Goal: Task Accomplishment & Management: Manage account settings

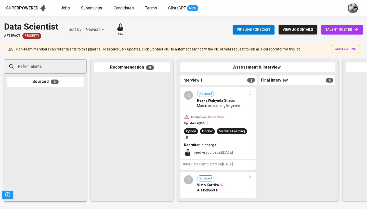
click at [96, 9] on span "Superhunter" at bounding box center [91, 8] width 21 height 5
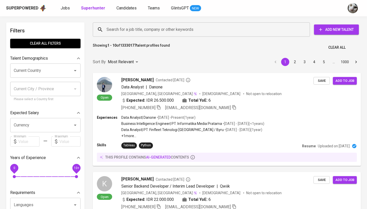
paste input "[EMAIL_ADDRESS][DOMAIN_NAME]"
drag, startPoint x: 185, startPoint y: 69, endPoint x: 196, endPoint y: 29, distance: 41.6
click at [196, 29] on input "Search for a job title, company or other keywords" at bounding box center [202, 30] width 195 height 10
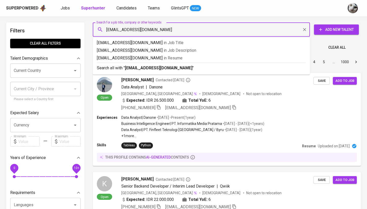
type input "[EMAIL_ADDRESS][DOMAIN_NAME]"
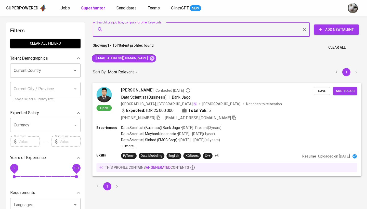
click at [257, 107] on div "[PERSON_NAME] Contacted [DATE] Data Scientist (Business) | Bank Jago [GEOGRAPHI…" at bounding box center [217, 104] width 193 height 34
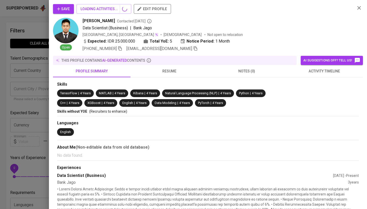
click at [307, 75] on button "activity timeline" at bounding box center [325, 71] width 78 height 12
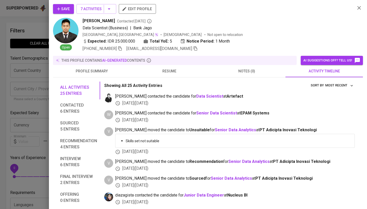
click at [66, 7] on span "Save" at bounding box center [63, 9] width 13 height 6
click at [108, 69] on span "profile summary" at bounding box center [91, 71] width 71 height 6
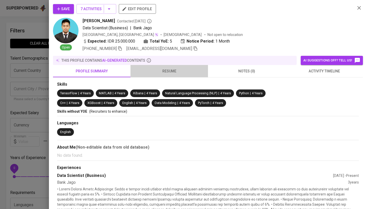
click at [158, 72] on span "resume" at bounding box center [169, 71] width 71 height 6
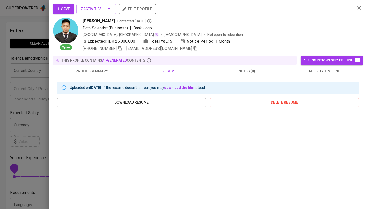
click at [305, 70] on span "activity timeline" at bounding box center [324, 71] width 71 height 6
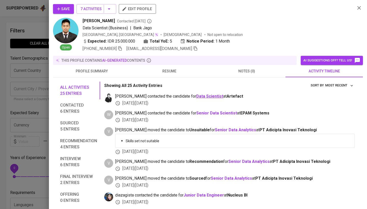
click at [198, 96] on b "Data Scientist" at bounding box center [209, 96] width 27 height 5
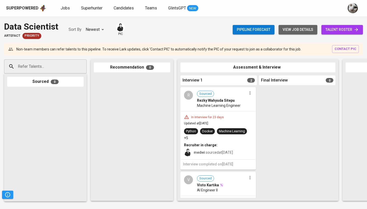
click at [299, 29] on span "view job details" at bounding box center [298, 30] width 31 height 6
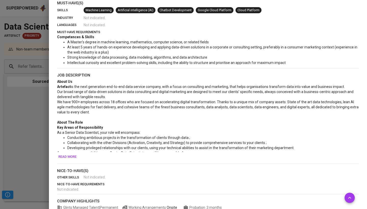
scroll to position [124, 0]
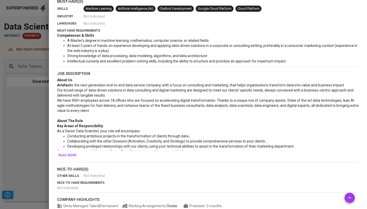
click at [67, 156] on span "Read more" at bounding box center [67, 156] width 18 height 6
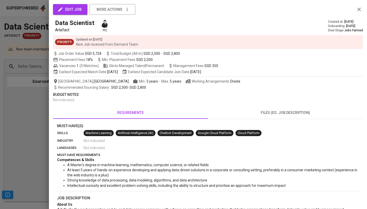
scroll to position [0, 0]
click at [37, 112] on div at bounding box center [183, 104] width 367 height 209
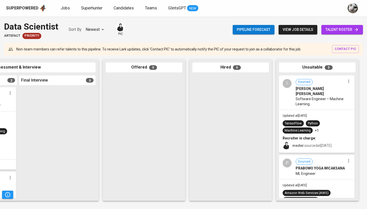
scroll to position [0, 240]
click at [93, 9] on span "Superhunter" at bounding box center [91, 8] width 21 height 5
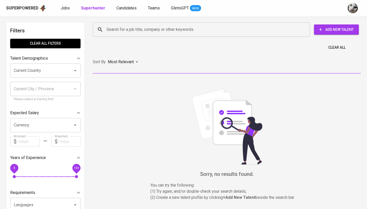
click at [144, 29] on input "Search for a job title, company or other keywords" at bounding box center [202, 30] width 195 height 10
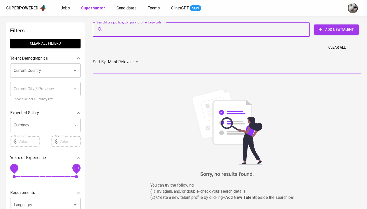
paste input "maju.tampubolon@gmail.com"
type input "maju.tampubolon@gmail.com"
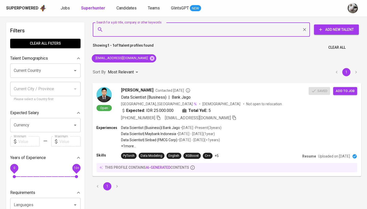
click at [341, 90] on span "Add to job" at bounding box center [345, 91] width 19 height 6
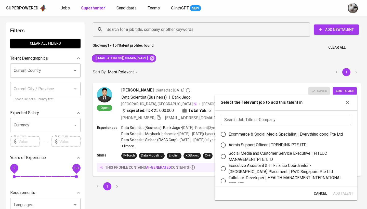
click at [310, 119] on input "text" at bounding box center [286, 120] width 131 height 10
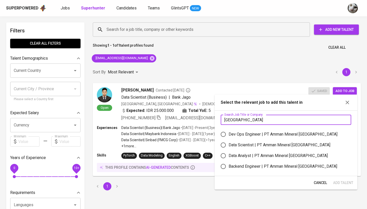
type input "amman"
click at [284, 146] on div "Data Scientist | PT Amman Mineral Nusa Tenggara" at bounding box center [280, 145] width 102 height 6
click at [229, 146] on input "Data Scientist | PT Amman Mineral Nusa Tenggara" at bounding box center [223, 145] width 11 height 11
radio input "true"
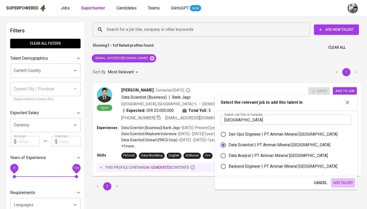
click at [341, 181] on span "Add Talent" at bounding box center [343, 183] width 20 height 6
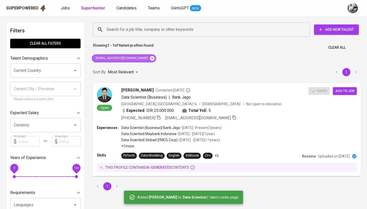
click at [150, 59] on icon at bounding box center [152, 58] width 5 height 5
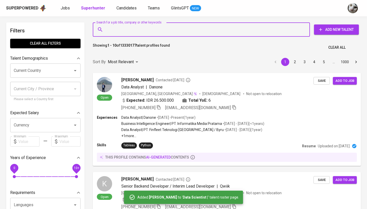
click at [154, 31] on input "Search for a job title, company or other keywords" at bounding box center [202, 30] width 195 height 10
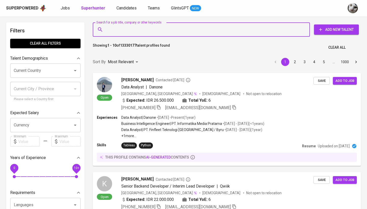
paste input "nurrochmanmuhammad@gmail.com"
type input "nurrochmanmuhammad@gmail.com"
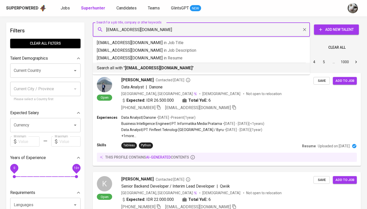
click at [161, 66] on b "nurrochmanmuhammad@gmail.com" at bounding box center [159, 68] width 68 height 5
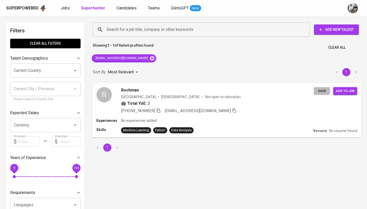
click at [323, 93] on span "Save" at bounding box center [321, 91] width 11 height 6
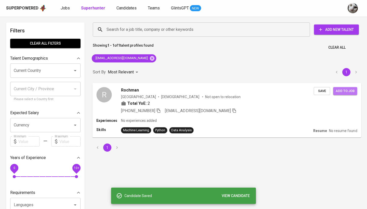
click at [343, 92] on span "Add to job" at bounding box center [345, 91] width 19 height 6
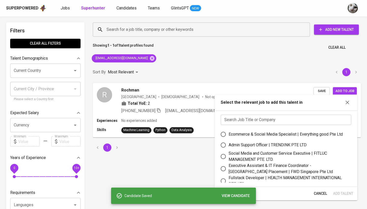
click at [261, 116] on input "text" at bounding box center [286, 120] width 131 height 10
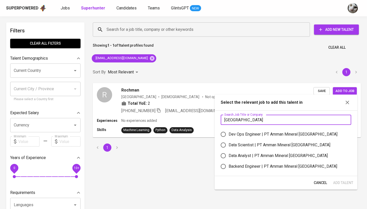
type input "amman"
click at [253, 147] on div "Data Scientist | PT Amman Mineral Nusa Tenggara" at bounding box center [280, 145] width 102 height 6
click at [229, 147] on input "Data Scientist | PT Amman Mineral Nusa Tenggara" at bounding box center [223, 145] width 11 height 11
radio input "true"
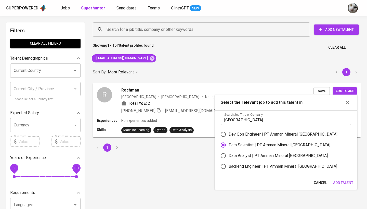
click at [336, 181] on span "Add Talent" at bounding box center [343, 183] width 20 height 6
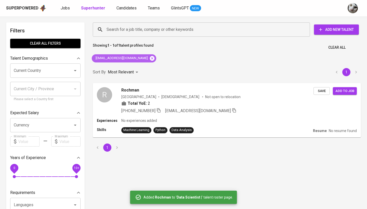
click at [153, 59] on icon at bounding box center [152, 58] width 5 height 5
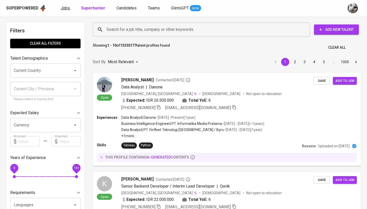
click at [68, 9] on span "Jobs" at bounding box center [65, 8] width 9 height 5
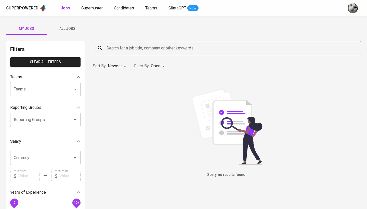
click at [90, 8] on span "Superhunter" at bounding box center [91, 8] width 21 height 5
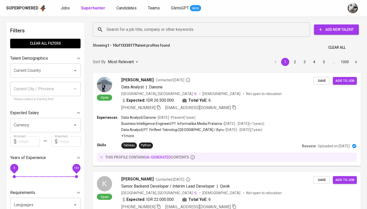
click at [198, 34] on input "Search for a job title, company or other keywords" at bounding box center [202, 30] width 195 height 10
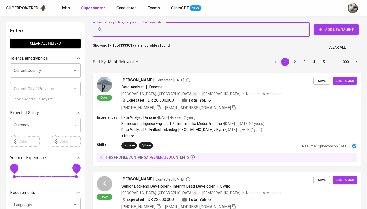
paste input "aldinestika14@gmail.com"
type input "aldinestika14@gmail.com"
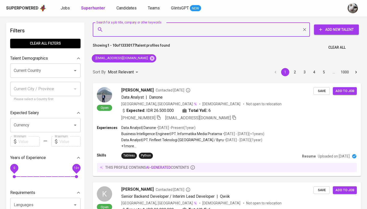
click at [197, 32] on input "Search for a job title, company or other keywords" at bounding box center [202, 30] width 195 height 10
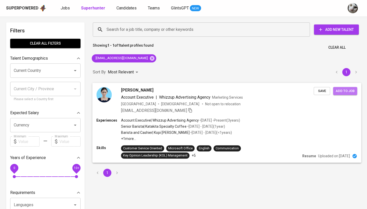
click at [337, 92] on span "Add to job" at bounding box center [345, 91] width 19 height 6
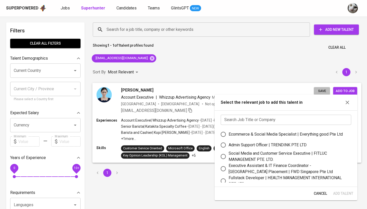
click at [322, 92] on span "Save" at bounding box center [321, 91] width 11 height 6
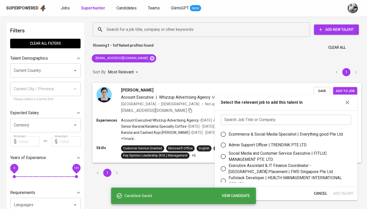
click at [342, 92] on span "Add to job" at bounding box center [345, 91] width 19 height 6
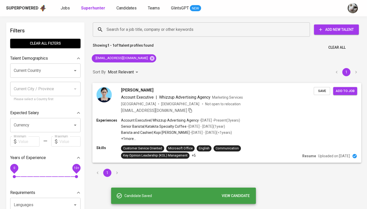
click at [338, 93] on span "Add to job" at bounding box center [345, 91] width 19 height 6
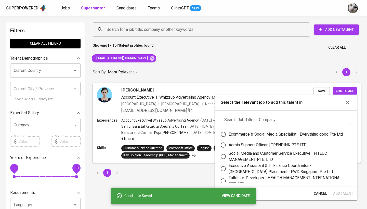
click at [312, 118] on input "text" at bounding box center [286, 120] width 131 height 10
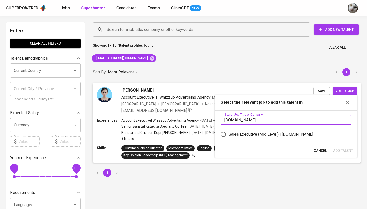
type input "antigravity.id"
click at [306, 131] on label "Sales Executive (Mid Level) | Antigravity.id" at bounding box center [282, 134] width 129 height 11
click at [229, 131] on input "Sales Executive (Mid Level) | Antigravity.id" at bounding box center [223, 134] width 11 height 11
radio input "true"
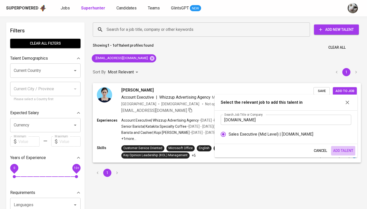
click at [339, 149] on span "Add Talent" at bounding box center [343, 151] width 20 height 6
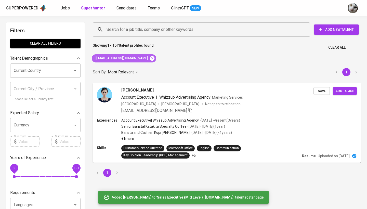
click at [150, 60] on icon at bounding box center [152, 58] width 5 height 5
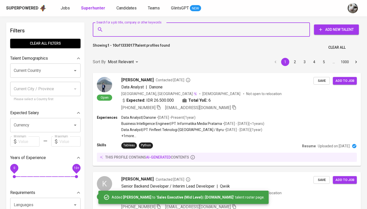
click at [150, 33] on input "Search for a job title, company or other keywords" at bounding box center [202, 30] width 195 height 10
click at [149, 31] on input "Search for a job title, company or other keywords" at bounding box center [202, 30] width 195 height 10
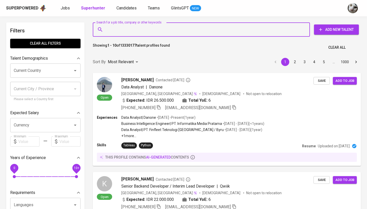
paste input "dindaariny23@gmail.com"
type input "dindaariny23@gmail.com"
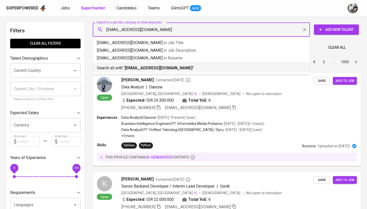
click at [175, 67] on p "Search all with " dindaariny23@gmail.com "" at bounding box center [201, 68] width 209 height 6
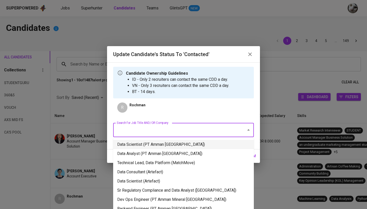
scroll to position [99, 0]
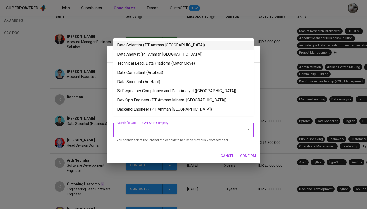
click at [175, 45] on li "Data Scientist (PT Amman Mineral Nusa Tenggara)" at bounding box center [183, 45] width 141 height 9
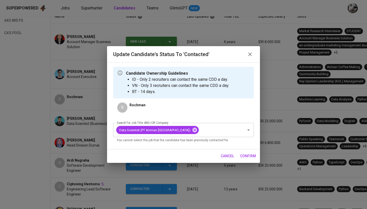
click at [247, 157] on span "confirm" at bounding box center [248, 156] width 16 height 6
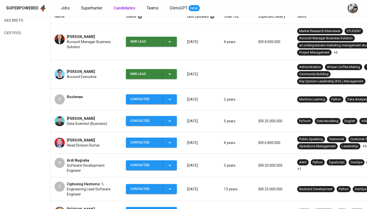
click at [140, 74] on div "New Lead" at bounding box center [144, 74] width 28 height 10
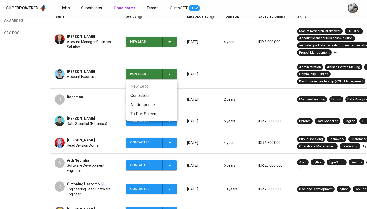
click at [145, 95] on li "Contacted" at bounding box center [151, 95] width 51 height 9
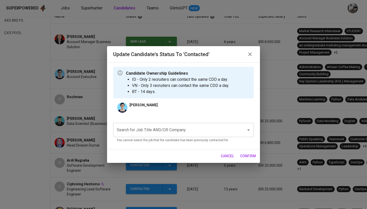
click at [162, 130] on input "Search for Job Title AND/OR Company" at bounding box center [177, 130] width 122 height 10
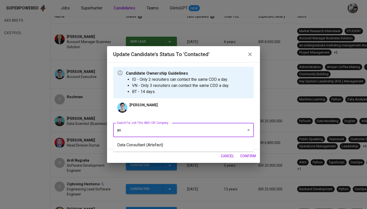
type input "a"
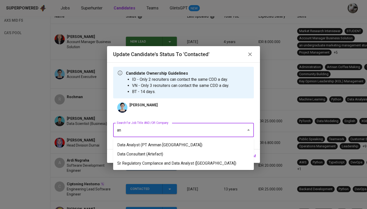
type input "a"
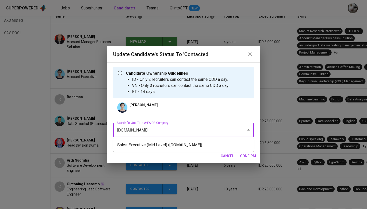
click at [142, 143] on li "Sales Executive (Mid Level) (Antigravity.id)" at bounding box center [183, 145] width 141 height 9
type input "antigravity.id"
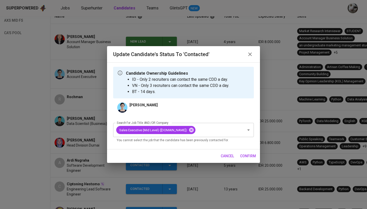
click at [243, 158] on span "confirm" at bounding box center [248, 156] width 16 height 6
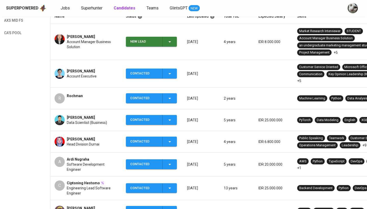
click at [168, 45] on div "New Lead" at bounding box center [151, 42] width 43 height 10
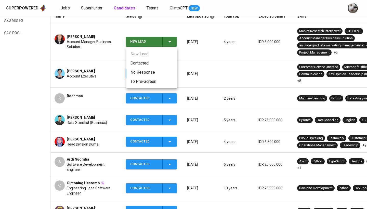
click at [166, 64] on li "Contacted" at bounding box center [151, 63] width 51 height 9
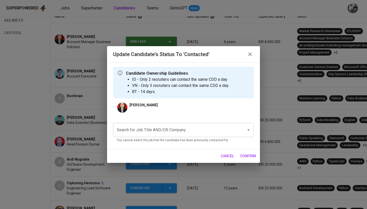
click at [168, 132] on input "Search for Job Title AND/OR Company" at bounding box center [177, 130] width 122 height 10
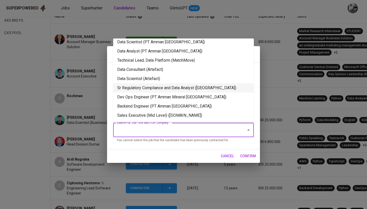
scroll to position [9, 0]
click at [183, 118] on li "Sales Executive (Mid Level) (Antigravity.id)" at bounding box center [183, 115] width 141 height 9
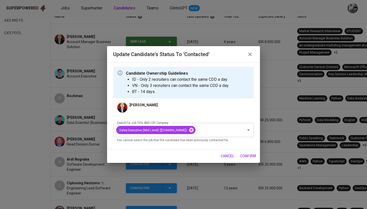
click at [246, 157] on span "confirm" at bounding box center [248, 156] width 16 height 6
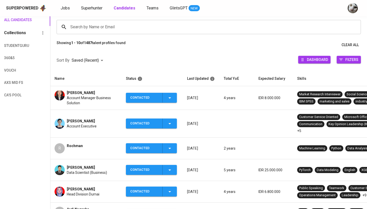
scroll to position [32, 0]
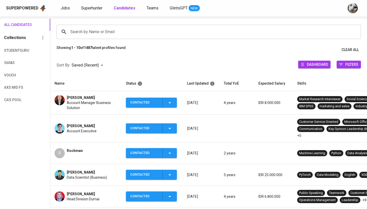
click at [64, 4] on div "Superpowered Jobs Superhunter Candidates Teams GlintsGPT NEW" at bounding box center [183, 8] width 367 height 16
click at [318, 69] on div "Dashboard" at bounding box center [314, 65] width 32 height 9
click at [317, 65] on span "Dashboard" at bounding box center [317, 64] width 21 height 7
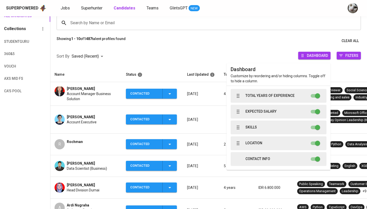
scroll to position [42, 0]
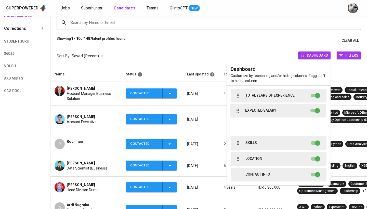
click at [237, 114] on div "Total Years of Experience Expected Salary Skills Location" at bounding box center [279, 127] width 96 height 77
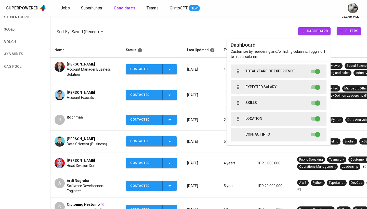
scroll to position [50, 0]
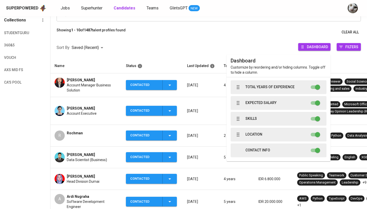
click at [263, 35] on div "Showing 1 - 10 of 1487 talent profiles found Clear All" at bounding box center [208, 32] width 317 height 9
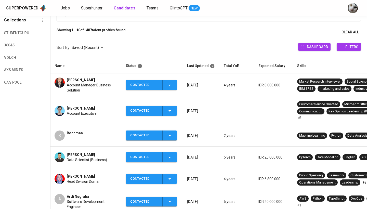
click at [347, 43] on span "Filters" at bounding box center [352, 46] width 13 height 7
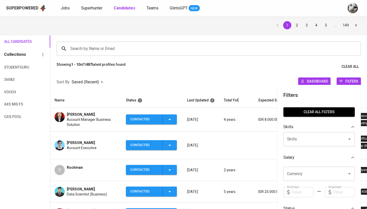
scroll to position [20, 0]
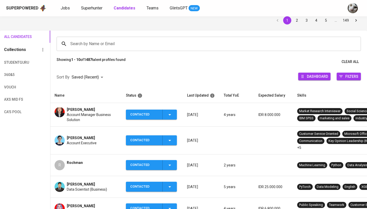
click at [242, 70] on div "Sort By Saved (Recent) DESC Dashboard Filters" at bounding box center [208, 78] width 317 height 22
click at [346, 74] on span "Filters" at bounding box center [352, 76] width 13 height 7
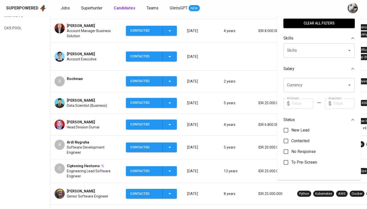
click at [296, 131] on span "New Lead" at bounding box center [300, 130] width 18 height 6
click at [291, 131] on input "New Lead" at bounding box center [286, 130] width 11 height 11
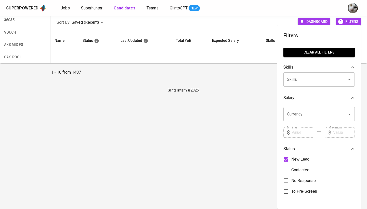
scroll to position [75, 0]
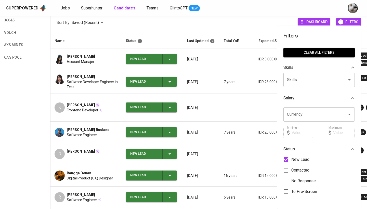
click at [289, 158] on input "New Lead" at bounding box center [286, 159] width 11 height 11
checkbox input "false"
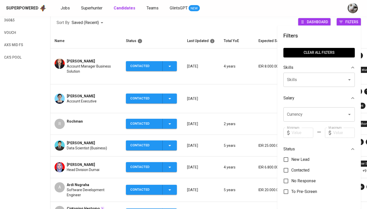
click at [270, 108] on td at bounding box center [274, 98] width 39 height 29
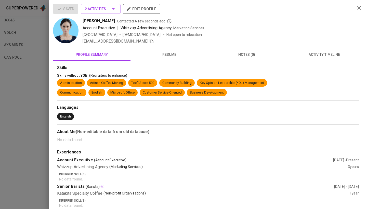
click at [41, 47] on div at bounding box center [183, 104] width 367 height 209
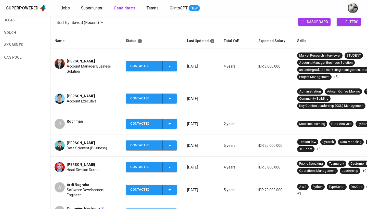
click at [66, 8] on span "Jobs" at bounding box center [65, 8] width 9 height 5
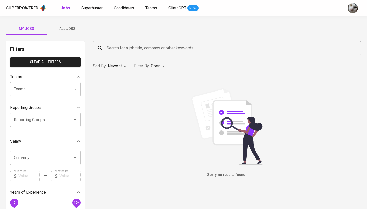
click at [71, 27] on span "All Jobs" at bounding box center [67, 29] width 35 height 6
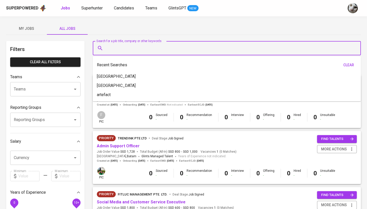
click at [119, 46] on input "Search for a job title, company or other keywords" at bounding box center [228, 48] width 246 height 10
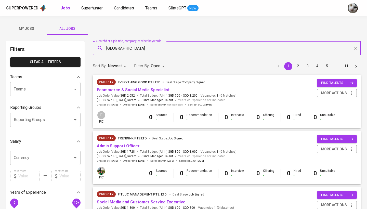
type input "Amman"
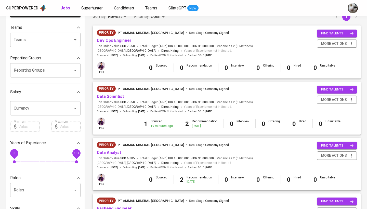
scroll to position [50, 0]
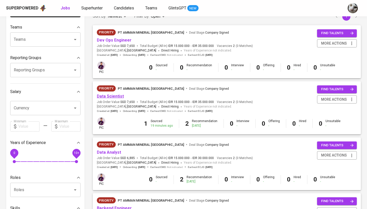
click at [119, 96] on link "Data Scientist" at bounding box center [110, 96] width 27 height 5
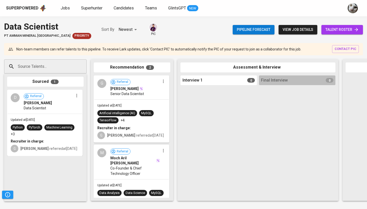
click at [332, 33] on link "talent roster" at bounding box center [343, 29] width 42 height 9
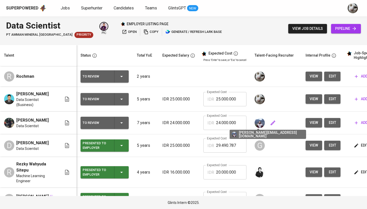
click at [270, 124] on icon "button" at bounding box center [273, 123] width 6 height 6
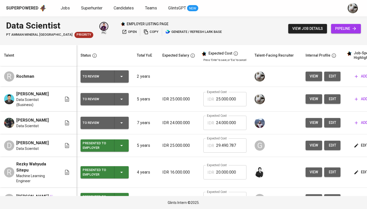
click at [328, 100] on span "edit" at bounding box center [332, 99] width 8 height 6
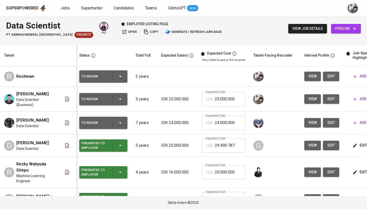
scroll to position [0, 1]
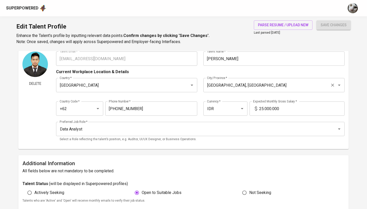
scroll to position [22, 0]
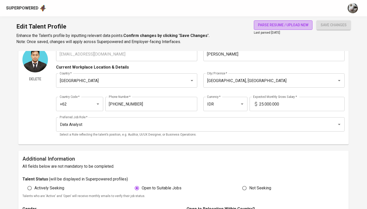
click at [282, 26] on span "parse resume / upload new" at bounding box center [283, 25] width 50 height 6
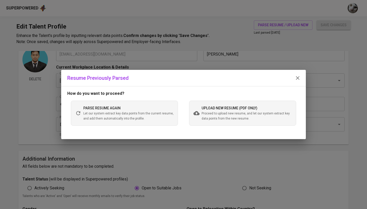
click at [215, 116] on span "Proceed to upload new resume, and let our system extract key data points from t…" at bounding box center [247, 116] width 90 height 10
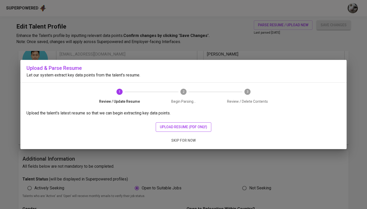
click at [185, 128] on span "upload resume (pdf only)" at bounding box center [183, 127] width 47 height 6
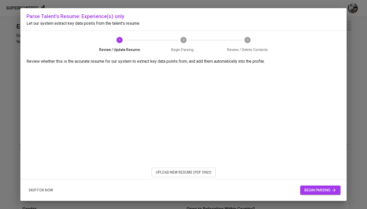
click at [320, 191] on span "begin parsing" at bounding box center [321, 190] width 32 height 6
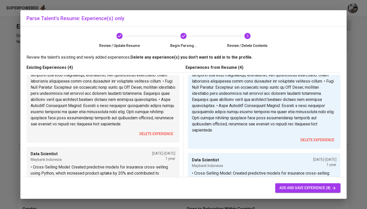
scroll to position [110, 0]
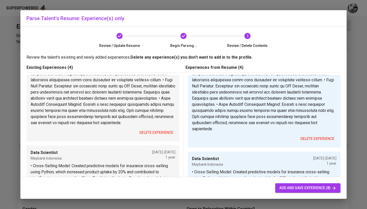
click at [149, 134] on span "delete experience" at bounding box center [157, 133] width 34 height 6
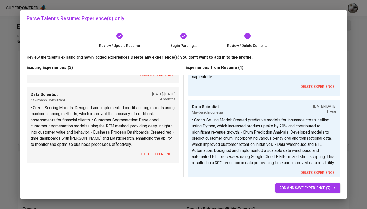
scroll to position [159, 0]
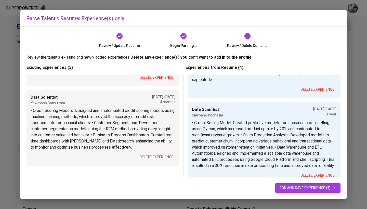
click at [151, 160] on span "delete experience" at bounding box center [157, 157] width 34 height 6
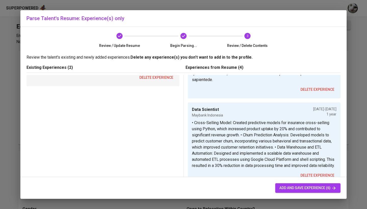
click at [161, 81] on span "delete experience" at bounding box center [157, 77] width 34 height 6
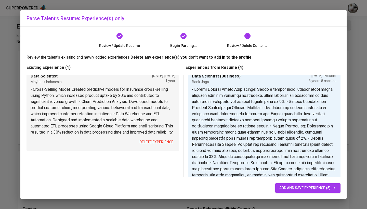
scroll to position [5, 0]
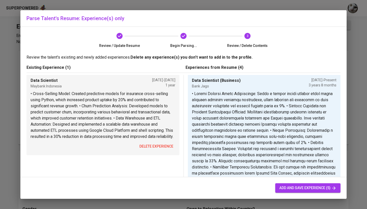
click at [147, 150] on span "delete experience" at bounding box center [157, 146] width 34 height 6
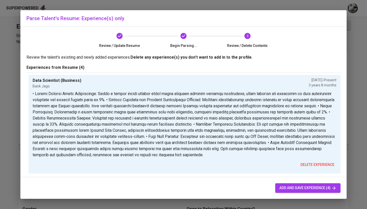
click at [300, 187] on span "add and save experience (4)" at bounding box center [308, 188] width 57 height 6
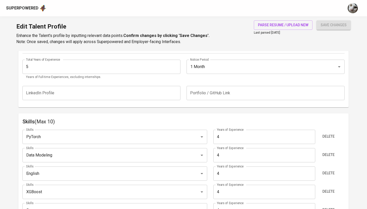
scroll to position [249, 0]
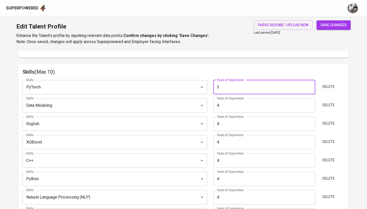
click at [310, 86] on input "3" at bounding box center [264, 87] width 102 height 14
click at [310, 86] on input "2" at bounding box center [264, 87] width 102 height 14
click at [310, 86] on input "3" at bounding box center [264, 87] width 102 height 14
type input "4"
click at [310, 86] on input "4" at bounding box center [264, 87] width 102 height 14
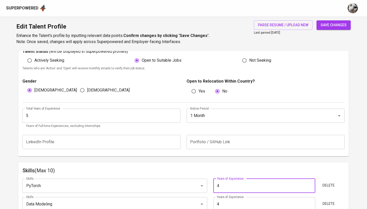
scroll to position [134, 0]
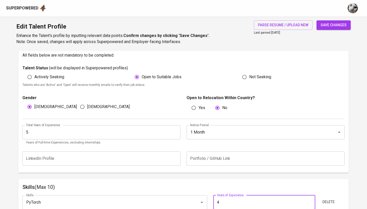
click at [151, 133] on input "5" at bounding box center [101, 132] width 158 height 14
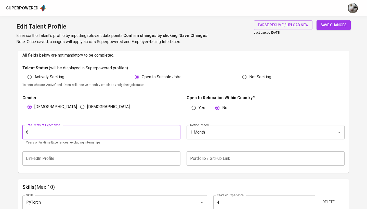
type input "6"
click at [334, 25] on button "save changes" at bounding box center [334, 24] width 34 height 9
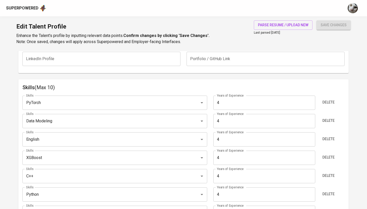
scroll to position [234, 0]
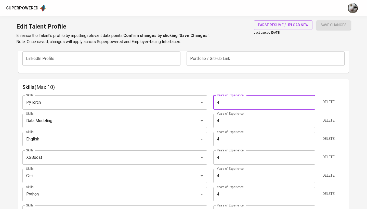
click at [268, 100] on input "4" at bounding box center [264, 102] width 102 height 14
type input "6"
click at [262, 121] on input "4" at bounding box center [264, 121] width 102 height 14
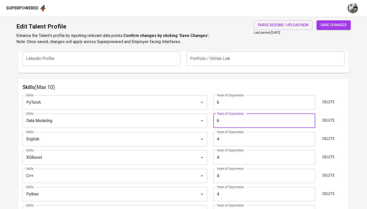
type input "6"
click at [260, 137] on input "4" at bounding box center [264, 139] width 102 height 14
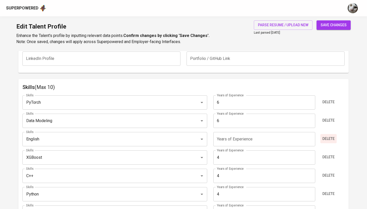
click at [330, 137] on span "Delete" at bounding box center [329, 139] width 12 height 6
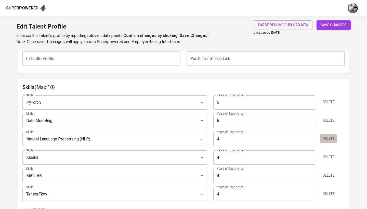
click at [326, 139] on span "Delete" at bounding box center [329, 139] width 12 height 6
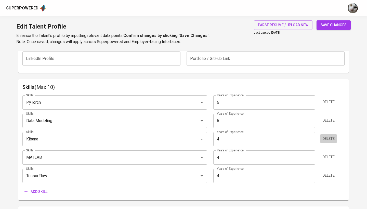
click at [326, 139] on span "Delete" at bounding box center [329, 139] width 12 height 6
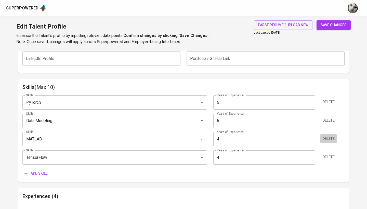
click at [326, 139] on span "Delete" at bounding box center [329, 139] width 12 height 6
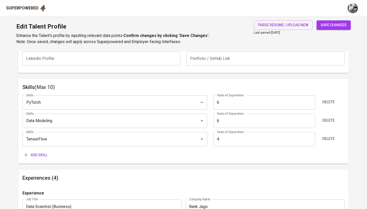
click at [251, 138] on input "4" at bounding box center [264, 139] width 102 height 14
type input "6"
click at [45, 155] on span "Add skill" at bounding box center [35, 155] width 23 height 6
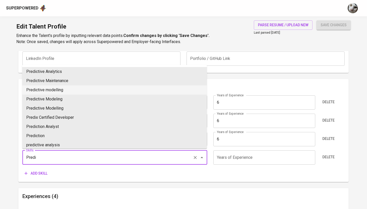
click at [77, 91] on li "Predictive modelling" at bounding box center [114, 89] width 185 height 9
type input "Predictive modelling"
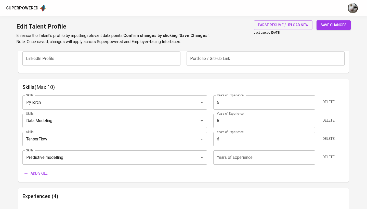
click at [247, 153] on input "number" at bounding box center [264, 157] width 102 height 14
type input "6"
click at [42, 171] on span "Add skill" at bounding box center [35, 173] width 23 height 6
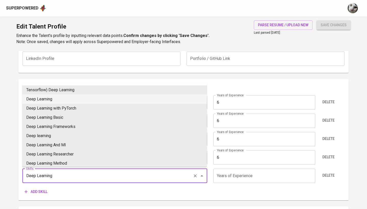
click at [103, 102] on li "Deep Learning" at bounding box center [114, 99] width 185 height 9
type input "Deep Learning"
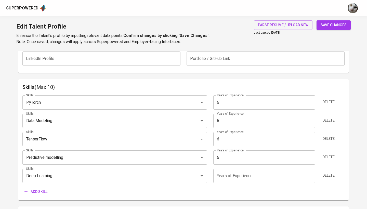
click at [243, 173] on input "number" at bounding box center [264, 176] width 102 height 14
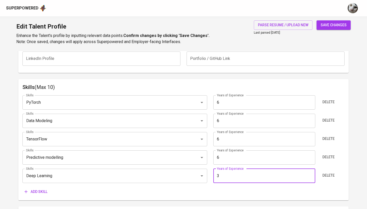
type input "3"
click at [330, 27] on span "save changes" at bounding box center [334, 25] width 26 height 6
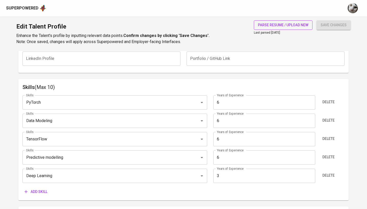
type input "Predictive modelling"
type input "TensorFlow"
type input "Data Modeling"
type input "PyTorch"
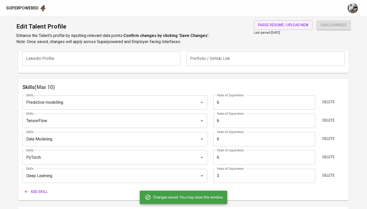
click at [47, 190] on span "Add skill" at bounding box center [35, 192] width 23 height 6
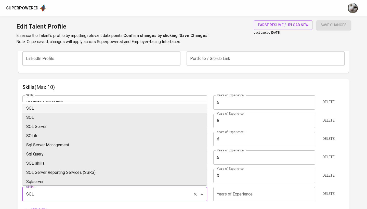
scroll to position [0, 0]
click at [61, 107] on li "SQL" at bounding box center [114, 108] width 185 height 9
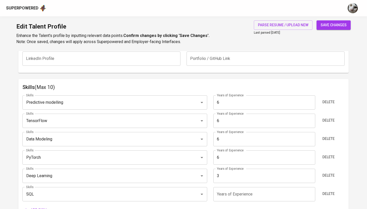
type input "SQL"
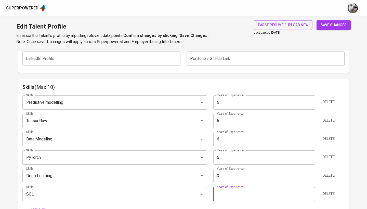
click at [230, 194] on input "number" at bounding box center [264, 194] width 102 height 14
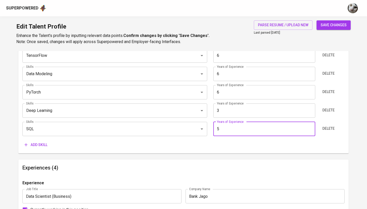
type input "5"
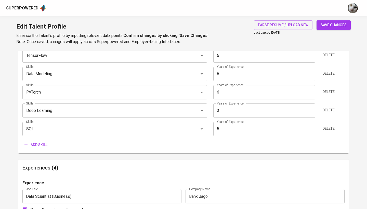
click at [41, 147] on span "Add skill" at bounding box center [35, 145] width 23 height 6
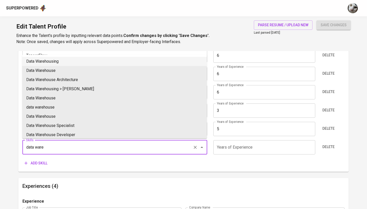
click at [62, 62] on li "Data Warehousing" at bounding box center [114, 61] width 185 height 9
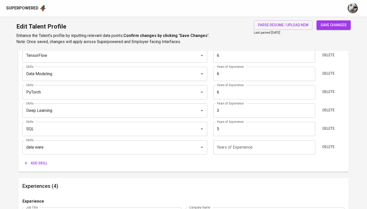
type input "Data Warehousing"
click at [225, 144] on input "number" at bounding box center [264, 147] width 102 height 14
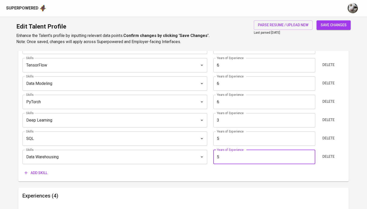
scroll to position [297, 0]
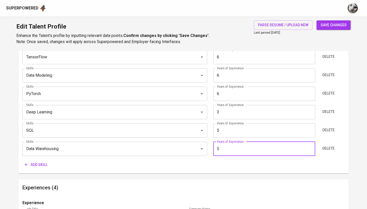
type input "5"
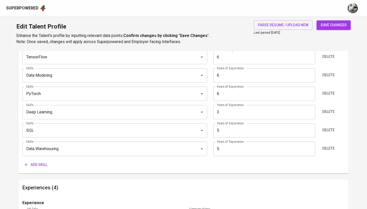
click at [42, 163] on span "Add skill" at bounding box center [35, 165] width 23 height 6
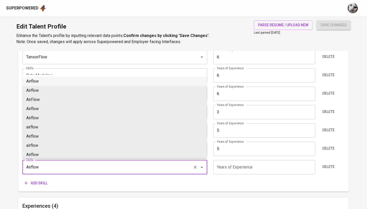
click at [66, 79] on li "Airflow" at bounding box center [114, 81] width 185 height 9
type input "Airflow"
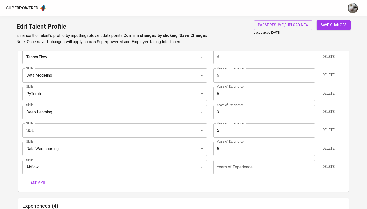
click at [229, 166] on input "number" at bounding box center [264, 167] width 102 height 14
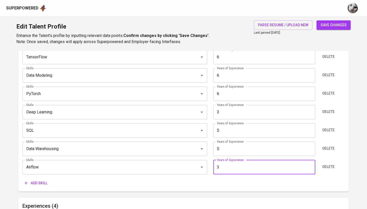
type input "3"
drag, startPoint x: 337, startPoint y: 23, endPoint x: 333, endPoint y: 26, distance: 5.3
click at [337, 23] on span "save changes" at bounding box center [334, 25] width 26 height 6
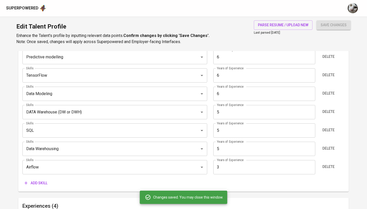
type input "PyTorch"
type input "Predictive modelling"
type input "TensorFlow"
type input "Data Modeling"
type input "DATA Warehouse (DW or DWH)"
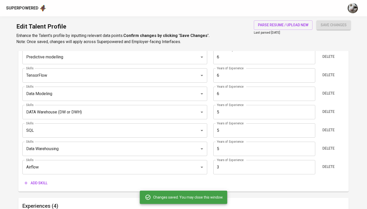
type input "5"
type input "Apache Airflow"
type input "3"
type input "Deep Learning"
click at [44, 177] on div "Skills PyTorch Skills Years of Experience 6 Years of Experience Delete Skills P…" at bounding box center [183, 108] width 322 height 160
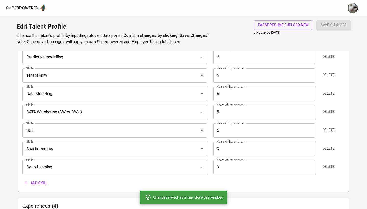
click at [43, 179] on button "Add skill" at bounding box center [35, 183] width 27 height 9
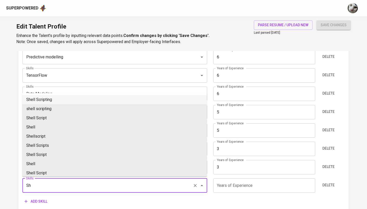
type input "S"
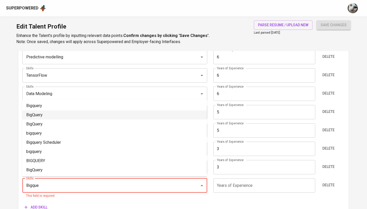
click at [96, 113] on li "BigQuery" at bounding box center [114, 114] width 185 height 9
type input "BigQuery"
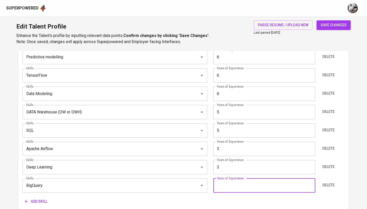
click at [230, 184] on input "number" at bounding box center [264, 186] width 102 height 14
type input "3"
click at [342, 27] on span "save changes" at bounding box center [334, 25] width 26 height 6
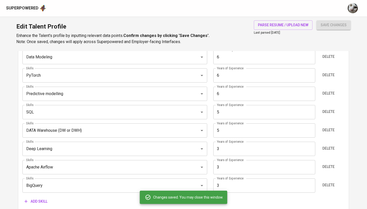
type input "TensorFlow"
type input "Data Modeling"
type input "PyTorch"
type input "Predictive modelling"
type input "SQL"
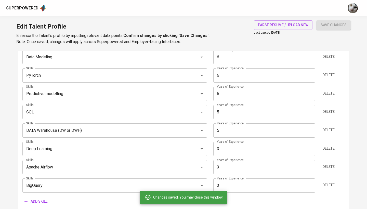
type input "DATA Warehouse (DW or DWH)"
type input "Deep Learning"
type input "Apache Airflow"
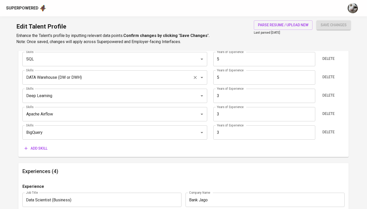
scroll to position [366, 0]
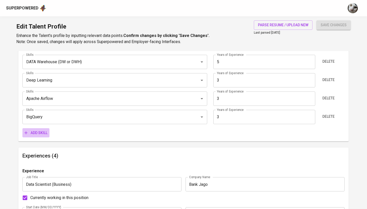
click at [43, 134] on span "Add skill" at bounding box center [35, 133] width 23 height 6
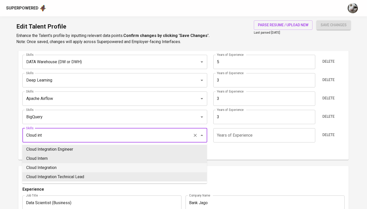
click at [41, 167] on li "Cloud Integration" at bounding box center [114, 167] width 185 height 9
type input "Cloud Integration"
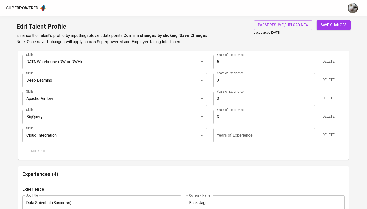
click at [238, 131] on input "number" at bounding box center [264, 135] width 102 height 14
type input "4"
click at [336, 23] on span "save changes" at bounding box center [334, 25] width 26 height 6
type input "Predictive modelling"
type input "PyTorch"
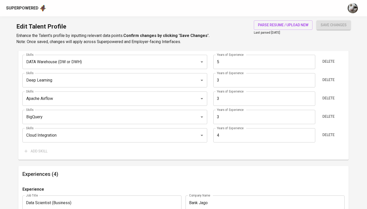
type input "Data Modeling"
type input "TensorFlow"
type input "DATA Warehouse (DW or DWH)"
type input "SQL"
type input "Cloud Integration"
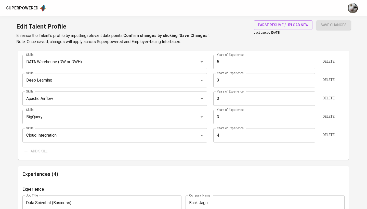
type input "4"
type input "Deep Learning"
type input "Apache Airflow"
type input "BigQuery"
type input "3"
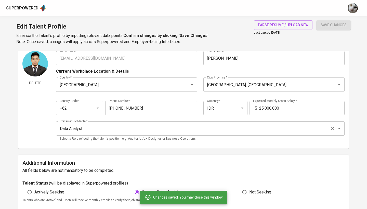
scroll to position [19, 0]
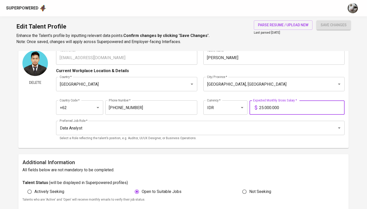
drag, startPoint x: 288, startPoint y: 107, endPoint x: 250, endPoint y: 107, distance: 38.3
click at [250, 107] on div "25.000.000 Expected Monthly Gross Salary *" at bounding box center [297, 107] width 95 height 14
type input "40.000.000"
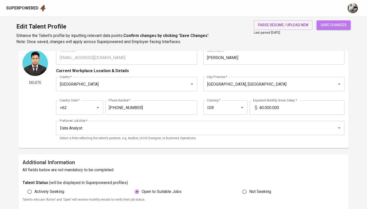
click at [328, 27] on span "save changes" at bounding box center [334, 25] width 26 height 6
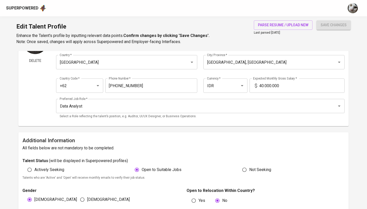
scroll to position [41, 0]
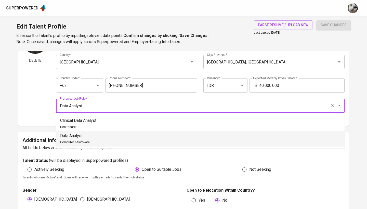
click at [246, 110] on input "Data Analyst" at bounding box center [193, 106] width 270 height 10
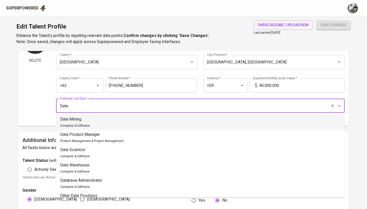
scroll to position [129, 0]
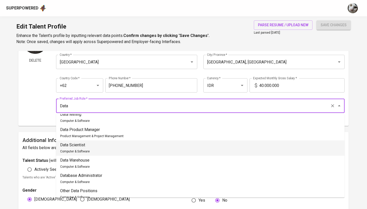
click at [203, 150] on li "Data Scientist Computer & Software" at bounding box center [200, 148] width 289 height 15
type input "Data Scientist"
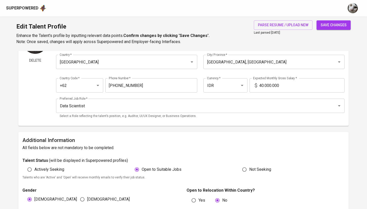
click at [327, 28] on button "save changes" at bounding box center [334, 24] width 34 height 9
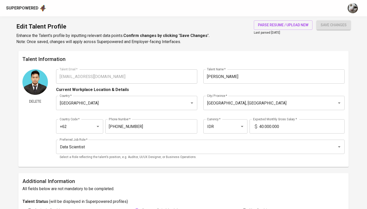
scroll to position [0, 0]
click at [287, 128] on input "40.000.000" at bounding box center [301, 126] width 85 height 14
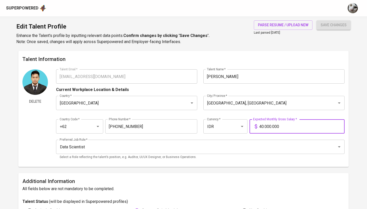
click at [287, 128] on input "40.000.000" at bounding box center [301, 126] width 85 height 14
type input "37.000.000"
click at [343, 26] on span "save changes" at bounding box center [334, 25] width 26 height 6
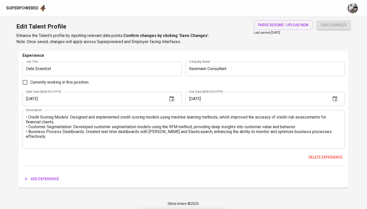
scroll to position [872, 0]
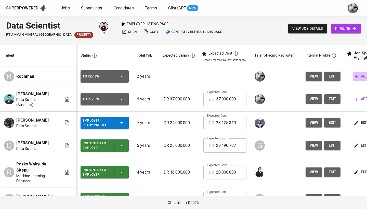
click at [358, 78] on span "add" at bounding box center [361, 76] width 13 height 6
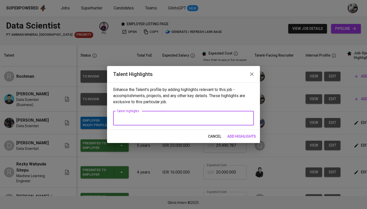
click at [215, 117] on textarea at bounding box center [184, 118] width 134 height 5
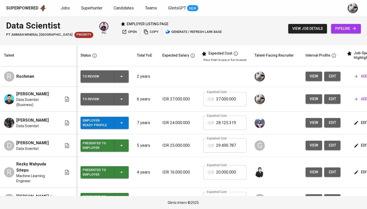
click at [361, 101] on span "add" at bounding box center [361, 99] width 13 height 6
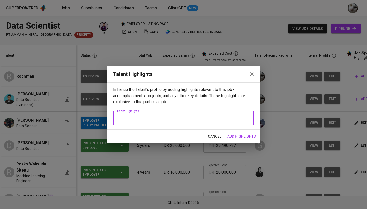
click at [236, 118] on textarea at bounding box center [184, 118] width 134 height 5
paste textarea "Loremipsu dol sitametc adipisc elitsedd eiusmo tem incidi utlabor, etdol magnaa…"
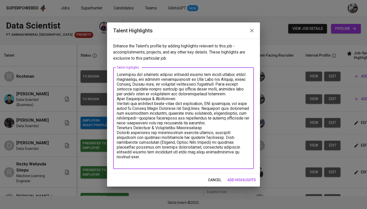
click at [118, 75] on textarea at bounding box center [184, 118] width 134 height 92
click at [151, 98] on textarea at bounding box center [184, 118] width 134 height 92
drag, startPoint x: 183, startPoint y: 104, endPoint x: 117, endPoint y: 103, distance: 66.3
click at [117, 103] on div "x Talent Highlights" at bounding box center [183, 119] width 141 height 102
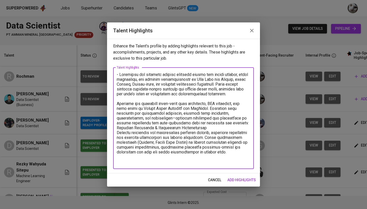
click at [117, 109] on textarea at bounding box center [184, 118] width 134 height 92
drag, startPoint x: 213, startPoint y: 134, endPoint x: 106, endPoint y: 134, distance: 106.6
click at [106, 134] on div "Talent Highlights Enhance the Talent's profile by adding highlights relevant to…" at bounding box center [183, 104] width 367 height 209
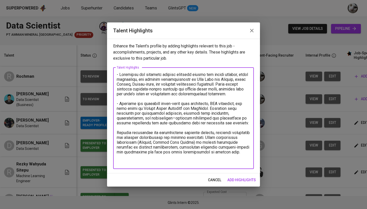
drag, startPoint x: 197, startPoint y: 95, endPoint x: 115, endPoint y: 93, distance: 82.2
click at [115, 93] on div "x Talent Highlights" at bounding box center [183, 119] width 141 height 102
click at [144, 102] on textarea at bounding box center [184, 118] width 134 height 92
drag, startPoint x: 139, startPoint y: 99, endPoint x: 110, endPoint y: 89, distance: 30.6
click at [110, 89] on div "Enhance the Talent's profile by adding highlights relevant to this job - accomp…" at bounding box center [183, 106] width 153 height 135
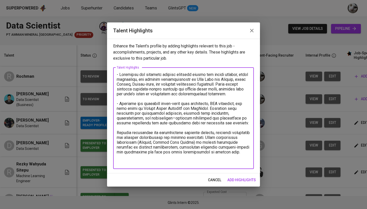
click at [141, 102] on textarea at bounding box center [184, 118] width 134 height 92
drag, startPoint x: 139, startPoint y: 99, endPoint x: 128, endPoint y: 94, distance: 12.4
click at [128, 94] on textarea at bounding box center [184, 118] width 134 height 92
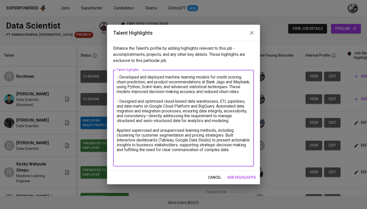
drag, startPoint x: 233, startPoint y: 126, endPoint x: 147, endPoint y: 123, distance: 85.7
click at [147, 123] on textarea "- Developed and deployed machine learning models for credit scoring, churn pred…" at bounding box center [184, 118] width 134 height 87
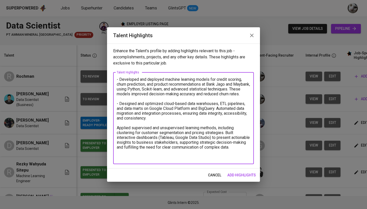
click at [118, 133] on textarea "- Developed and deployed machine learning models for credit scoring, churn pred…" at bounding box center [184, 118] width 134 height 82
click at [157, 156] on textarea "- Developed and deployed machine learning models for credit scoring, churn pred…" at bounding box center [184, 118] width 134 height 82
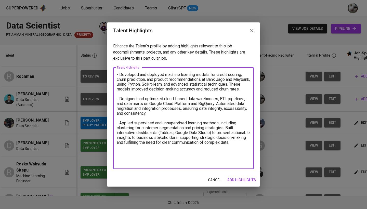
type textarea "- Developed and deployed machine learning models for credit scoring, churn pred…"
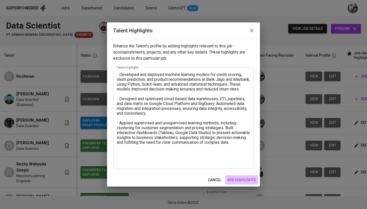
click at [250, 180] on span "add highlights" at bounding box center [241, 180] width 29 height 6
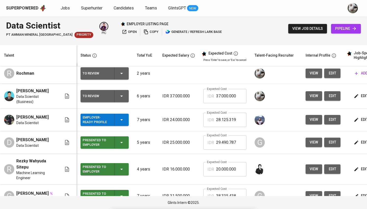
scroll to position [7, 0]
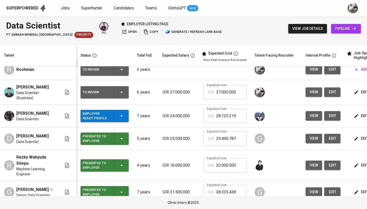
click at [358, 115] on span "edit" at bounding box center [362, 116] width 14 height 6
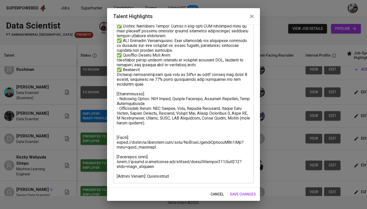
scroll to position [136, 0]
click at [216, 191] on button "cancel" at bounding box center [217, 194] width 17 height 9
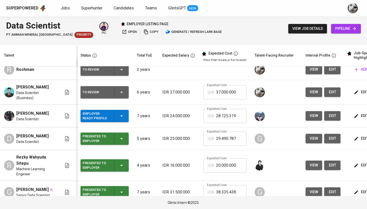
click at [356, 163] on icon "button" at bounding box center [356, 165] width 5 height 5
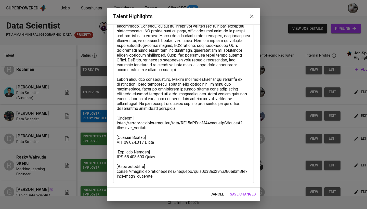
scroll to position [44, 0]
drag, startPoint x: 157, startPoint y: 179, endPoint x: 119, endPoint y: 120, distance: 69.3
click at [119, 120] on div "x Talent Highlights" at bounding box center [183, 96] width 141 height 174
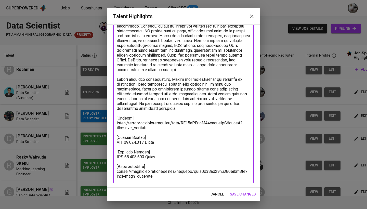
click at [153, 175] on textarea at bounding box center [184, 96] width 134 height 165
drag, startPoint x: 154, startPoint y: 176, endPoint x: 113, endPoint y: 120, distance: 69.7
click at [113, 120] on div "Enhance the Talent's profile by adding highlights relevant to this job - accomp…" at bounding box center [183, 105] width 153 height 163
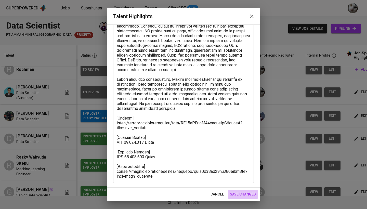
click at [237, 194] on span "save changes" at bounding box center [243, 194] width 26 height 6
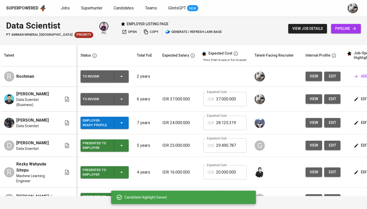
scroll to position [0, 0]
click at [356, 99] on icon "button" at bounding box center [356, 99] width 5 height 5
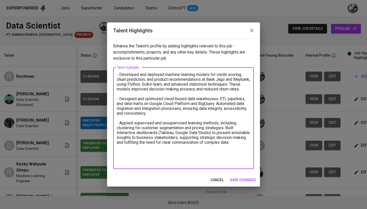
click at [203, 160] on textarea "- Developed and deployed machine learning models for credit scoring, churn pred…" at bounding box center [184, 118] width 134 height 92
paste textarea "[Resume] https://glints.sg.larksuite.com/file/VP86bVLaloE09jxuljKlM3wbghW?from=…"
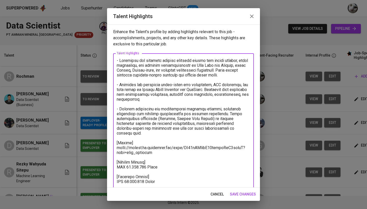
scroll to position [30, 0]
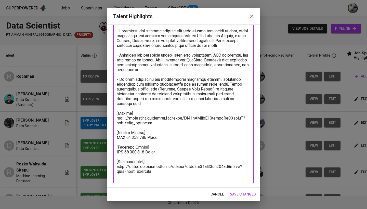
drag, startPoint x: 156, startPoint y: 127, endPoint x: 110, endPoint y: 123, distance: 46.0
click at [110, 123] on div "Enhance the Talent's profile by adding highlights relevant to this job - accomp…" at bounding box center [183, 105] width 153 height 163
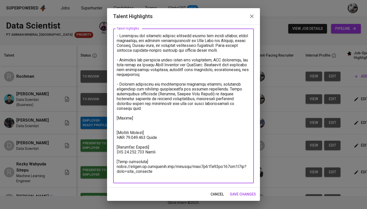
scroll to position [25, 0]
drag, startPoint x: 163, startPoint y: 142, endPoint x: 92, endPoint y: 142, distance: 71.7
click at [92, 142] on div "Talent Highlights Enhance the Talent's profile by adding highlights relevant to…" at bounding box center [183, 104] width 367 height 209
drag, startPoint x: 162, startPoint y: 158, endPoint x: 123, endPoint y: 158, distance: 39.0
click at [123, 158] on textarea at bounding box center [184, 105] width 134 height 145
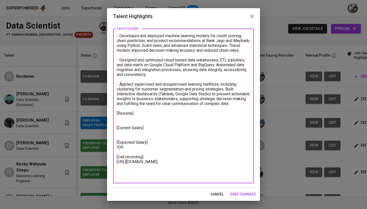
drag, startPoint x: 154, startPoint y: 177, endPoint x: 112, endPoint y: 173, distance: 42.0
click at [112, 173] on div "Enhance the Talent's profile by adding highlights relevant to this job - accomp…" at bounding box center [183, 105] width 153 height 163
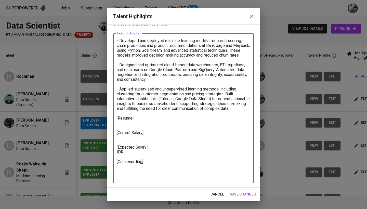
scroll to position [20, 0]
paste textarea "https://glints.sg.larksuite.com/minutes/obsgw91n5658relqu756u1a4?from=from_copy…"
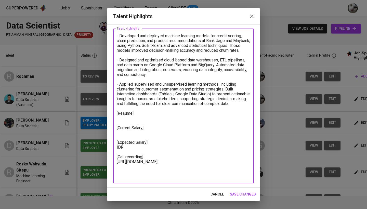
scroll to position [25, 0]
click at [148, 159] on textarea "- Developed and deployed machine learning models for credit scoring, churn pred…" at bounding box center [184, 105] width 134 height 145
paste textarea "Rp46.007.648"
click at [130, 158] on textarea at bounding box center [184, 105] width 134 height 145
click at [130, 157] on textarea "- Developed and deployed machine learning models for credit scoring, churn pred…" at bounding box center [184, 105] width 134 height 145
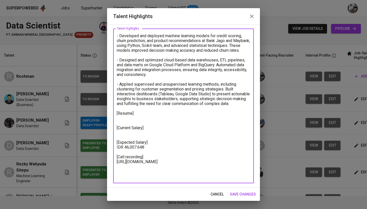
click at [138, 157] on textarea "- Developed and deployed machine learning models for credit scoring, churn pred…" at bounding box center [184, 105] width 134 height 145
click at [150, 157] on textarea "- Developed and deployed machine learning models for credit scoring, churn pred…" at bounding box center [184, 105] width 134 height 145
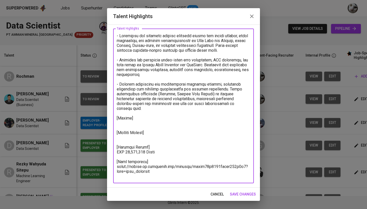
click at [145, 143] on textarea at bounding box center [184, 105] width 134 height 145
paste textarea "Rp35.614.004"
click at [130, 131] on textarea at bounding box center [184, 105] width 134 height 145
click at [130, 125] on textarea at bounding box center [184, 105] width 134 height 145
click at [131, 131] on textarea at bounding box center [184, 105] width 134 height 145
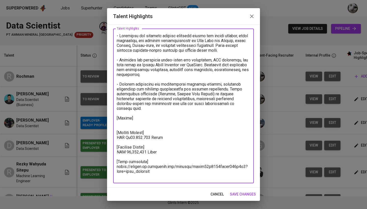
click at [129, 128] on textarea at bounding box center [184, 105] width 134 height 145
paste textarea "https://glints.sg.larksuite.com/file/DoUQbgAhMoefTyxQk5FlYw8WgKf?from=from_copy…"
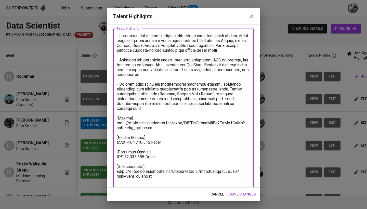
type textarea "- Developed and deployed machine learning models for credit scoring, churn pred…"
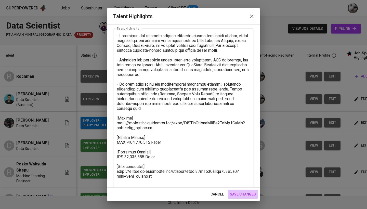
click at [239, 194] on span "save changes" at bounding box center [243, 194] width 26 height 6
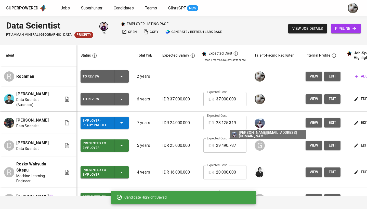
scroll to position [0, 0]
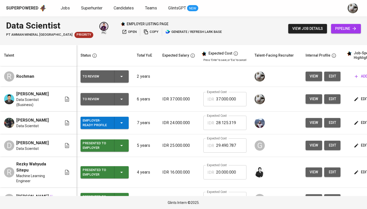
click at [355, 98] on icon "button" at bounding box center [356, 99] width 5 height 5
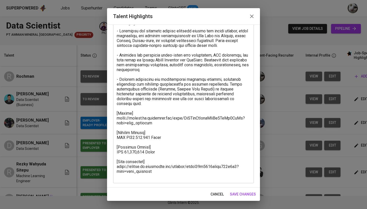
scroll to position [30, 0]
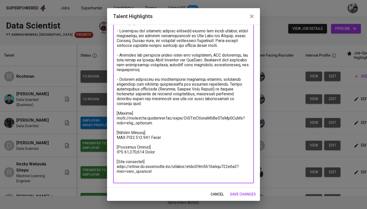
drag, startPoint x: 144, startPoint y: 158, endPoint x: 124, endPoint y: 158, distance: 19.4
click at [124, 158] on textarea at bounding box center [184, 104] width 134 height 150
click at [245, 194] on span "save changes" at bounding box center [243, 194] width 26 height 6
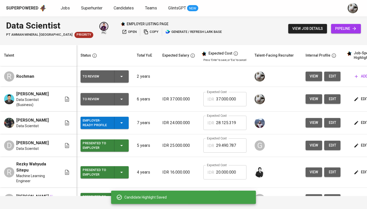
click at [223, 98] on input "37.000.000" at bounding box center [231, 99] width 30 height 14
paste input "46.007.648"
type input "46.007.648"
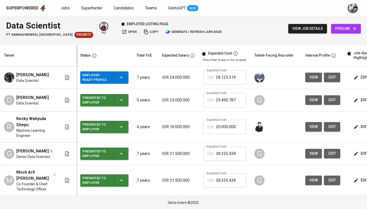
scroll to position [45, 0]
click at [93, 100] on div "Presented to Employer" at bounding box center [96, 100] width 28 height 11
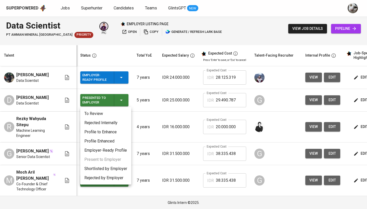
click at [93, 100] on div at bounding box center [183, 104] width 367 height 209
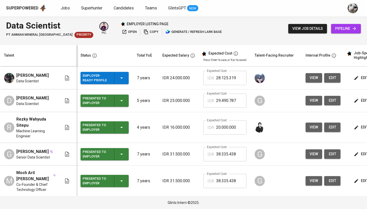
scroll to position [45, 0]
click at [24, 102] on span "Data Scientist" at bounding box center [27, 103] width 22 height 5
click at [14, 102] on div "D" at bounding box center [9, 101] width 10 height 10
click at [9, 101] on div "D" at bounding box center [9, 101] width 10 height 10
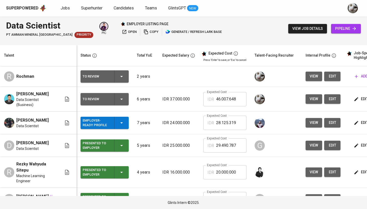
scroll to position [9, 0]
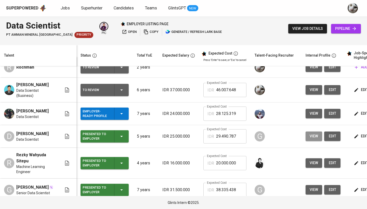
click at [316, 137] on span "view" at bounding box center [314, 136] width 8 height 6
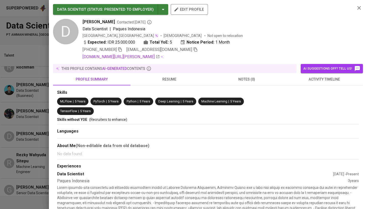
click at [322, 80] on span "activity timeline" at bounding box center [324, 79] width 71 height 6
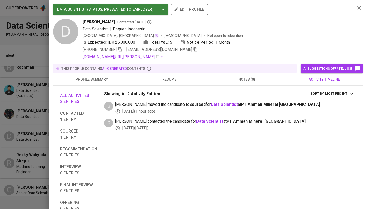
click at [31, 125] on div at bounding box center [183, 104] width 367 height 209
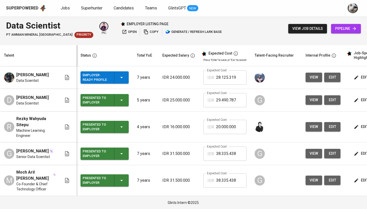
scroll to position [45, 0]
click at [318, 127] on button "view" at bounding box center [314, 126] width 17 height 9
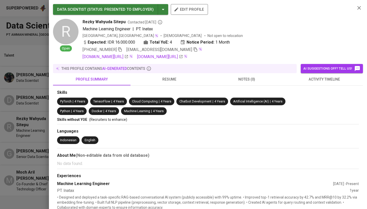
click at [312, 83] on button "activity timeline" at bounding box center [325, 79] width 78 height 12
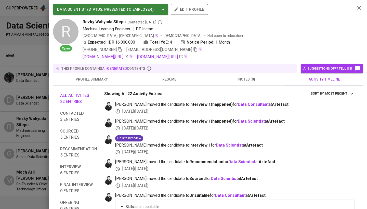
scroll to position [8, 0]
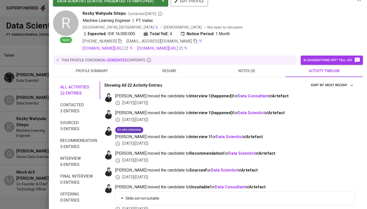
click at [25, 141] on div at bounding box center [183, 104] width 367 height 209
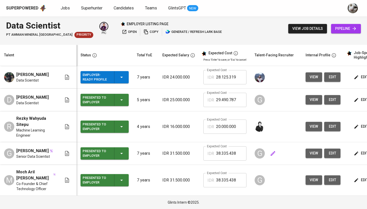
scroll to position [0, 0]
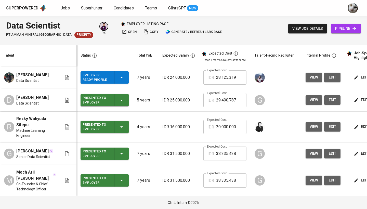
click at [315, 180] on span "view" at bounding box center [314, 180] width 8 height 6
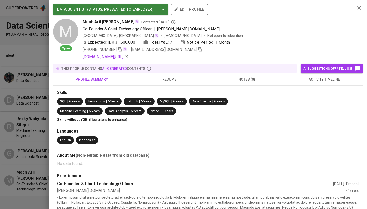
click at [306, 79] on span "activity timeline" at bounding box center [324, 79] width 71 height 6
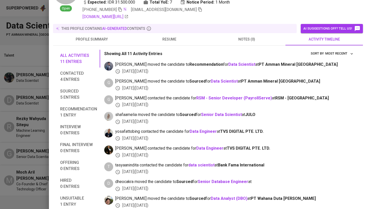
scroll to position [46, 0]
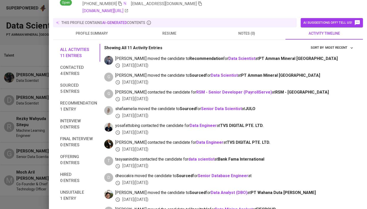
click at [12, 170] on div at bounding box center [183, 104] width 367 height 209
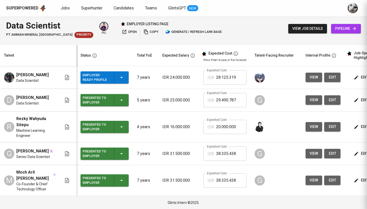
scroll to position [15, 0]
click at [307, 156] on button "view" at bounding box center [314, 153] width 17 height 9
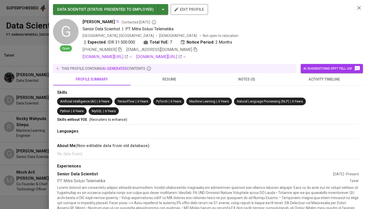
click at [314, 81] on span "activity timeline" at bounding box center [324, 79] width 71 height 6
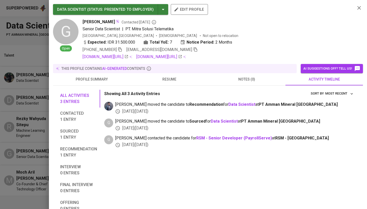
scroll to position [4, 0]
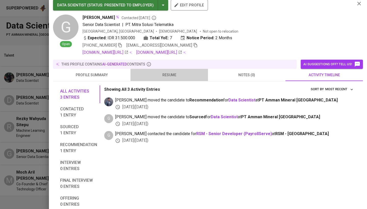
click at [168, 75] on span "resume" at bounding box center [169, 75] width 71 height 6
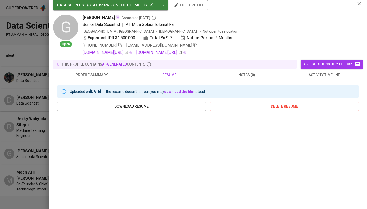
scroll to position [71, 0]
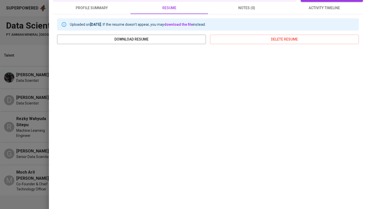
click at [43, 199] on div at bounding box center [183, 104] width 367 height 209
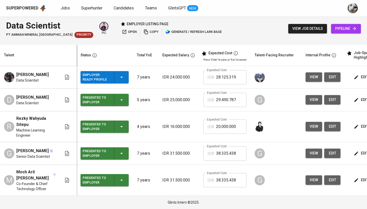
scroll to position [0, 0]
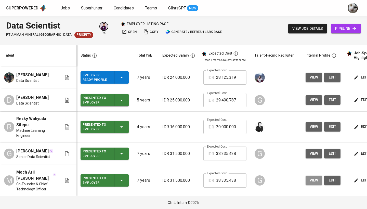
click at [314, 183] on span "view" at bounding box center [314, 180] width 8 height 6
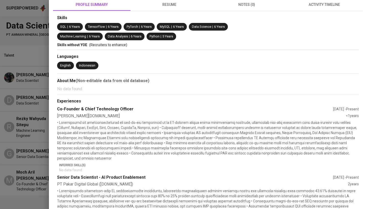
scroll to position [-1, 0]
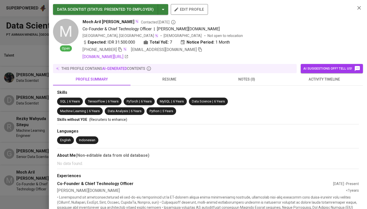
click at [170, 85] on button "resume" at bounding box center [170, 79] width 78 height 12
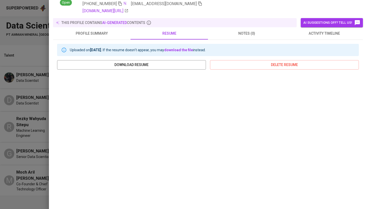
scroll to position [71, 0]
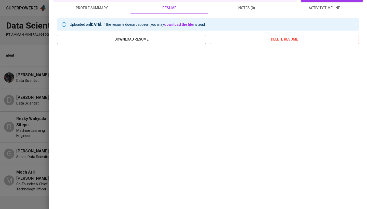
click at [18, 155] on div at bounding box center [183, 104] width 367 height 209
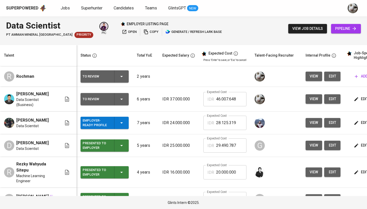
scroll to position [0, 0]
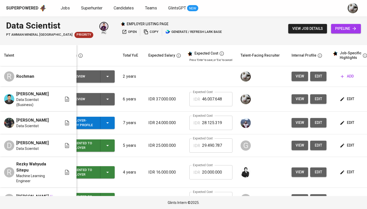
scroll to position [0, 13]
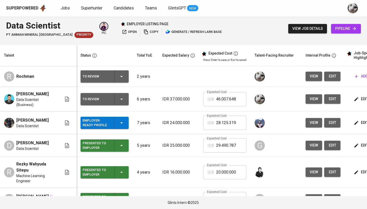
click at [101, 125] on div "Employer-Ready Profile" at bounding box center [97, 122] width 28 height 11
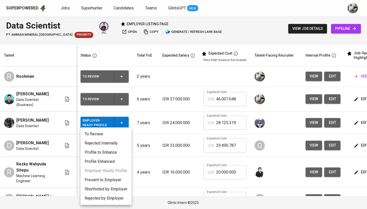
click at [158, 124] on div at bounding box center [183, 104] width 367 height 209
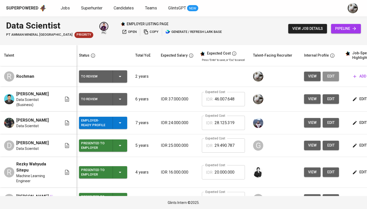
click at [333, 78] on span "edit" at bounding box center [331, 76] width 8 height 6
click at [312, 27] on span "view job details" at bounding box center [308, 29] width 31 height 6
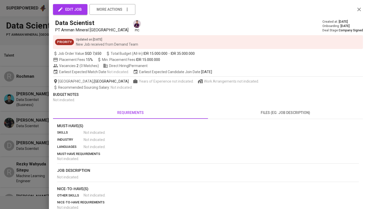
click at [0, 133] on div at bounding box center [183, 104] width 367 height 209
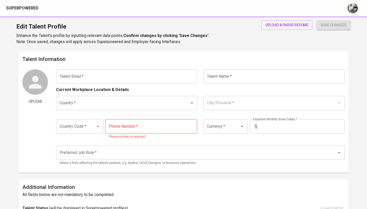
type input "[EMAIL_ADDRESS][DOMAIN_NAME]"
type input "Rochman"
type input "[GEOGRAPHIC_DATA]"
type input "+62"
type input "[PHONE_NUMBER]"
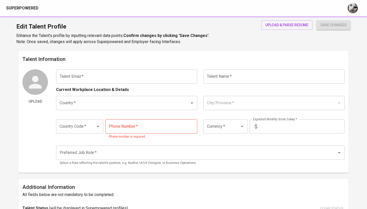
type input "IDR"
radio input "true"
type input "2"
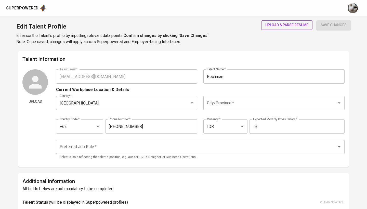
click at [291, 27] on span "upload & parse resume" at bounding box center [286, 25] width 43 height 6
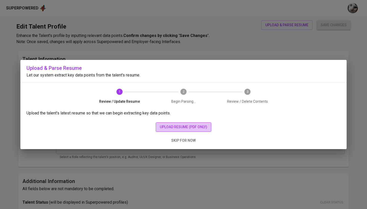
click at [180, 125] on span "upload resume (pdf only)" at bounding box center [183, 127] width 47 height 6
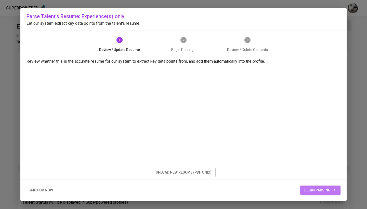
click at [306, 189] on span "begin parsing" at bounding box center [321, 190] width 32 height 6
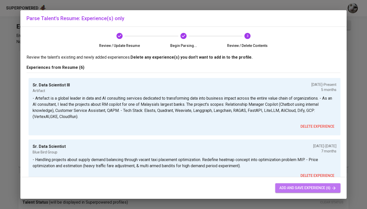
click at [315, 192] on button "add and save experience (6)" at bounding box center [307, 187] width 65 height 9
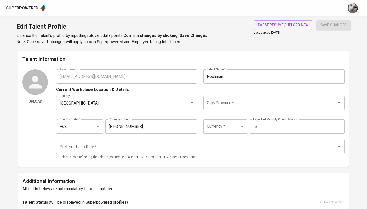
type input "Artefact"
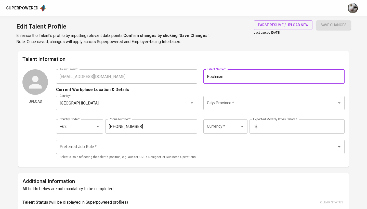
click at [224, 77] on input "Rochman" at bounding box center [274, 76] width 141 height 14
click at [232, 74] on input "Rochman" at bounding box center [274, 76] width 141 height 14
paste input "[PERSON_NAME]"
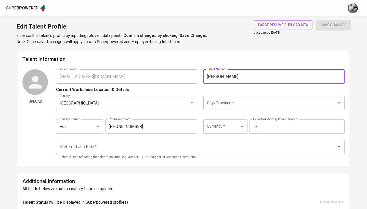
type input "[PERSON_NAME]"
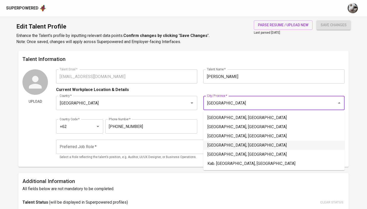
click at [235, 144] on li "[GEOGRAPHIC_DATA], [GEOGRAPHIC_DATA]" at bounding box center [274, 145] width 141 height 9
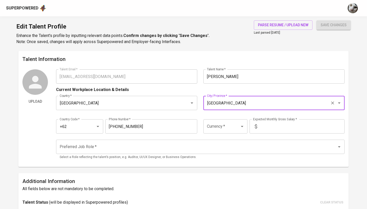
type input "[GEOGRAPHIC_DATA], [GEOGRAPHIC_DATA]"
click at [230, 131] on input "Currency   *" at bounding box center [218, 127] width 25 height 10
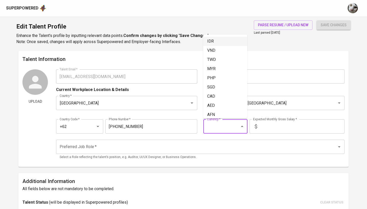
click at [221, 42] on li "IDR" at bounding box center [225, 41] width 44 height 9
type input "IDR"
click at [268, 129] on input "text" at bounding box center [301, 126] width 85 height 14
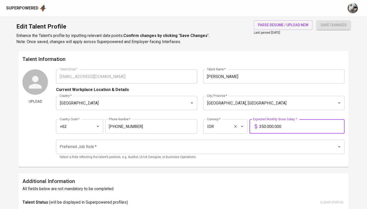
type input "35.000.000"
click at [334, 25] on button "save changes" at bounding box center [334, 24] width 34 height 9
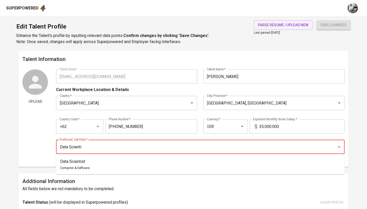
click at [155, 165] on li "Data Scientist Computer & Software" at bounding box center [200, 164] width 289 height 15
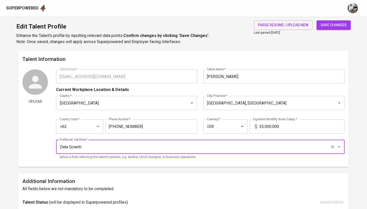
type input "Data Scientist"
click at [323, 26] on span "save changes" at bounding box center [334, 25] width 26 height 6
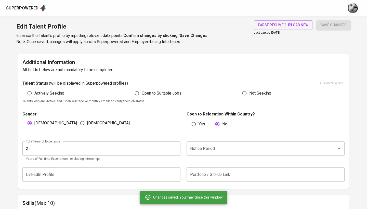
scroll to position [129, 0]
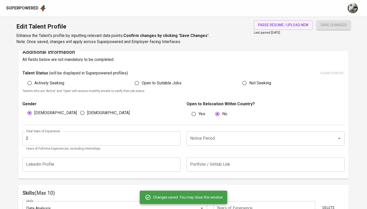
click at [58, 82] on span "Actively Seeking" at bounding box center [49, 83] width 30 height 6
click at [34, 82] on input "Actively Seeking" at bounding box center [30, 83] width 10 height 10
radio input "true"
click at [140, 82] on input "Open to Suitable Jobs" at bounding box center [137, 83] width 10 height 10
radio input "true"
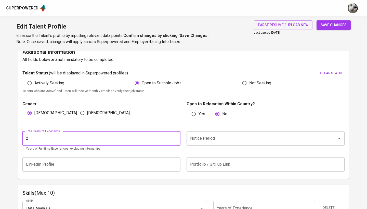
click at [165, 138] on input "2" at bounding box center [101, 138] width 158 height 14
type input "5"
click at [235, 137] on input "Notice Period" at bounding box center [258, 139] width 139 height 10
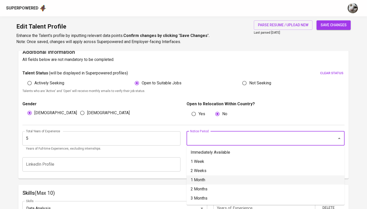
click at [198, 180] on li "1 Month" at bounding box center [266, 179] width 158 height 9
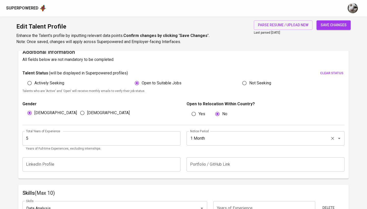
click at [248, 132] on div "1 Month Notice Period" at bounding box center [266, 138] width 158 height 14
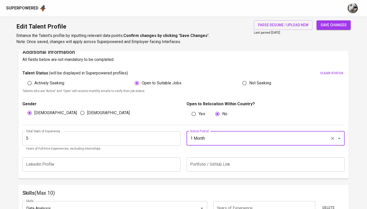
click at [256, 136] on input "1 Month" at bounding box center [258, 139] width 139 height 10
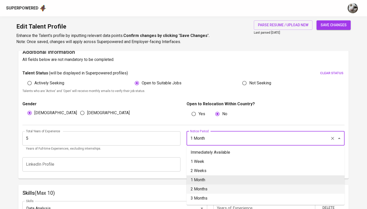
click at [223, 189] on li "2 Months" at bounding box center [266, 189] width 158 height 9
type input "2 Months"
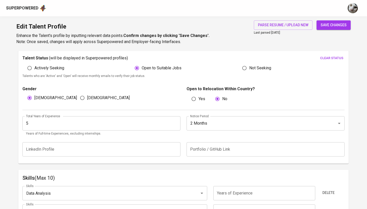
scroll to position [145, 0]
click at [346, 19] on div "Edit Talent Profile Enhance the Talent's profile by inputting relevant data poi…" at bounding box center [183, 33] width 367 height 35
click at [344, 21] on button "save changes" at bounding box center [334, 24] width 34 height 9
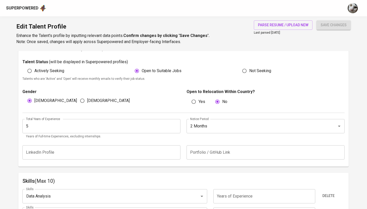
scroll to position [171, 0]
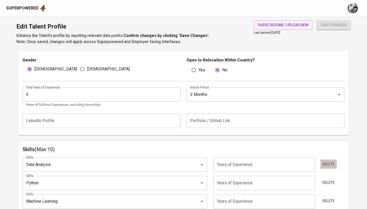
click at [324, 164] on span "Delete" at bounding box center [329, 164] width 12 height 6
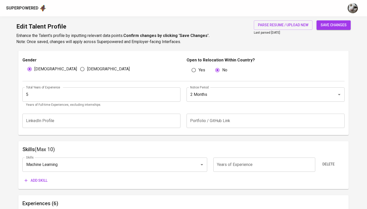
click at [324, 164] on span "Delete" at bounding box center [329, 164] width 12 height 6
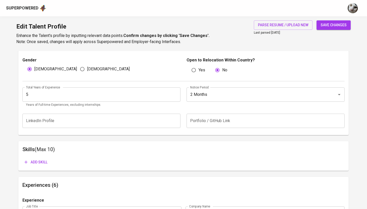
click at [41, 165] on button "Add skill" at bounding box center [35, 162] width 27 height 9
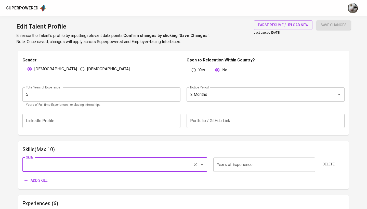
type input "Optimization & Prescriptive Modeling"
click at [178, 164] on input "Optimization & Prescriptive Modeling" at bounding box center [108, 165] width 166 height 10
click at [195, 163] on icon "Clear" at bounding box center [195, 164] width 5 height 5
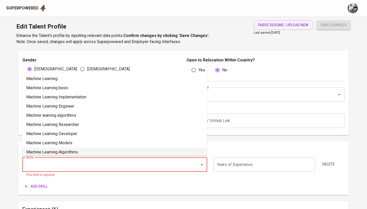
paste input "GenAI / LLM / RAG / Langchain"
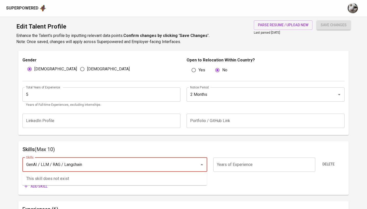
drag, startPoint x: 98, startPoint y: 165, endPoint x: 39, endPoint y: 165, distance: 58.7
click at [39, 165] on input "GenAI / LLM / RAG / Langchain" at bounding box center [108, 165] width 166 height 10
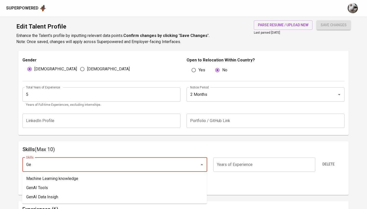
type input "G"
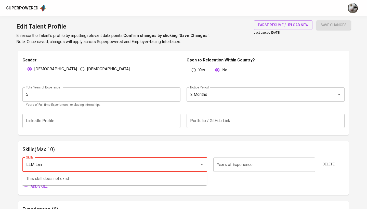
type input "LLM Lang"
click at [95, 167] on input "LLM Lang" at bounding box center [108, 165] width 166 height 10
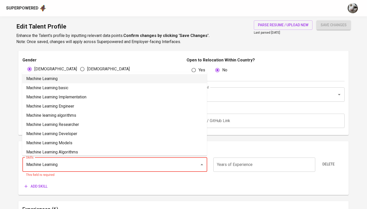
click at [121, 79] on li "Machine Learning" at bounding box center [114, 78] width 185 height 9
type input "Machine Learning"
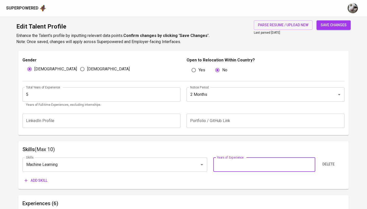
click at [227, 161] on input "number" at bounding box center [264, 165] width 102 height 14
type input "5"
type input "4"
click at [39, 182] on span "Add skill" at bounding box center [35, 181] width 23 height 6
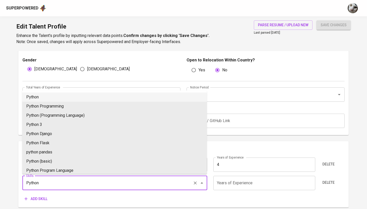
click at [157, 100] on li "Python" at bounding box center [114, 97] width 185 height 9
type input "Python"
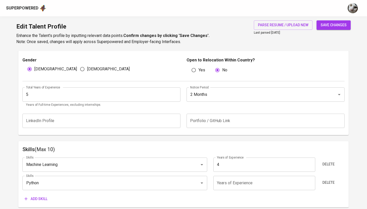
click at [242, 189] on input "number" at bounding box center [264, 183] width 102 height 14
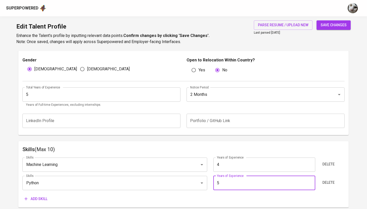
type input "5"
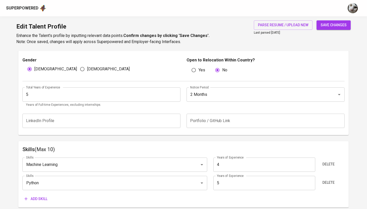
drag, startPoint x: 45, startPoint y: 198, endPoint x: 69, endPoint y: 174, distance: 34.3
click at [45, 199] on span "Add skill" at bounding box center [35, 199] width 23 height 6
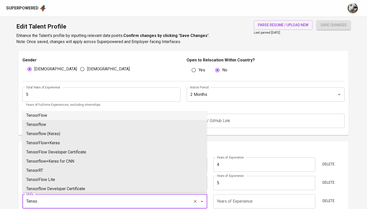
click at [120, 116] on li "TensorFlow" at bounding box center [114, 115] width 185 height 9
type input "TensorFlow"
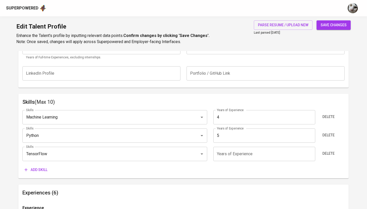
scroll to position [223, 0]
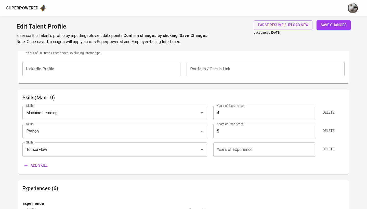
click at [242, 150] on input "number" at bounding box center [264, 150] width 102 height 14
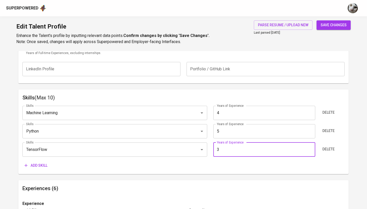
type input "3"
click at [31, 163] on span "Add skill" at bounding box center [35, 165] width 23 height 6
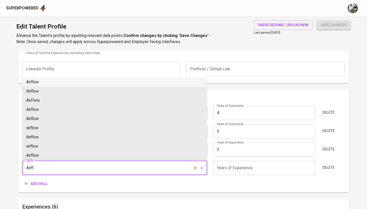
click at [61, 81] on li "Airflow" at bounding box center [114, 82] width 185 height 9
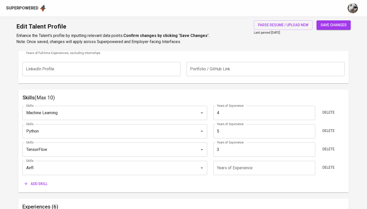
type input "Airflow"
click at [223, 168] on input "number" at bounding box center [264, 168] width 102 height 14
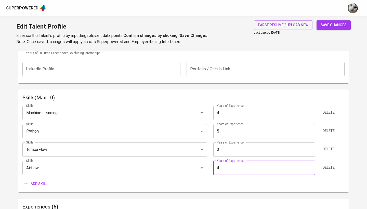
type input "4"
click at [41, 191] on div "Skills (Max 10) Skills Machine Learning Skills Years of Experience 4 Years of E…" at bounding box center [183, 141] width 331 height 103
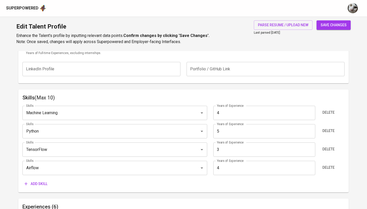
click at [40, 184] on span "Add skill" at bounding box center [35, 184] width 23 height 6
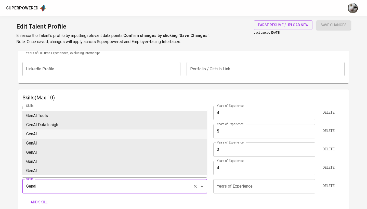
click at [53, 134] on li "GenAI" at bounding box center [114, 134] width 185 height 9
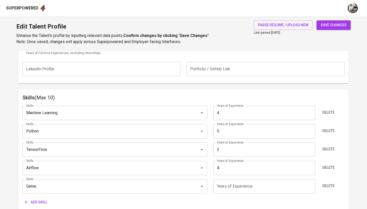
type input "GenAI"
click at [220, 189] on input "number" at bounding box center [264, 186] width 102 height 14
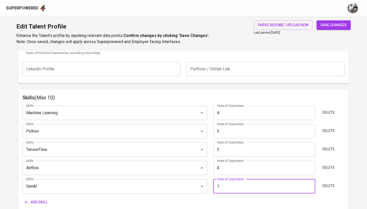
type input "1"
click at [40, 202] on span "Add skill" at bounding box center [35, 202] width 23 height 6
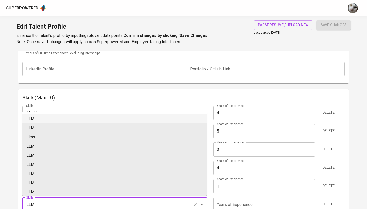
click at [76, 117] on li "LLM" at bounding box center [114, 118] width 185 height 9
type input "LLM"
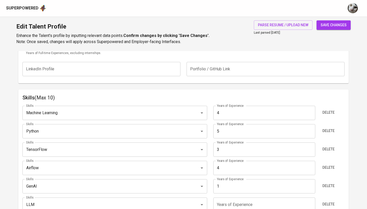
click at [244, 202] on input "number" at bounding box center [264, 205] width 102 height 14
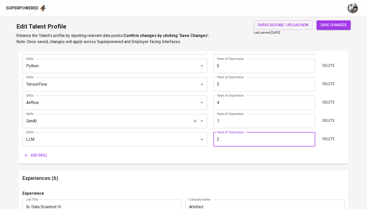
scroll to position [295, 0]
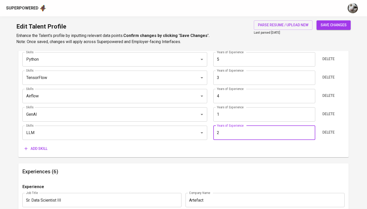
type input "2"
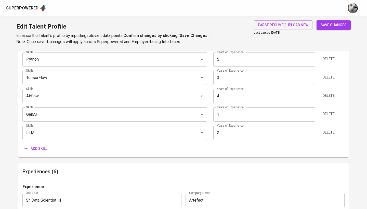
click at [46, 147] on span "Add skill" at bounding box center [35, 149] width 23 height 6
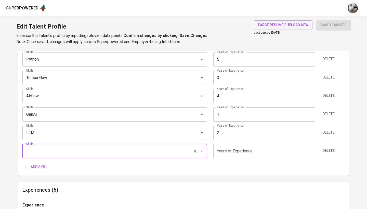
paste input "SQL"
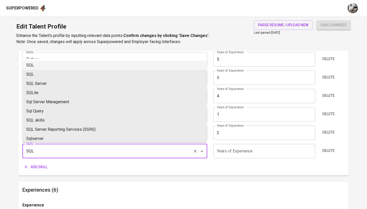
click at [84, 65] on li "SQL" at bounding box center [114, 65] width 185 height 9
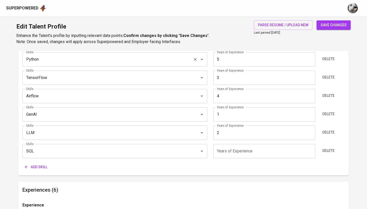
type input "SQL"
click at [246, 150] on input "number" at bounding box center [264, 151] width 102 height 14
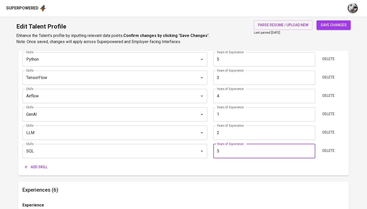
type input "5"
click at [40, 170] on button "Add skill" at bounding box center [35, 166] width 27 height 9
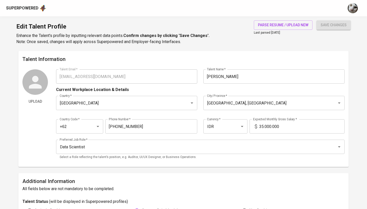
scroll to position [295, 0]
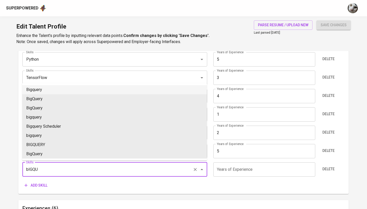
click at [121, 89] on li "Bigquery" at bounding box center [114, 89] width 185 height 9
type input "Bigquery"
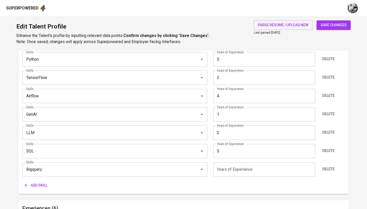
click at [255, 170] on input "number" at bounding box center [264, 169] width 102 height 14
type input "3"
click at [41, 183] on span "Add skill" at bounding box center [35, 185] width 23 height 6
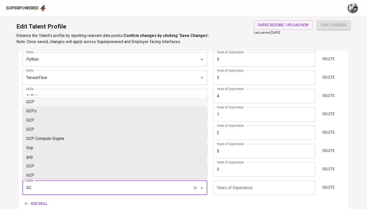
type input "G"
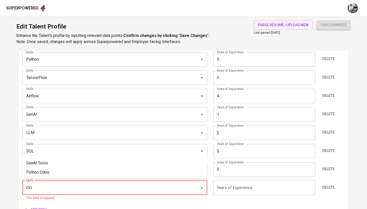
type input "O"
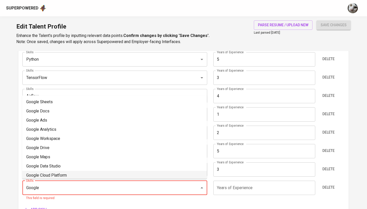
click at [52, 174] on li "Google Cloud Platform" at bounding box center [114, 175] width 185 height 9
type input "Google Cloud Platform"
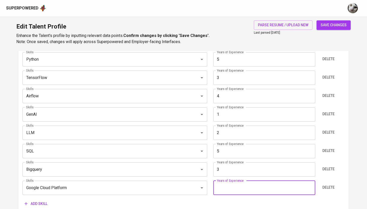
click at [226, 187] on input "number" at bounding box center [264, 188] width 102 height 14
type input "3"
drag, startPoint x: 337, startPoint y: 23, endPoint x: 330, endPoint y: 27, distance: 8.0
click at [337, 23] on span "save changes" at bounding box center [334, 25] width 26 height 6
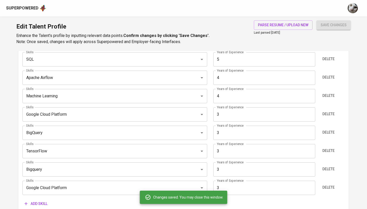
type input "Python"
type input "5"
type input "SQL"
type input "Apache Airflow"
type input "4"
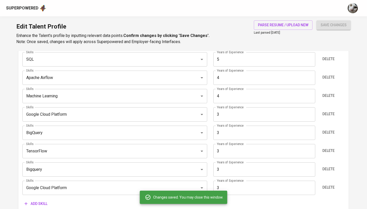
type input "Machine Learning"
type input "Google Cloud Platform"
type input "3"
type input "BigQuery"
type input "3"
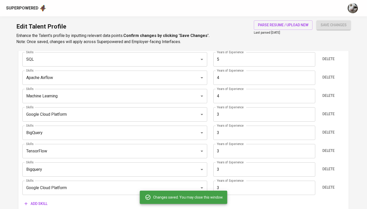
type input "TensorFlow"
type input "3"
type input "LLM"
type input "2"
type input "GenAI"
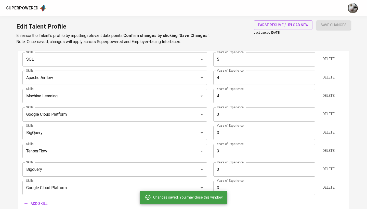
type input "1"
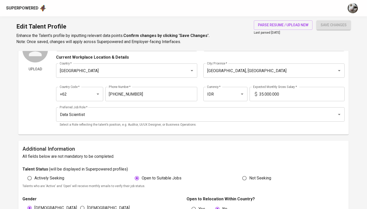
scroll to position [59, 0]
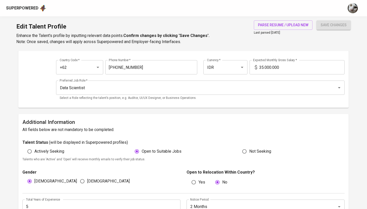
click at [52, 150] on span "Actively Seeking" at bounding box center [49, 151] width 30 height 6
click at [34, 150] on input "Actively Seeking" at bounding box center [30, 152] width 10 height 10
radio input "true"
click at [330, 28] on span "save changes" at bounding box center [334, 25] width 26 height 6
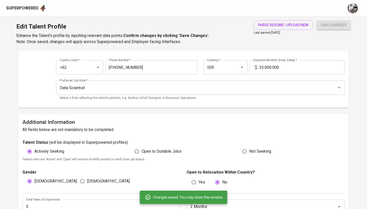
click at [137, 151] on input "Open to Suitable Jobs" at bounding box center [137, 152] width 10 height 10
radio input "true"
click at [323, 22] on span "save changes" at bounding box center [334, 25] width 26 height 6
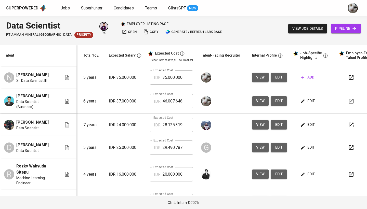
click at [278, 104] on span "edit" at bounding box center [279, 101] width 8 height 6
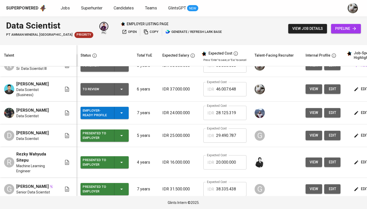
scroll to position [12, 0]
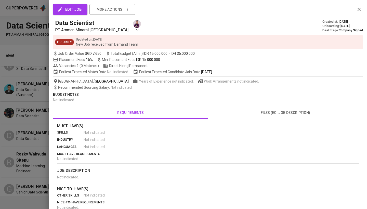
scroll to position [0, 37]
click at [362, 8] on icon "button" at bounding box center [359, 9] width 6 height 6
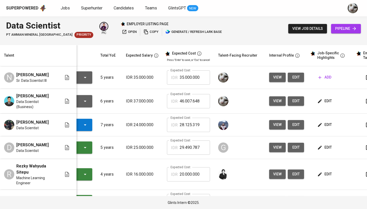
scroll to position [0, 36]
click at [323, 81] on span "add" at bounding box center [325, 77] width 13 height 6
click at [320, 77] on icon "button" at bounding box center [320, 77] width 5 height 5
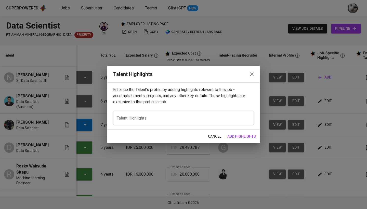
click at [194, 113] on div "x Talent Highlights" at bounding box center [183, 118] width 141 height 14
paste textarea "Lor-ip-Dol Sitamet Consecte & Adipiscing Elitsedd Eiusm tem incididu utlabo etd…"
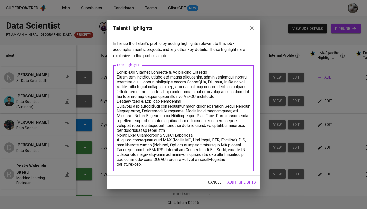
drag, startPoint x: 220, startPoint y: 71, endPoint x: 99, endPoint y: 70, distance: 120.1
click at [99, 70] on div "Talent Highlights Enhance the Talent's profile by adding highlights relevant to…" at bounding box center [183, 104] width 367 height 209
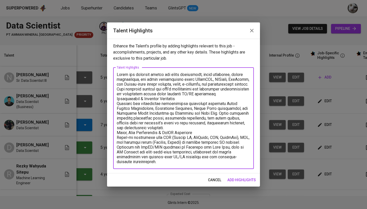
click at [118, 74] on textarea at bounding box center [184, 118] width 134 height 92
drag, startPoint x: 193, startPoint y: 98, endPoint x: 134, endPoint y: 90, distance: 59.3
click at [134, 90] on textarea at bounding box center [184, 118] width 134 height 92
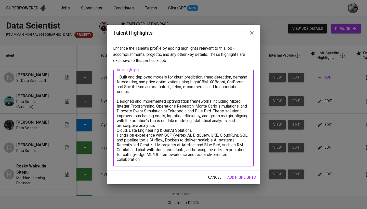
click at [117, 101] on textarea "- Built and deployed models for churn prediction, fraud detection, demand forec…" at bounding box center [184, 118] width 134 height 87
drag, startPoint x: 195, startPoint y: 130, endPoint x: 98, endPoint y: 130, distance: 96.9
click at [98, 130] on div "Talent Highlights Enhance the Talent's profile by adding highlights relevant to…" at bounding box center [183, 104] width 367 height 209
drag, startPoint x: 166, startPoint y: 124, endPoint x: 117, endPoint y: 119, distance: 50.0
click at [117, 119] on div "- Built and deployed models for churn prediction, fraud detection, demand forec…" at bounding box center [183, 118] width 141 height 97
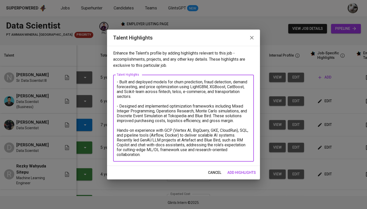
click at [117, 130] on textarea "- Built and deployed models for churn prediction, fraud detection, demand forec…" at bounding box center [184, 119] width 134 height 78
drag, startPoint x: 163, startPoint y: 154, endPoint x: 186, endPoint y: 144, distance: 25.9
click at [186, 144] on textarea "- Built and deployed models for churn prediction, fraud detection, demand forec…" at bounding box center [184, 119] width 134 height 78
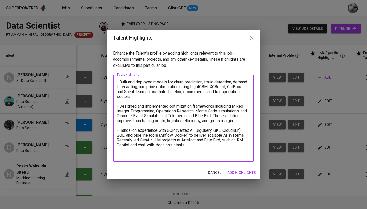
type textarea "- Built and deployed models for churn prediction, fraud detection, demand forec…"
click at [237, 172] on span "add highlights" at bounding box center [241, 173] width 29 height 6
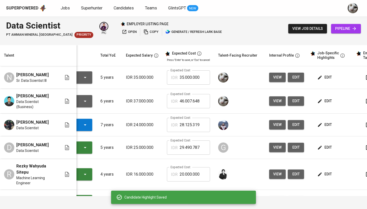
click at [329, 97] on td "edit" at bounding box center [331, 101] width 46 height 25
click at [326, 103] on span "edit" at bounding box center [326, 101] width 14 height 6
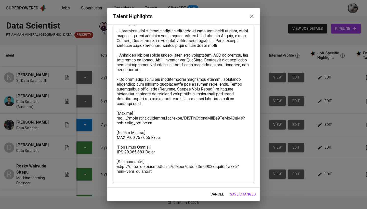
scroll to position [30, 0]
drag, startPoint x: 158, startPoint y: 179, endPoint x: 114, endPoint y: 119, distance: 74.4
click at [114, 119] on div "x Talent Highlights" at bounding box center [183, 104] width 141 height 160
drag, startPoint x: 117, startPoint y: 118, endPoint x: 154, endPoint y: 155, distance: 52.5
click at [154, 155] on div "x Talent Highlights" at bounding box center [183, 104] width 141 height 160
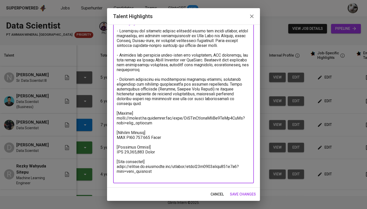
click at [154, 155] on textarea at bounding box center [184, 104] width 134 height 150
drag, startPoint x: 156, startPoint y: 175, endPoint x: 107, endPoint y: 115, distance: 76.7
click at [107, 115] on div "Enhance the Talent's profile by adding highlights relevant to this job - accomp…" at bounding box center [183, 105] width 153 height 163
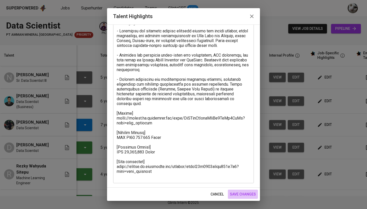
click at [249, 195] on span "save changes" at bounding box center [243, 194] width 26 height 6
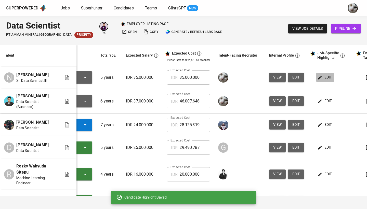
click at [323, 82] on button "edit" at bounding box center [325, 77] width 18 height 9
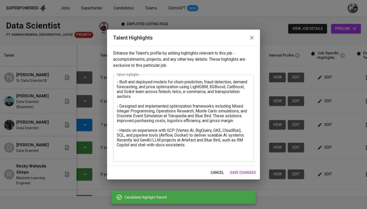
click at [215, 145] on textarea "- Built and deployed models for churn prediction, fraud detection, demand forec…" at bounding box center [184, 119] width 134 height 78
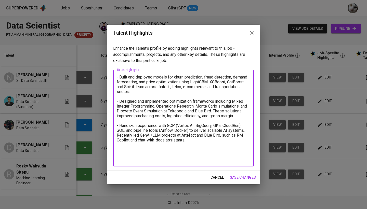
paste textarea "[Resume] https://glints.sg.larksuite.com/file/DoUQbgAhMoefTyxQk5FlYw8WgKf?from=…"
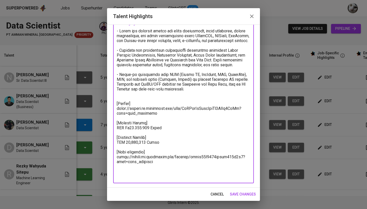
click at [151, 174] on textarea at bounding box center [184, 104] width 134 height 150
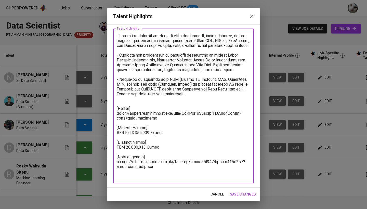
scroll to position [25, 0]
click at [148, 179] on div "x Talent Highlights" at bounding box center [183, 106] width 141 height 155
click at [147, 178] on textarea at bounding box center [184, 105] width 134 height 145
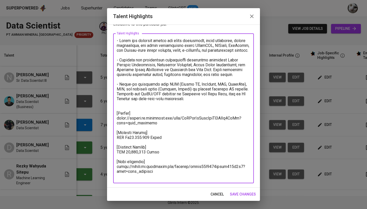
scroll to position [20, 0]
drag, startPoint x: 159, startPoint y: 175, endPoint x: 112, endPoint y: 173, distance: 47.8
click at [112, 173] on div "Enhance the Talent's profile by adding highlights relevant to this job - accomp…" at bounding box center [183, 105] width 153 height 163
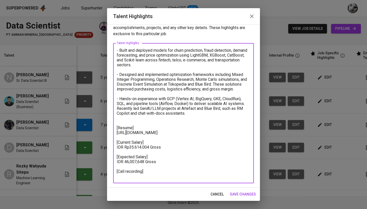
scroll to position [10, 0]
drag, startPoint x: 157, startPoint y: 153, endPoint x: 108, endPoint y: 153, distance: 49.2
click at [108, 153] on div "Enhance the Talent's profile by adding highlights relevant to this job - accomp…" at bounding box center [183, 105] width 153 height 163
click at [144, 147] on textarea "- Built and deployed models for churn prediction, fraud detection, demand forec…" at bounding box center [184, 113] width 134 height 131
drag, startPoint x: 156, startPoint y: 140, endPoint x: 110, endPoint y: 133, distance: 46.1
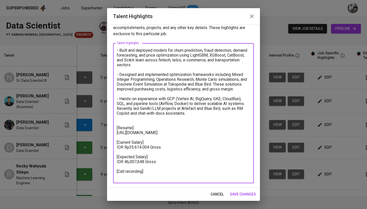
click at [110, 133] on div "Enhance the Talent's profile by adding highlights relevant to this job - accomp…" at bounding box center [183, 105] width 153 height 163
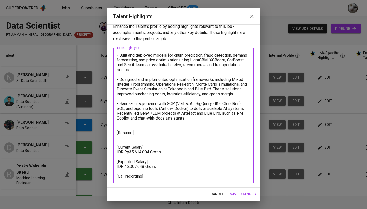
click at [136, 124] on textarea "- Built and deployed models for churn prediction, fraud detection, demand forec…" at bounding box center [184, 116] width 134 height 126
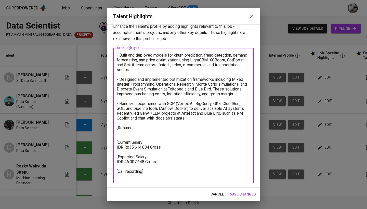
scroll to position [1, 0]
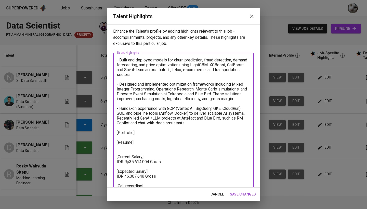
click at [203, 130] on textarea "- Built and deployed models for churn prediction, fraud detection, demand forec…" at bounding box center [184, 123] width 134 height 131
click at [182, 135] on textarea "- Built and deployed models for churn prediction, fraud detection, demand forec…" at bounding box center [184, 123] width 134 height 131
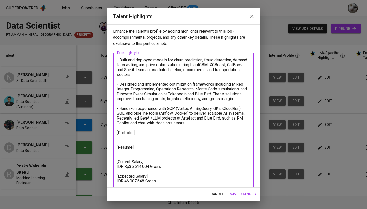
paste textarea "https://docs.google.com/presentation/d/1nL7ImDAz8Elhz0TPfDD_iVPpgBI10DxX1OIv9NW…"
click at [138, 155] on textarea "- Built and deployed models for churn prediction, fraud detection, demand forec…" at bounding box center [184, 128] width 134 height 141
paste textarea "https://glints.sg.larksuite.com/file/HyaKbENArouDNpxlBtHlIcODgnf?from=from_copy…"
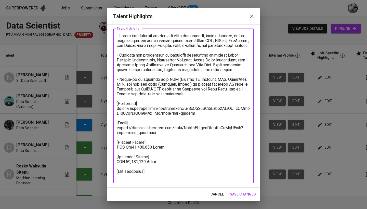
scroll to position [25, 0]
drag, startPoint x: 155, startPoint y: 166, endPoint x: 126, endPoint y: 166, distance: 28.8
click at [126, 166] on textarea at bounding box center [184, 105] width 134 height 145
click at [142, 166] on textarea at bounding box center [184, 105] width 134 height 145
drag, startPoint x: 145, startPoint y: 166, endPoint x: 124, endPoint y: 166, distance: 20.1
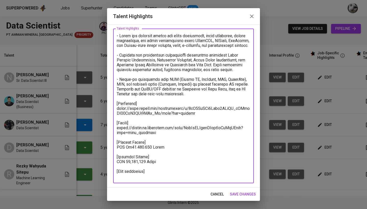
click at [124, 166] on textarea at bounding box center [184, 105] width 134 height 145
paste textarea "Rp43.097.938"
click at [129, 167] on textarea at bounding box center [184, 105] width 134 height 145
click at [130, 168] on textarea at bounding box center [184, 105] width 134 height 145
click at [138, 167] on textarea at bounding box center [184, 105] width 134 height 145
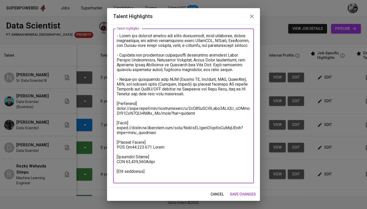
drag, startPoint x: 150, startPoint y: 152, endPoint x: 130, endPoint y: 152, distance: 19.9
click at [130, 152] on textarea at bounding box center [184, 105] width 134 height 145
paste textarea "Rp34.933.655"
click at [129, 153] on textarea at bounding box center [184, 105] width 134 height 145
click at [131, 153] on textarea at bounding box center [184, 105] width 134 height 145
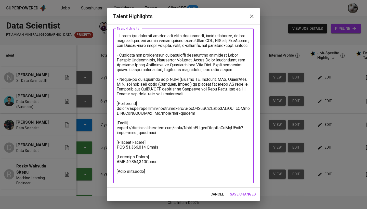
click at [139, 153] on textarea at bounding box center [184, 105] width 134 height 145
click at [145, 167] on textarea at bounding box center [184, 105] width 134 height 145
drag, startPoint x: 145, startPoint y: 167, endPoint x: 125, endPoint y: 167, distance: 19.6
click at [125, 167] on textarea at bounding box center [184, 105] width 134 height 145
type textarea "- Built and deployed models for churn prediction, fraud detection, demand forec…"
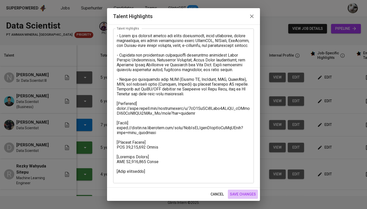
click at [240, 194] on span "save changes" at bounding box center [243, 194] width 26 height 6
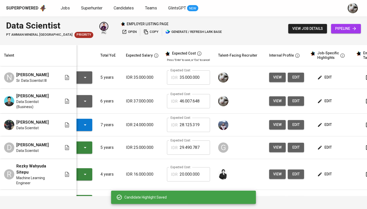
click at [193, 79] on input "35.000.000" at bounding box center [195, 77] width 30 height 14
paste input "43.097.938"
type input "43.097.938"
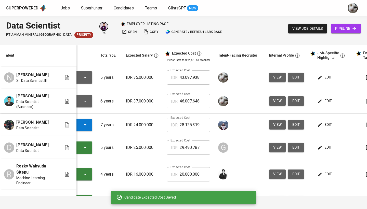
click at [324, 104] on span "edit" at bounding box center [326, 101] width 14 height 6
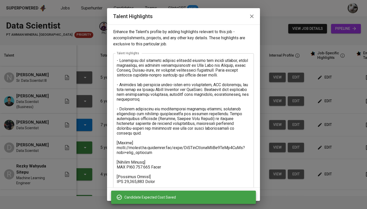
scroll to position [12, 0]
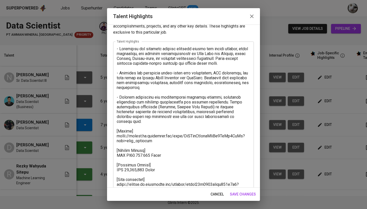
click at [130, 161] on textarea at bounding box center [184, 121] width 134 height 150
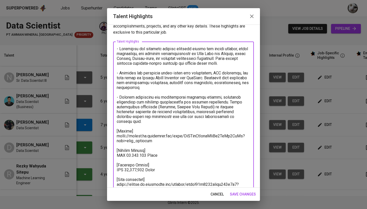
click at [160, 162] on textarea at bounding box center [184, 121] width 134 height 150
type textarea "- Developed and deployed machine learning models for credit scoring, churn pred…"
click at [239, 196] on span "save changes" at bounding box center [243, 194] width 26 height 6
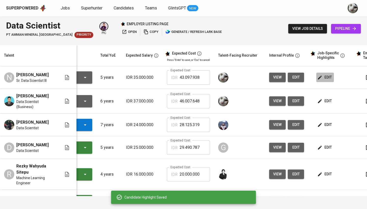
click at [324, 81] on span "edit" at bounding box center [326, 77] width 14 height 6
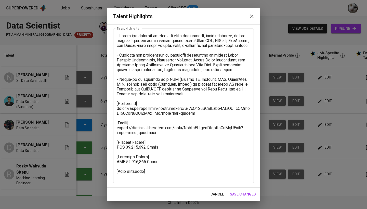
scroll to position [25, 0]
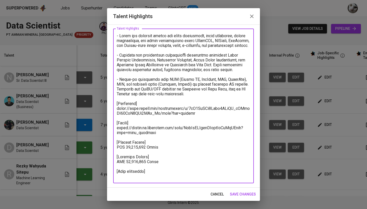
click at [149, 176] on textarea at bounding box center [184, 105] width 134 height 145
paste textarea "https://glints.sg.larksuite.com/minutes/obsgxagp8olau9946bibz95e?from=from_copy…"
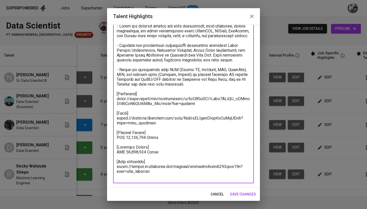
type textarea "- Built and deployed models for churn prediction, fraud detection, demand forec…"
click at [237, 195] on span "save changes" at bounding box center [243, 194] width 26 height 6
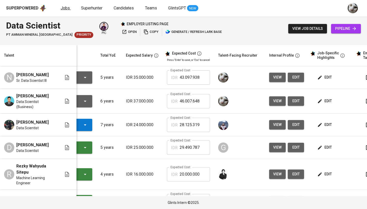
click at [69, 5] on link "Jobs" at bounding box center [66, 8] width 10 height 6
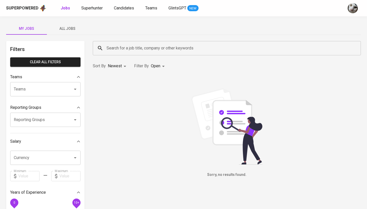
click at [73, 31] on span "All Jobs" at bounding box center [67, 29] width 35 height 6
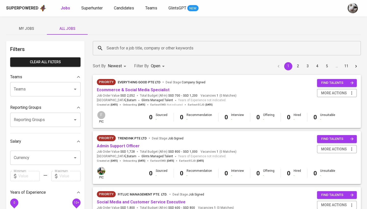
click at [123, 53] on div "Search for a job title, company or other keywords" at bounding box center [227, 48] width 268 height 14
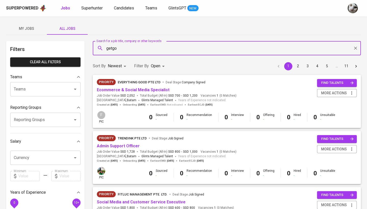
type input "getgo"
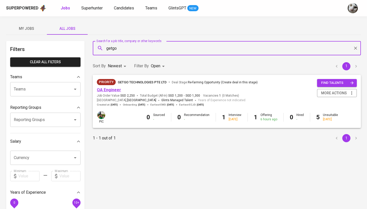
click at [115, 90] on link "QA Engineer" at bounding box center [109, 89] width 24 height 5
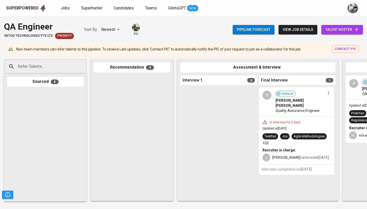
click at [329, 31] on span "talent roster" at bounding box center [342, 30] width 33 height 6
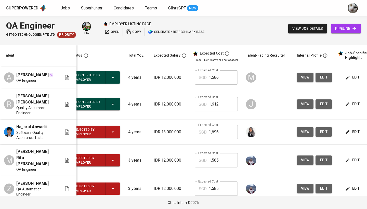
scroll to position [0, 9]
click at [301, 103] on span "view" at bounding box center [305, 104] width 8 height 6
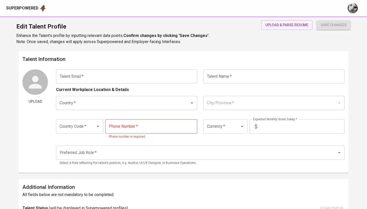
type input "[EMAIL_ADDRESS][DOMAIN_NAME]"
type input "[PERSON_NAME]"
type input "[GEOGRAPHIC_DATA]"
type input "[GEOGRAPHIC_DATA], [GEOGRAPHIC_DATA]"
type input "+62"
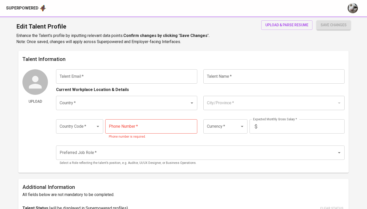
type input "[PHONE_NUMBER]"
type input "IDR"
type input "Data Scientist"
radio input "true"
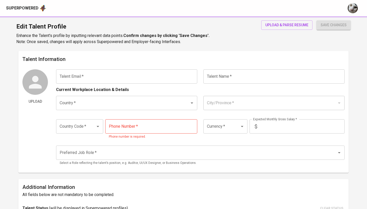
type input "6"
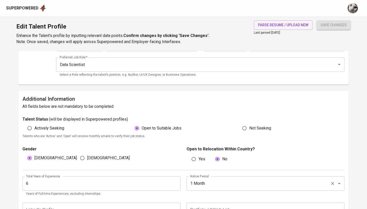
scroll to position [85, 0]
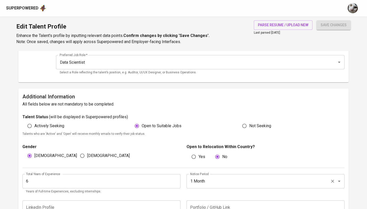
click at [225, 183] on input "1 Month" at bounding box center [258, 181] width 139 height 10
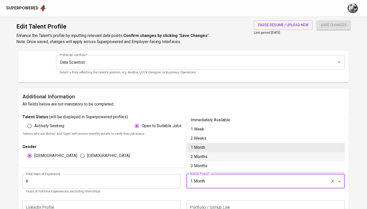
click at [225, 154] on li "2 Months" at bounding box center [266, 156] width 158 height 9
type input "2 Months"
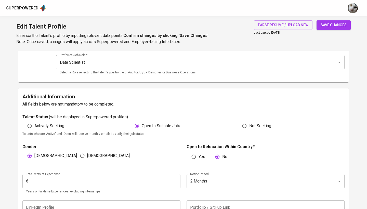
click at [322, 24] on span "save changes" at bounding box center [334, 25] width 26 height 6
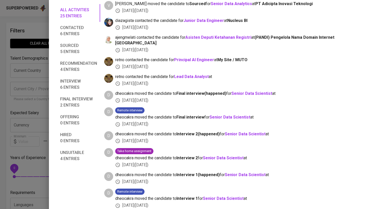
scroll to position [240, 0]
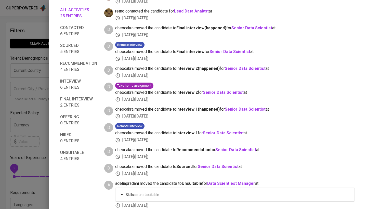
click at [75, 101] on span "Final interview 2 entries" at bounding box center [78, 102] width 37 height 12
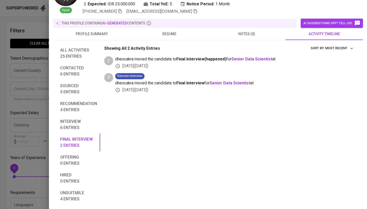
scroll to position [37, 0]
click at [17, 137] on div at bounding box center [183, 104] width 367 height 209
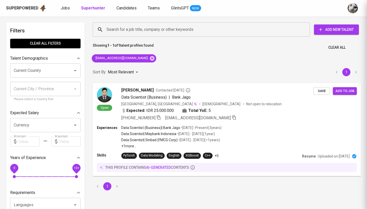
scroll to position [15, 0]
click at [64, 8] on span "Jobs" at bounding box center [65, 8] width 9 height 5
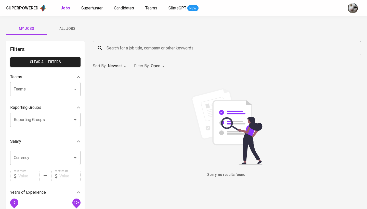
click at [71, 28] on span "All Jobs" at bounding box center [67, 29] width 35 height 6
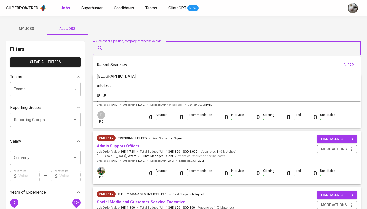
click at [120, 48] on input "Search for a job title, company or other keywords" at bounding box center [228, 48] width 246 height 10
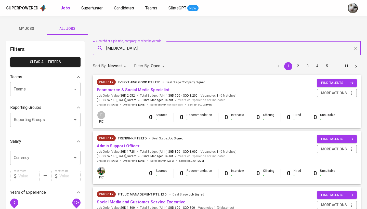
type input "meridia"
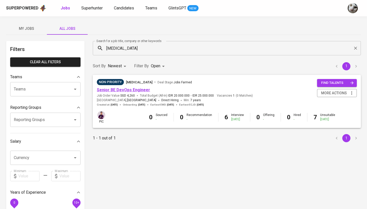
click at [117, 88] on link "Senior BE DevOps Engineer" at bounding box center [123, 89] width 53 height 5
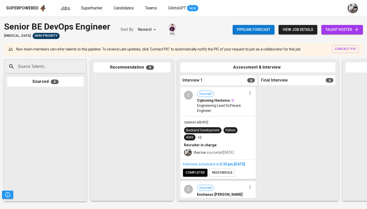
click at [63, 9] on span "Jobs" at bounding box center [65, 8] width 9 height 5
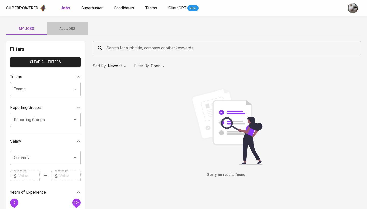
click at [61, 31] on span "All Jobs" at bounding box center [67, 29] width 35 height 6
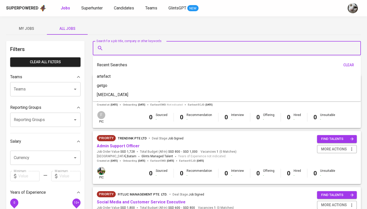
click at [109, 50] on input "Search for a job title, company or other keywords" at bounding box center [228, 48] width 246 height 10
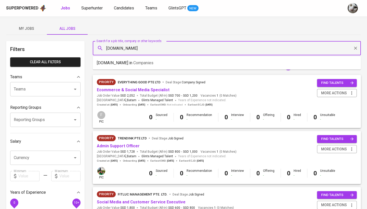
type input "antigravity.id"
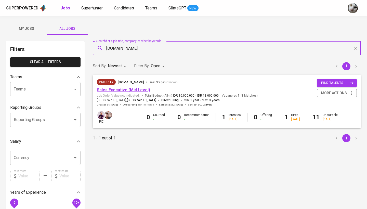
click at [129, 91] on link "Sales Executive (Mid Level)" at bounding box center [123, 89] width 53 height 5
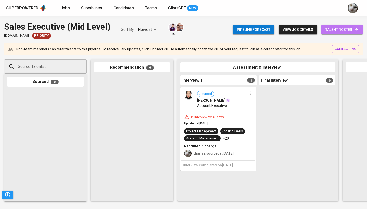
click at [348, 29] on span "talent roster" at bounding box center [342, 30] width 33 height 6
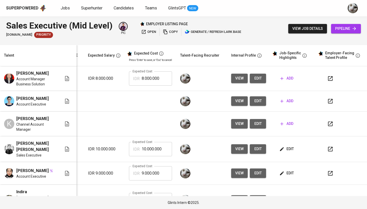
scroll to position [0, 77]
click at [256, 101] on span "edit" at bounding box center [258, 101] width 8 height 6
click at [298, 29] on span "view job details" at bounding box center [308, 29] width 31 height 6
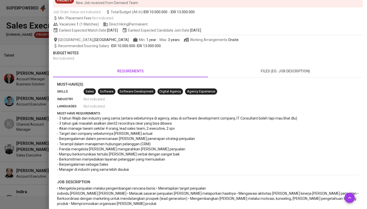
scroll to position [43, 0]
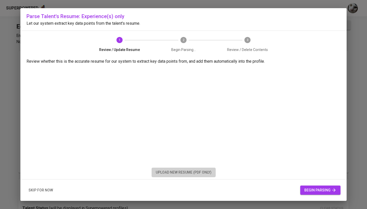
click at [189, 172] on span "upload new resume (pdf only)" at bounding box center [184, 172] width 56 height 6
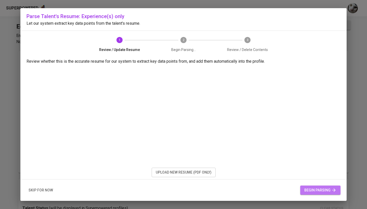
click at [321, 189] on span "begin parsing" at bounding box center [321, 190] width 32 height 6
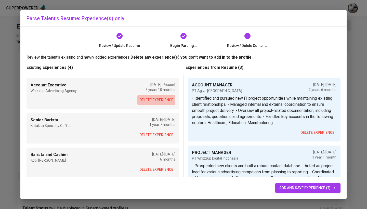
click at [168, 103] on span "delete experience" at bounding box center [157, 100] width 34 height 6
click at [165, 104] on button "delete experience" at bounding box center [156, 99] width 38 height 9
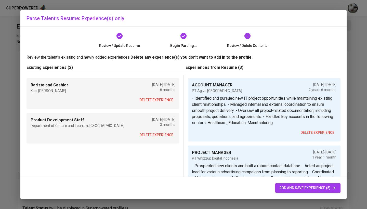
click at [165, 104] on button "delete experience" at bounding box center [156, 99] width 38 height 9
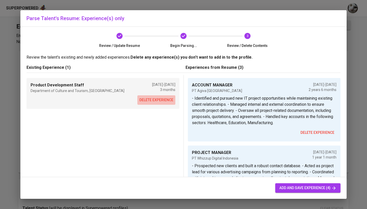
click at [165, 104] on button "delete experience" at bounding box center [156, 99] width 38 height 9
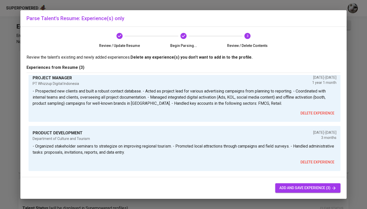
scroll to position [62, 0]
click at [310, 166] on button "delete experience" at bounding box center [318, 162] width 38 height 9
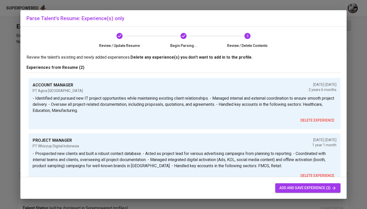
scroll to position [0, 0]
click at [310, 187] on span "add and save experience (2)" at bounding box center [308, 188] width 57 height 6
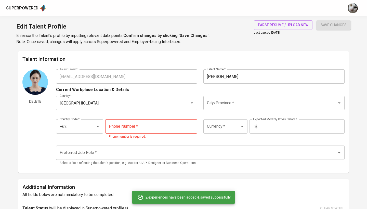
type input "+62"
type input "ACCOUNT MANAGER"
type input "PT Agiva [GEOGRAPHIC_DATA]"
checkbox input "false"
type input "[DATE]"
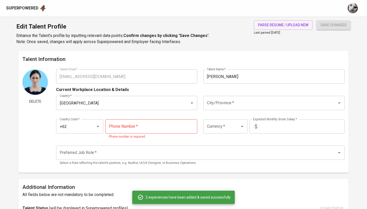
type input "[DATE]"
type input "PROJECT MANAGER"
type input "PT Whizzup Digital Indonesia"
type input "[DATE]"
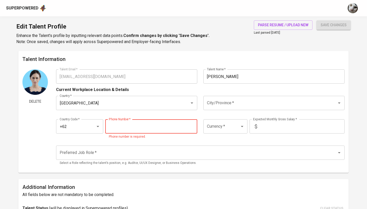
paste input "[PHONE_NUMBER]"
type input "[PHONE_NUMBER]"
click at [334, 25] on button "save changes" at bounding box center [334, 24] width 34 height 9
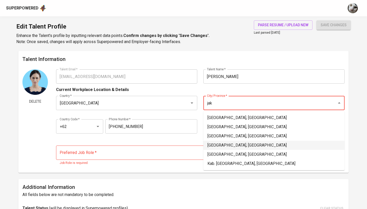
click at [271, 141] on li "[GEOGRAPHIC_DATA], [GEOGRAPHIC_DATA]" at bounding box center [274, 145] width 141 height 9
type input "[GEOGRAPHIC_DATA], [GEOGRAPHIC_DATA]"
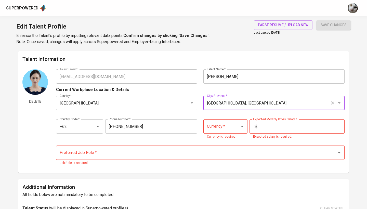
click at [234, 129] on div at bounding box center [238, 126] width 13 height 7
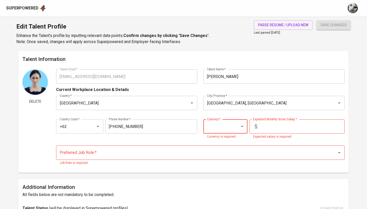
click at [242, 128] on icon "Open" at bounding box center [242, 126] width 6 height 6
click at [233, 39] on li "IDR" at bounding box center [225, 41] width 44 height 9
type input "IDR"
click at [273, 127] on input "text" at bounding box center [301, 126] width 85 height 14
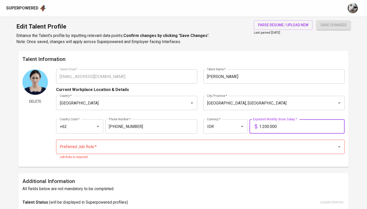
type input "12.000.000"
click at [334, 25] on button "save changes" at bounding box center [334, 24] width 34 height 9
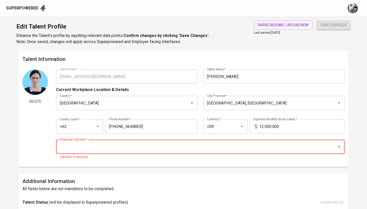
type input "s"
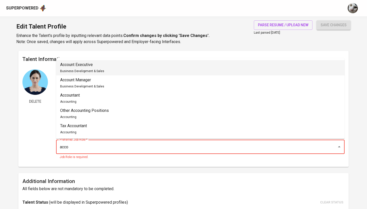
click at [146, 69] on li "Account Executive Business Development & Sales" at bounding box center [200, 67] width 289 height 15
type input "Account Executive"
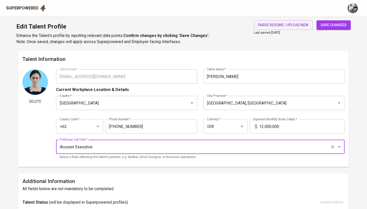
click at [343, 27] on span "save changes" at bounding box center [334, 25] width 26 height 6
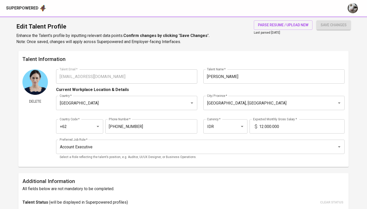
type input "628998806356"
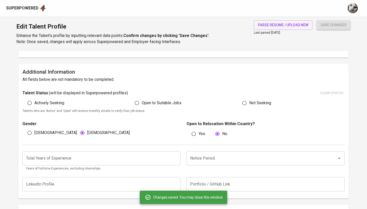
scroll to position [110, 0]
click at [60, 105] on span "Actively Seeking" at bounding box center [49, 103] width 30 height 6
click at [34, 105] on input "Actively Seeking" at bounding box center [30, 103] width 10 height 10
radio input "true"
click at [85, 156] on input "number" at bounding box center [101, 158] width 158 height 14
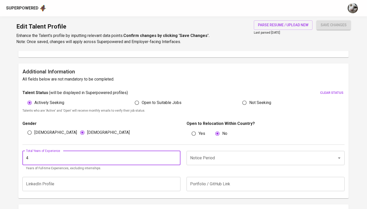
type input "4"
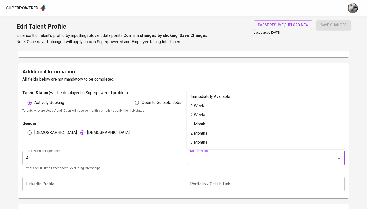
click at [281, 158] on input "Notice Period" at bounding box center [258, 158] width 139 height 10
click at [257, 116] on li "2 Weeks" at bounding box center [266, 114] width 158 height 9
type input "2 Weeks"
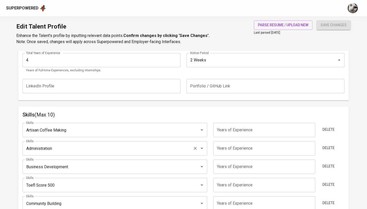
scroll to position [212, 0]
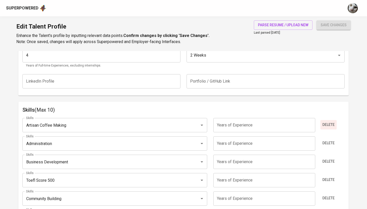
click at [327, 125] on span "Delete" at bounding box center [329, 125] width 12 height 6
click at [327, 140] on span "Delete" at bounding box center [329, 143] width 12 height 6
click at [327, 125] on span "Delete" at bounding box center [329, 125] width 12 height 6
click at [327, 140] on span "Delete" at bounding box center [329, 143] width 12 height 6
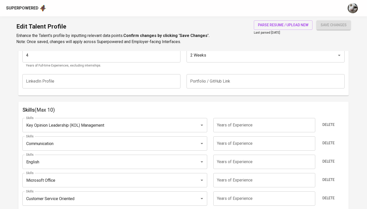
click at [327, 125] on span "Delete" at bounding box center [329, 125] width 12 height 6
click at [327, 140] on span "Delete" at bounding box center [329, 143] width 12 height 6
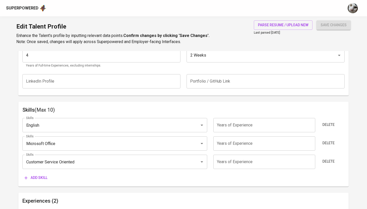
click at [327, 125] on span "Delete" at bounding box center [329, 125] width 12 height 6
click at [327, 140] on span "Delete" at bounding box center [329, 143] width 12 height 6
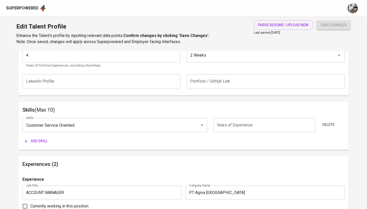
click at [327, 125] on span "Delete" at bounding box center [329, 125] width 12 height 6
click at [327, 136] on div "Add skill" at bounding box center [183, 140] width 322 height 9
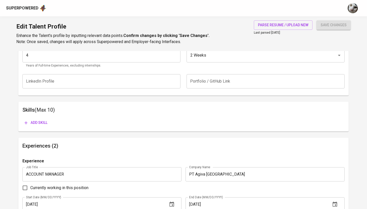
click at [38, 122] on span "Add skill" at bounding box center [35, 123] width 23 height 6
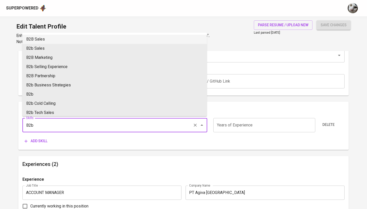
click at [156, 37] on li "B2B Sales" at bounding box center [114, 39] width 185 height 9
type input "B2B Sales"
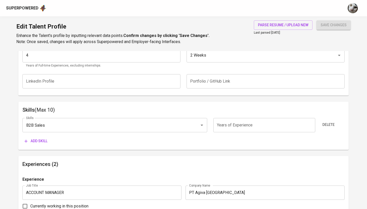
click at [261, 122] on input "number" at bounding box center [264, 125] width 102 height 14
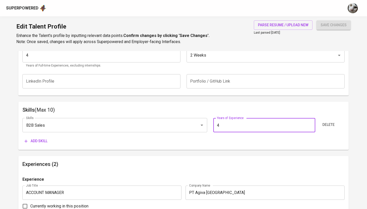
type input "4"
click at [37, 138] on span "Add skill" at bounding box center [35, 141] width 23 height 6
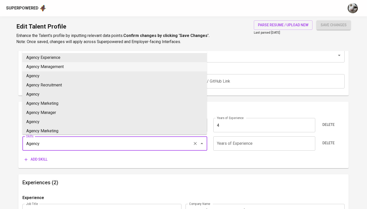
click at [152, 60] on li "Agency Experience" at bounding box center [114, 57] width 185 height 9
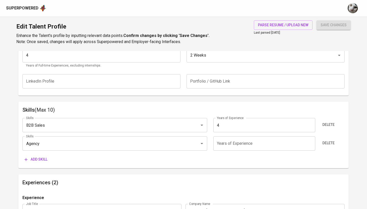
type input "Agency Experience"
click at [241, 145] on input "number" at bounding box center [264, 143] width 102 height 14
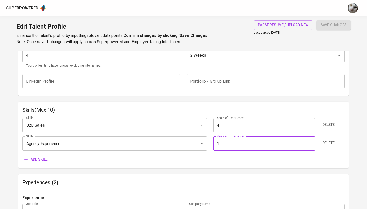
type input "1"
click at [36, 158] on span "Add skill" at bounding box center [35, 159] width 23 height 6
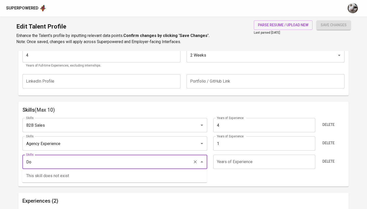
type input "D"
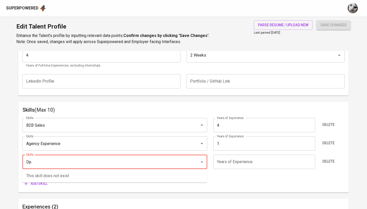
type input "D"
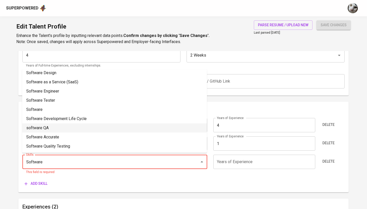
scroll to position [113, 0]
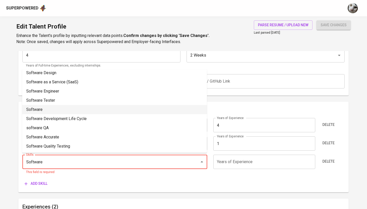
click at [110, 114] on li "Software" at bounding box center [114, 109] width 185 height 9
type input "Software"
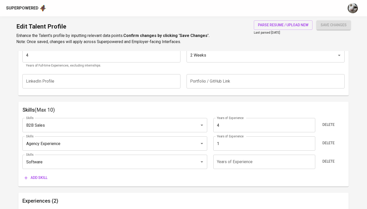
click at [274, 161] on input "number" at bounding box center [264, 162] width 102 height 14
type input "3"
click at [39, 185] on div "Skills (Max 10) Skills B2B Sales Skills Years of Experience 4 Years of Experien…" at bounding box center [183, 144] width 331 height 85
click at [39, 178] on span "Add skill" at bounding box center [35, 178] width 23 height 6
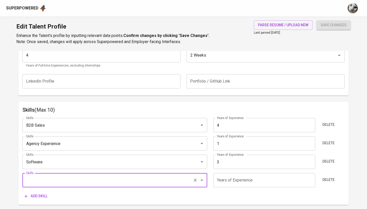
type input "o"
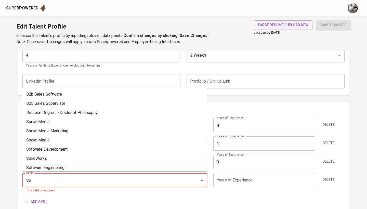
type input "S"
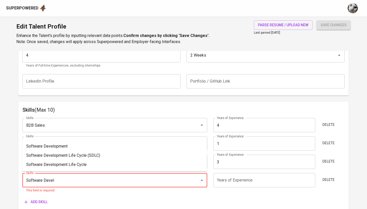
click at [196, 181] on div at bounding box center [198, 180] width 13 height 7
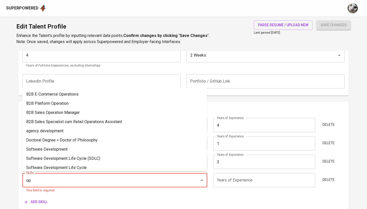
type input "o"
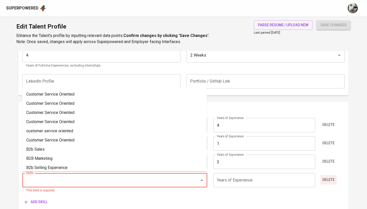
click at [331, 179] on span "Delete" at bounding box center [329, 180] width 12 height 6
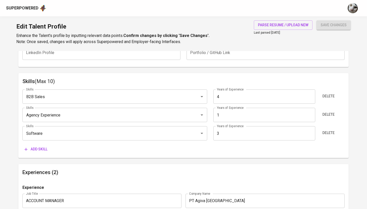
scroll to position [244, 0]
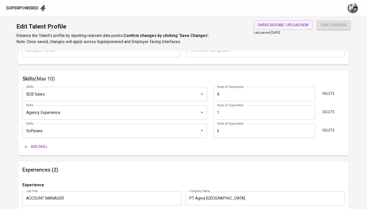
click at [46, 148] on span "Add skill" at bounding box center [35, 147] width 23 height 6
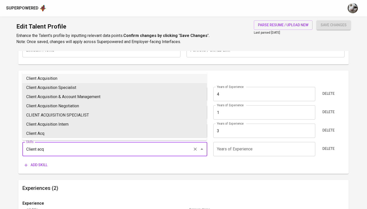
click at [60, 78] on li "Client Acquisition" at bounding box center [114, 78] width 185 height 9
type input "Client Acquisition"
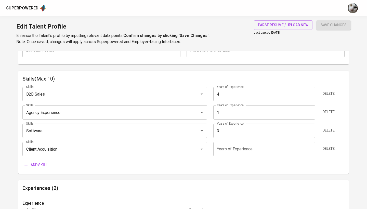
click at [220, 152] on input "number" at bounding box center [264, 149] width 102 height 14
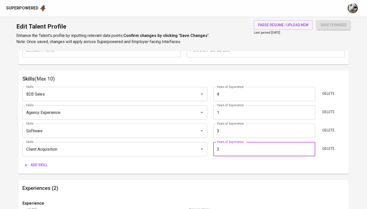
type input "3"
click at [37, 163] on span "Add skill" at bounding box center [35, 165] width 23 height 6
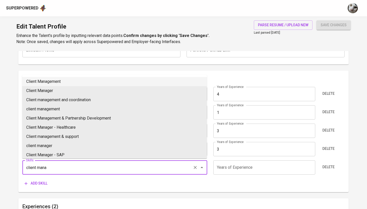
click at [70, 80] on li "Client Management" at bounding box center [114, 81] width 185 height 9
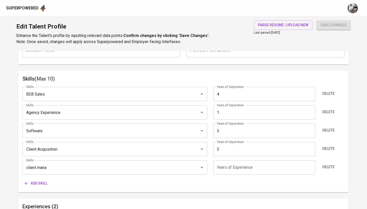
type input "Client Management"
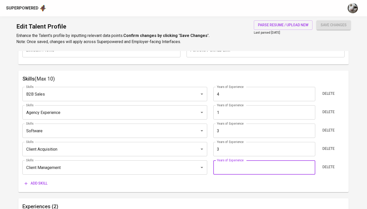
click at [225, 166] on input "number" at bounding box center [264, 167] width 102 height 14
type input "3"
type input "4"
click at [240, 148] on input "3" at bounding box center [264, 149] width 102 height 14
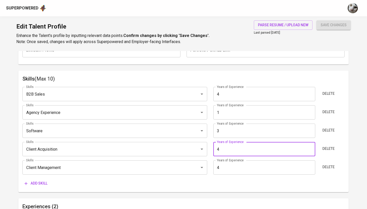
click at [41, 181] on span "Add skill" at bounding box center [35, 183] width 23 height 6
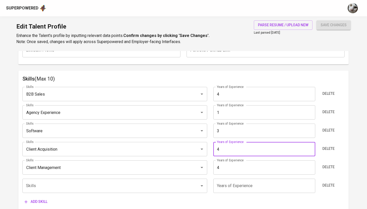
click at [242, 145] on input "4" at bounding box center [264, 149] width 102 height 14
click at [250, 146] on input "34" at bounding box center [264, 149] width 102 height 14
click at [250, 148] on input "34" at bounding box center [264, 149] width 102 height 14
type input "3"
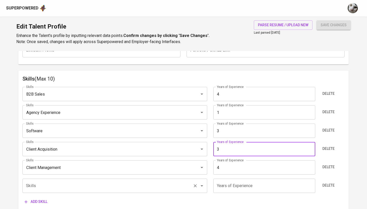
click at [177, 187] on input "Skills" at bounding box center [108, 186] width 166 height 10
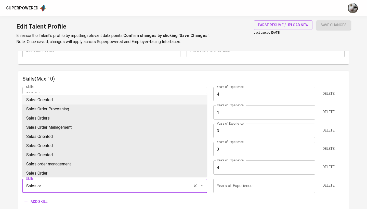
click at [109, 97] on li "Sales Oriented" at bounding box center [114, 99] width 185 height 9
type input "Sales Oriented"
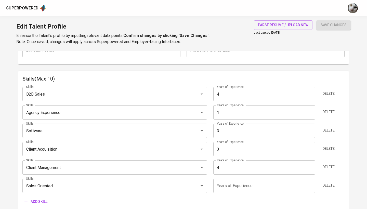
click at [232, 182] on input "number" at bounding box center [264, 186] width 102 height 14
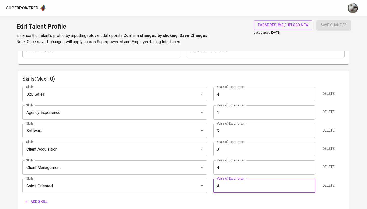
type input "4"
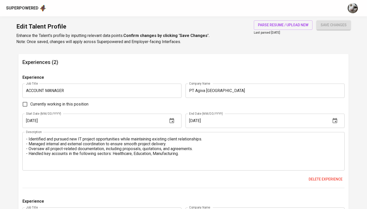
scroll to position [407, 0]
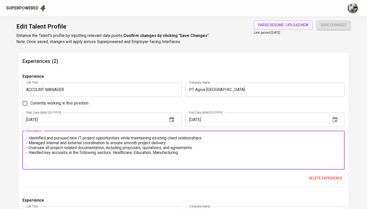
click at [188, 154] on textarea "- Identified and pursued new IT project opportunities while maintaining existin…" at bounding box center [183, 150] width 315 height 29
click at [111, 157] on textarea "- Identified and pursued new IT project opportunities while maintaining existin…" at bounding box center [183, 150] width 315 height 29
click at [135, 158] on textarea "- Identified and pursued new IT project opportunities while maintaining existin…" at bounding box center [183, 150] width 315 height 29
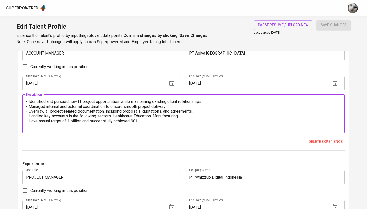
scroll to position [415, 0]
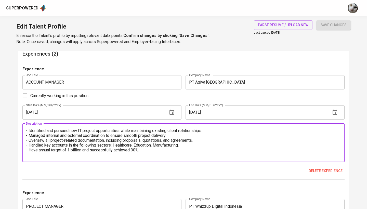
drag, startPoint x: 145, startPoint y: 150, endPoint x: 34, endPoint y: 119, distance: 115.6
click at [34, 119] on div "Experience Job Title ACCOUNT MANAGER Job Title Company Name PT Agiva Indonesia …" at bounding box center [183, 123] width 322 height 114
paste textarea "Identified and pursued new IT project opportunities while strengthening existin…"
click at [27, 129] on textarea "Identified and pursued new IT project opportunities while strengthening existin…" at bounding box center [183, 142] width 315 height 29
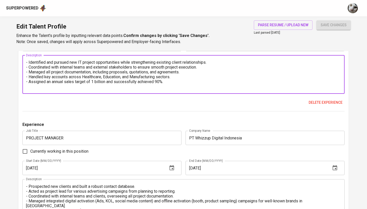
type textarea "- Identified and pursued new IT project opportunities while strengthening exist…"
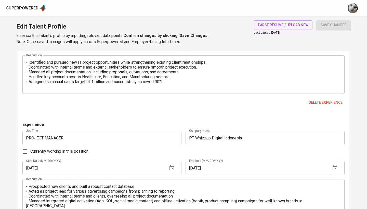
click at [143, 105] on div "Delete experience" at bounding box center [183, 102] width 322 height 9
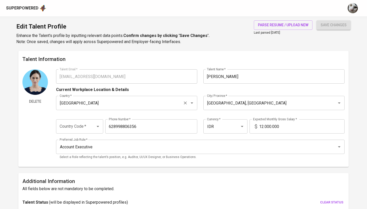
scroll to position [0, 0]
click at [95, 128] on icon "Open" at bounding box center [98, 126] width 6 height 6
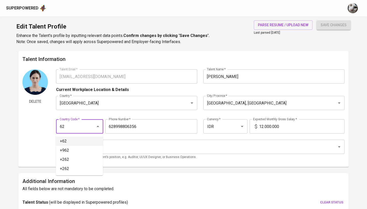
click at [73, 140] on li "+62" at bounding box center [79, 141] width 47 height 9
type input "+62"
type input "899-8806-356"
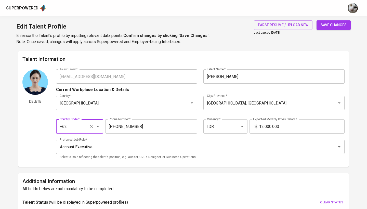
click at [333, 22] on span "save changes" at bounding box center [334, 25] width 26 height 6
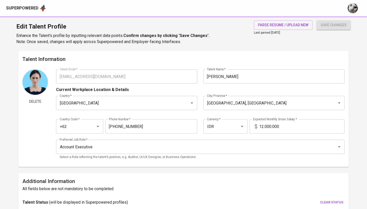
type input "Sales Oriented"
type input "Client Management"
type input "4"
type input "B2B Sales"
type input "4"
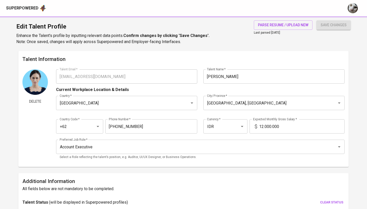
type input "Software"
type input "3"
type input "Agency Experience"
type input "1"
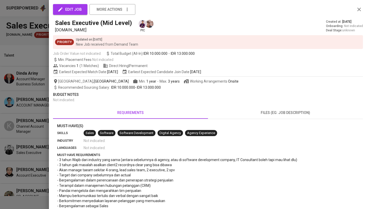
click at [36, 115] on div at bounding box center [183, 104] width 367 height 209
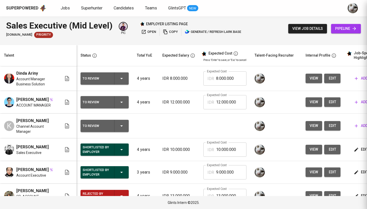
click at [36, 115] on td "K [PERSON_NAME] Channel Account Manager" at bounding box center [38, 126] width 77 height 25
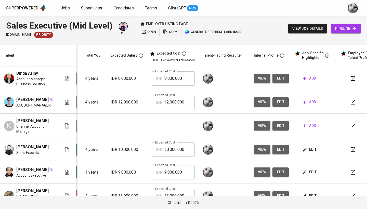
scroll to position [0, 55]
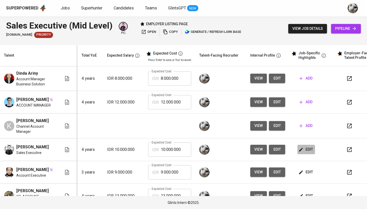
click at [304, 153] on span "edit" at bounding box center [307, 149] width 14 height 6
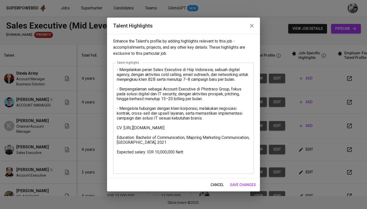
click at [251, 25] on icon "button" at bounding box center [252, 26] width 6 height 6
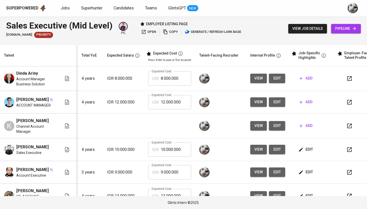
click at [309, 99] on span "add" at bounding box center [306, 102] width 13 height 6
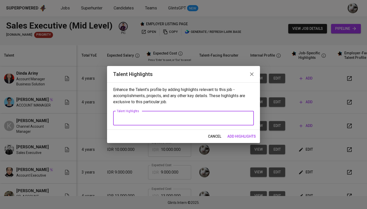
click at [221, 119] on textarea at bounding box center [184, 118] width 134 height 5
paste textarea "Berpengalaman lebih dari 2 tahun sebagai Account Manager di perusahaan IT syste…"
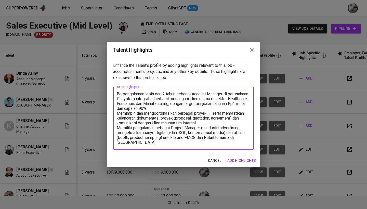
click at [207, 122] on textarea "Berpengalaman lebih dari 2 tahun sebagai Account Manager di perusahaan IT syste…" at bounding box center [184, 118] width 134 height 53
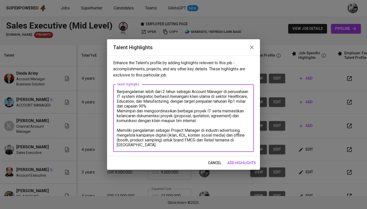
click at [118, 92] on textarea "Berpengalaman lebih dari 2 tahun sebagai Account Manager di perusahaan IT syste…" at bounding box center [184, 118] width 134 height 58
drag, startPoint x: 177, startPoint y: 92, endPoint x: 146, endPoint y: 91, distance: 31.4
click at [146, 91] on textarea "Berpengalaman lebih dari 2 tahun sebagai Account Manager di perusahaan IT syste…" at bounding box center [184, 118] width 134 height 58
click at [117, 111] on textarea "Berpengalaman sebagai Account Manager di perusahaan IT system integrator, berha…" at bounding box center [184, 118] width 134 height 58
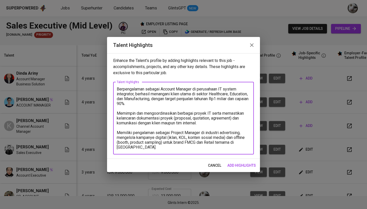
click at [118, 89] on textarea "Berpengalaman sebagai Account Manager di perusahaan IT system integrator, berha…" at bounding box center [184, 118] width 134 height 63
click at [117, 113] on div "- Berpengalaman sebagai Account Manager di perusahaan IT system integrator, ber…" at bounding box center [183, 118] width 141 height 72
click at [119, 113] on textarea "- Berpengalaman sebagai Account Manager di perusahaan IT system integrator, ber…" at bounding box center [184, 118] width 134 height 63
click at [227, 116] on textarea "- Berpengalaman sebagai Account Manager di perusahaan IT system integrator, ber…" at bounding box center [184, 118] width 134 height 63
click at [117, 132] on textarea "- Berpengalaman sebagai Account Manager di perusahaan IT system integrator, ber…" at bounding box center [184, 118] width 134 height 63
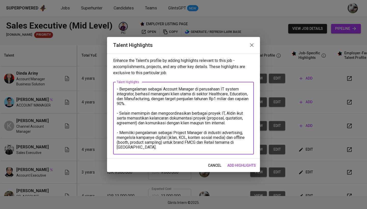
type textarea "- Berpengalaman sebagai Account Manager di perusahaan IT system integrator, ber…"
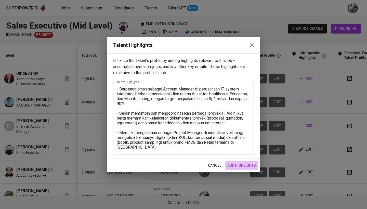
click at [243, 163] on span "add highlights" at bounding box center [241, 165] width 29 height 6
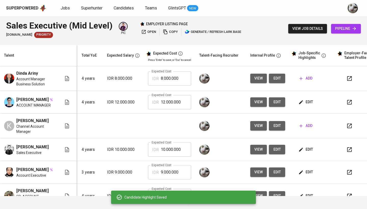
click at [306, 147] on button "edit" at bounding box center [307, 149] width 18 height 9
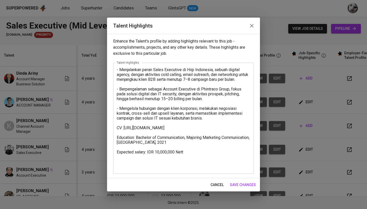
click at [225, 188] on button "cancel" at bounding box center [217, 184] width 17 height 9
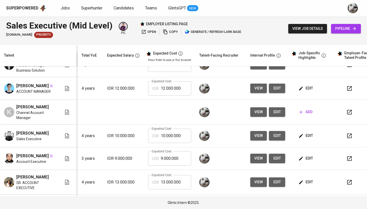
scroll to position [15, 55]
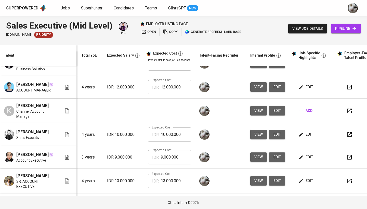
click at [303, 160] on span "edit" at bounding box center [307, 157] width 14 height 6
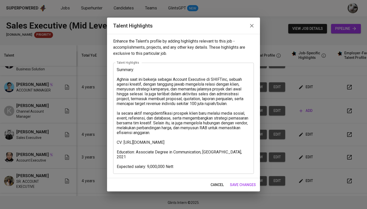
drag, startPoint x: 176, startPoint y: 170, endPoint x: 117, endPoint y: 141, distance: 66.2
click at [117, 141] on div "Summary: Aghnia saat ini bekerja sebagai Account Executive di SHIFTinc, sebuah …" at bounding box center [183, 118] width 141 height 111
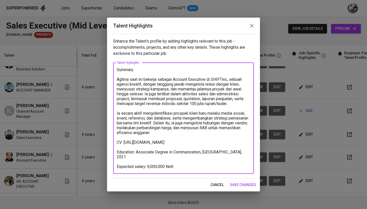
click at [117, 141] on textarea "Summary: Aghnia saat ini bekerja sebagai Account Executive di SHIFTinc, sebuah …" at bounding box center [184, 118] width 134 height 102
drag, startPoint x: 182, startPoint y: 161, endPoint x: 179, endPoint y: 166, distance: 5.9
click at [182, 161] on textarea "Summary: Aghnia saat ini bekerja sebagai Account Executive di SHIFTinc, sebuah …" at bounding box center [184, 118] width 134 height 102
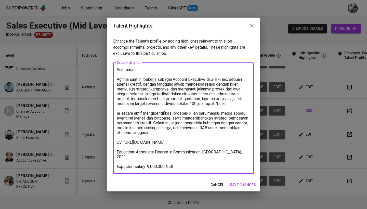
drag, startPoint x: 177, startPoint y: 167, endPoint x: 117, endPoint y: 143, distance: 64.2
click at [117, 143] on textarea "Summary: Aghnia saat ini bekerja sebagai Account Executive di SHIFTinc, sebuah …" at bounding box center [184, 118] width 134 height 102
click at [237, 183] on span "save changes" at bounding box center [243, 185] width 26 height 6
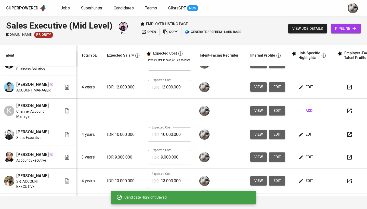
scroll to position [0, 55]
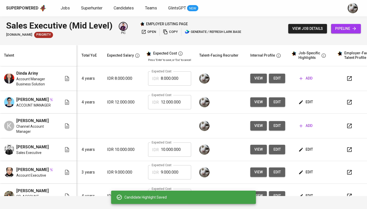
click at [303, 98] on button "edit" at bounding box center [307, 101] width 18 height 9
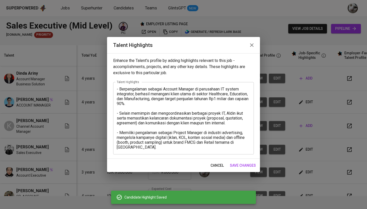
click at [220, 146] on textarea "- Berpengalaman sebagai Account Manager di perusahaan IT system integrator, ber…" at bounding box center [184, 118] width 134 height 63
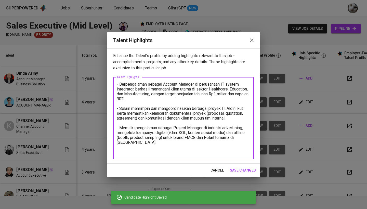
paste textarea "CV: [URL][DOMAIN_NAME] Education: Associate Degree in Communication, [GEOGRAPHI…"
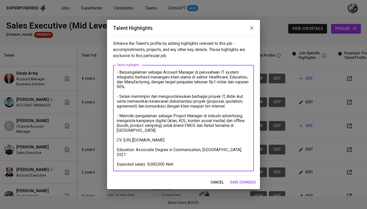
click at [150, 155] on textarea "- Berpengalaman sebagai Account Manager di perusahaan IT system integrator, ber…" at bounding box center [184, 118] width 134 height 97
click at [242, 153] on textarea "- Berpengalaman sebagai Account Manager di perusahaan IT system integrator, ber…" at bounding box center [184, 118] width 134 height 97
drag, startPoint x: 243, startPoint y: 154, endPoint x: 137, endPoint y: 155, distance: 105.6
click at [137, 155] on textarea "- Berpengalaman sebagai Account Manager di perusahaan IT system integrator, ber…" at bounding box center [184, 118] width 134 height 97
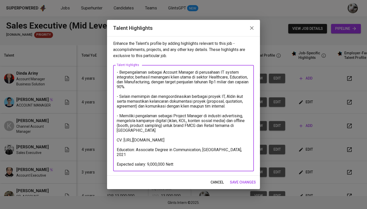
paste textarea "Bachelor's Degree in Japanese Literature, [GEOGRAPHIC_DATA], 2021 │ 3.08/4.00 G…"
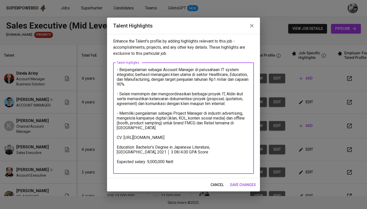
drag, startPoint x: 177, startPoint y: 157, endPoint x: 129, endPoint y: 158, distance: 48.2
click at [129, 158] on textarea "- Berpengalaman sebagai Account Manager di perusahaan IT system integrator, ber…" at bounding box center [184, 118] width 134 height 102
click at [149, 168] on textarea "- Berpengalaman sebagai Account Manager di perusahaan IT system integrator, ber…" at bounding box center [184, 118] width 134 height 102
click at [158, 140] on textarea "- Berpengalaman sebagai Account Manager di perusahaan IT system integrator, ber…" at bounding box center [184, 118] width 134 height 102
drag, startPoint x: 160, startPoint y: 142, endPoint x: 124, endPoint y: 138, distance: 35.9
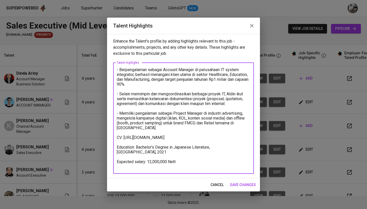
click at [124, 138] on textarea "- Berpengalaman sebagai Account Manager di perusahaan IT system integrator, ber…" at bounding box center [184, 118] width 134 height 102
paste textarea "Mankbs3WboKt6exIaKplEuODgCd"
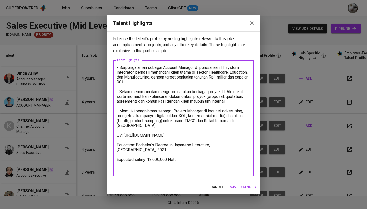
click at [117, 140] on textarea "- Berpengalaman sebagai Account Manager di perusahaan IT system integrator, ber…" at bounding box center [184, 118] width 134 height 107
type textarea "- Berpengalaman sebagai Account Manager di perusahaan IT system integrator, ber…"
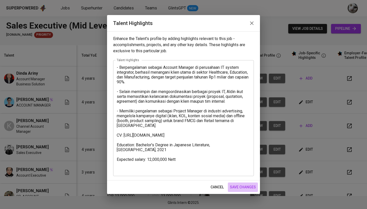
click at [234, 189] on span "save changes" at bounding box center [243, 187] width 26 height 6
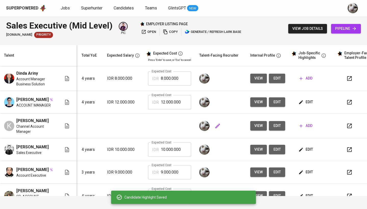
scroll to position [0, 0]
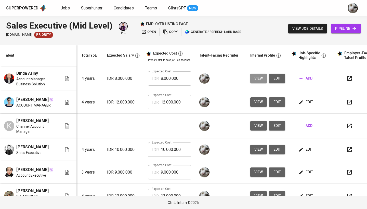
click at [260, 79] on span "view" at bounding box center [259, 78] width 8 height 6
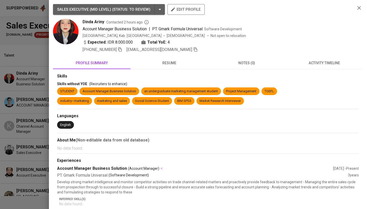
click at [41, 130] on div at bounding box center [183, 104] width 367 height 209
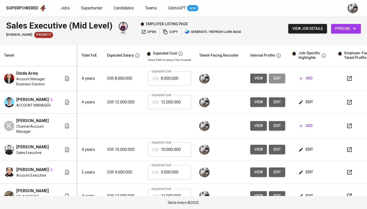
click at [277, 77] on span "edit" at bounding box center [277, 78] width 8 height 6
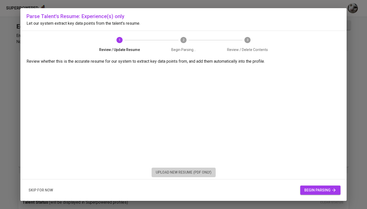
click at [178, 176] on button "upload new resume (pdf only)" at bounding box center [184, 172] width 64 height 9
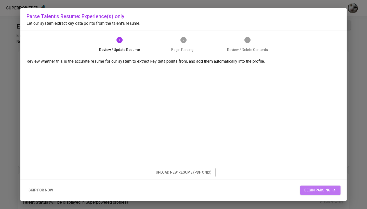
click at [312, 188] on span "begin parsing" at bounding box center [321, 190] width 32 height 6
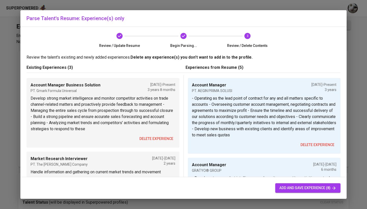
click at [161, 138] on span "delete experience" at bounding box center [157, 139] width 34 height 6
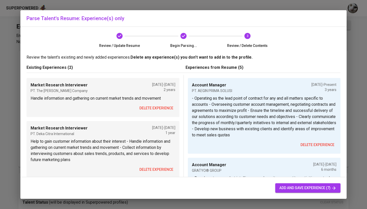
click at [155, 111] on span "delete experience" at bounding box center [157, 108] width 34 height 6
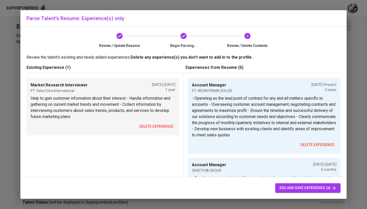
click at [153, 124] on span "delete experience" at bounding box center [157, 126] width 34 height 6
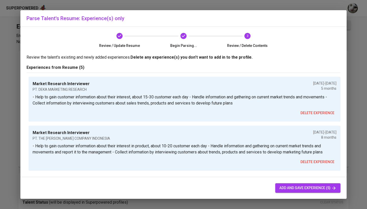
scroll to position [166, 0]
click at [313, 186] on span "add and save experience (5)" at bounding box center [308, 188] width 57 height 6
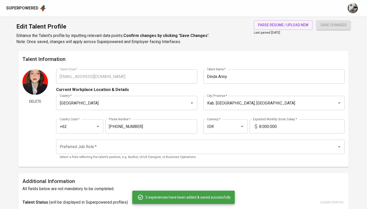
type input "Account Manager"
type input "PT. AEGIN PRIMA SOLUSI"
type input "[DATE]"
type input "Account Manager"
type input "GRATYO® GROUP"
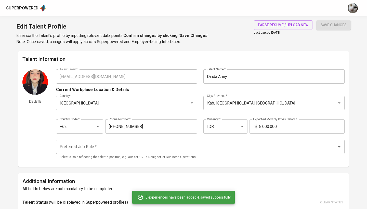
type input "02/01/2022"
type input "08/01/2022"
type input "Sales and Marketing"
type input "PT. KURNIA CIPTAMODA GEMILANG"
type input "06/01/2021"
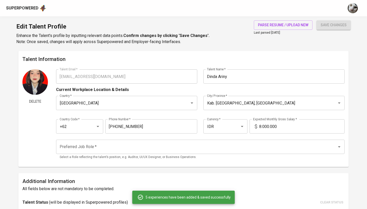
type input "01/01/2022"
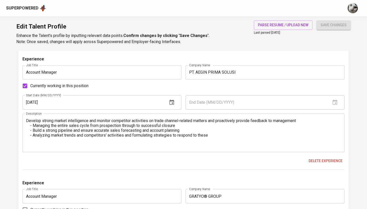
click at [210, 143] on textarea "Develop strong market intelligence and monitor competitor activities on trade c…" at bounding box center [183, 132] width 315 height 29
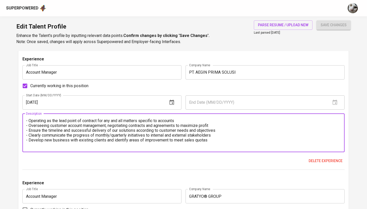
scroll to position [5, 0]
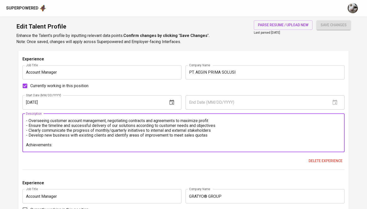
paste textarea "2025: 70% dari 6 miliar, nett income, dari margin 2024: 4 miliar unutk target, …"
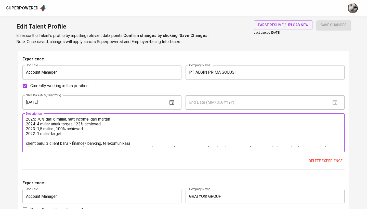
scroll to position [34, 0]
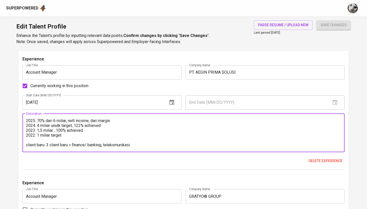
click at [60, 126] on textarea "- Operating as the lead point of contract for any and all matters specific to a…" at bounding box center [183, 132] width 315 height 29
click at [64, 135] on textarea "- Operating as the lead point of contract for any and all matters specific to a…" at bounding box center [183, 132] width 315 height 29
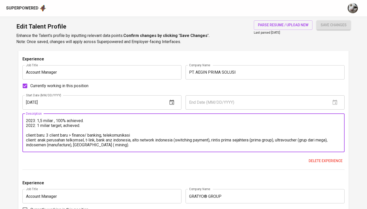
scroll to position [44, 0]
click at [70, 135] on textarea "- Operating as the lead point of contract for any and all matters specific to a…" at bounding box center [183, 132] width 315 height 29
drag, startPoint x: 200, startPoint y: 134, endPoint x: 134, endPoint y: 135, distance: 65.8
click at [134, 135] on textarea "- Operating as the lead point of contract for any and all matters specific to a…" at bounding box center [183, 132] width 315 height 29
click at [69, 135] on textarea "- Operating as the lead point of contract for any and all matters specific to a…" at bounding box center [183, 132] width 315 height 29
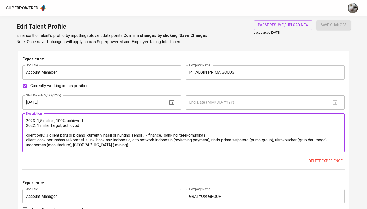
paste textarea "inance/ banking, telekomunikasi"
click at [89, 134] on textarea at bounding box center [183, 132] width 315 height 29
drag, startPoint x: 118, startPoint y: 136, endPoint x: 102, endPoint y: 137, distance: 16.1
click at [102, 137] on textarea at bounding box center [183, 132] width 315 height 29
click at [118, 134] on textarea at bounding box center [183, 132] width 315 height 29
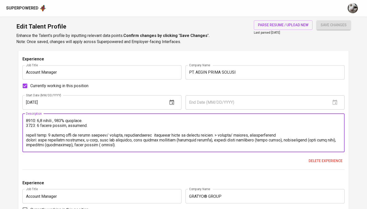
click at [119, 134] on textarea at bounding box center [183, 132] width 315 height 29
drag, startPoint x: 120, startPoint y: 134, endPoint x: 102, endPoint y: 134, distance: 18.1
click at [102, 134] on textarea at bounding box center [183, 132] width 315 height 29
drag, startPoint x: 274, startPoint y: 135, endPoint x: 197, endPoint y: 136, distance: 76.8
click at [197, 136] on textarea at bounding box center [183, 132] width 315 height 29
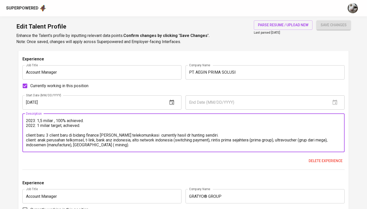
drag, startPoint x: 37, startPoint y: 140, endPoint x: 26, endPoint y: 140, distance: 11.5
click at [26, 140] on div "- Operating as the lead point of contract for any and all matters specific to a…" at bounding box center [183, 133] width 322 height 39
click at [136, 140] on textarea at bounding box center [183, 132] width 315 height 29
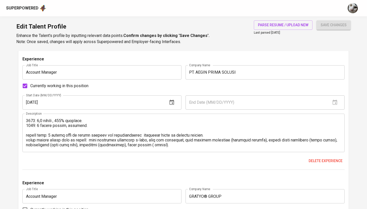
drag, startPoint x: 183, startPoint y: 148, endPoint x: 30, endPoint y: 123, distance: 154.3
click at [30, 123] on div "Description" at bounding box center [183, 133] width 322 height 39
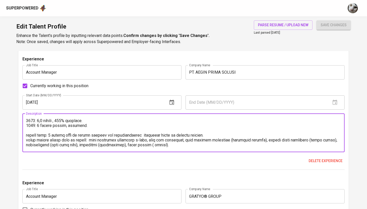
click at [181, 145] on textarea at bounding box center [183, 132] width 315 height 29
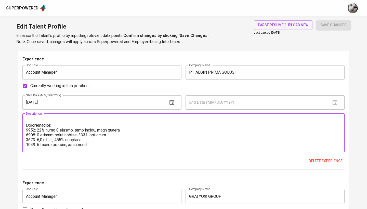
scroll to position [0, 0]
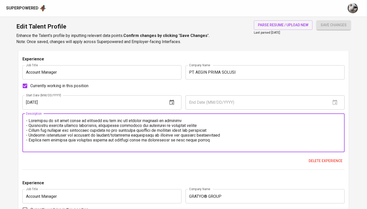
drag, startPoint x: 181, startPoint y: 145, endPoint x: 9, endPoint y: 101, distance: 177.2
click at [9, 101] on main "Talent Information Delete Talent Email   * dindaariny23@gmail.com Talent Email …" at bounding box center [183, 125] width 367 height 1144
paste textarea "Key Responsibilities Acted as the lead point of contact for all client-related …"
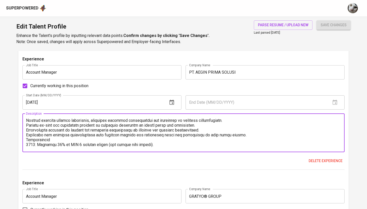
scroll to position [12, 0]
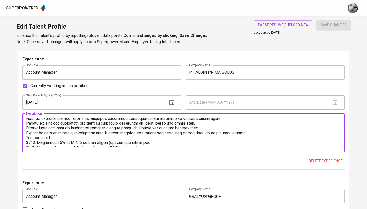
click at [26, 137] on textarea at bounding box center [183, 132] width 315 height 29
click at [71, 142] on textarea at bounding box center [183, 132] width 315 height 29
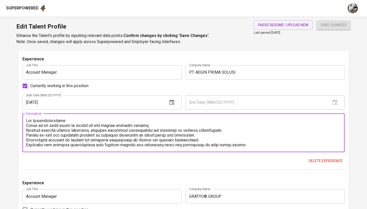
scroll to position [0, 0]
click at [64, 120] on textarea at bounding box center [183, 132] width 315 height 29
click at [27, 124] on textarea at bounding box center [183, 132] width 315 height 29
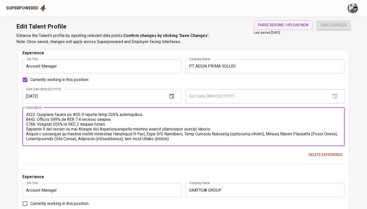
scroll to position [506, 0]
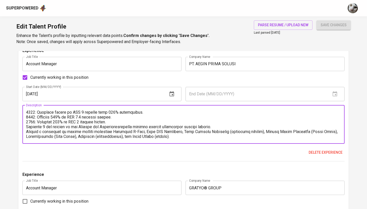
click at [27, 127] on textarea at bounding box center [183, 124] width 315 height 29
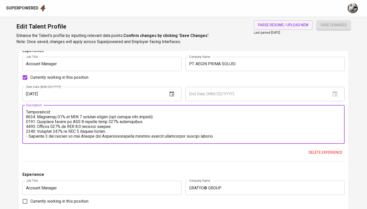
scroll to position [27, 0]
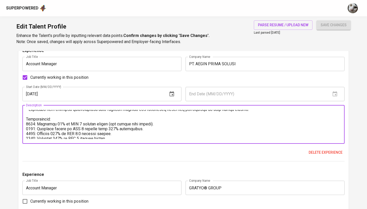
click at [26, 123] on textarea at bounding box center [183, 124] width 315 height 29
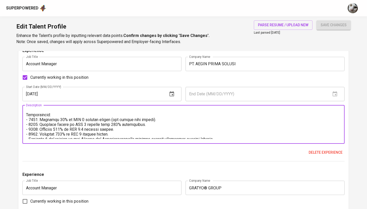
scroll to position [32, 0]
click at [40, 119] on textarea at bounding box center [183, 124] width 315 height 29
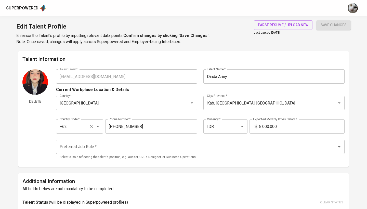
scroll to position [5, 0]
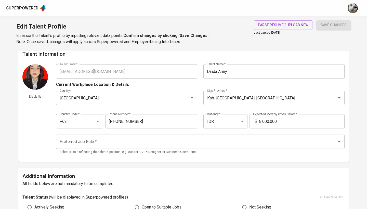
type textarea "Key Responsibilities: - Acted as the lead point of contact for all client-relat…"
drag, startPoint x: 280, startPoint y: 120, endPoint x: 232, endPoint y: 119, distance: 47.9
click at [232, 119] on div "Country Code   * +62 Country Code * Phone Number   * 812-9931-8485 Phone Number…" at bounding box center [200, 119] width 289 height 23
type input "13.000.000"
click at [334, 25] on button "save changes" at bounding box center [334, 24] width 34 height 9
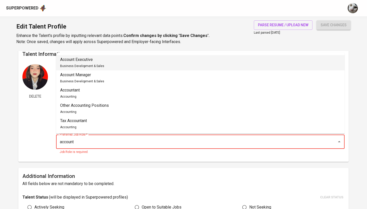
click at [183, 64] on li "Account Executive Business Development & Sales" at bounding box center [200, 62] width 289 height 15
type input "Account Executive"
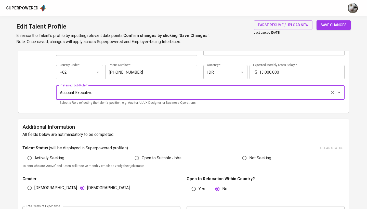
scroll to position [55, 0]
click at [61, 159] on span "Actively Seeking" at bounding box center [49, 158] width 30 height 6
click at [34, 159] on input "Actively Seeking" at bounding box center [30, 158] width 10 height 10
radio input "true"
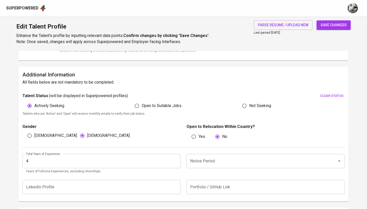
scroll to position [107, 0]
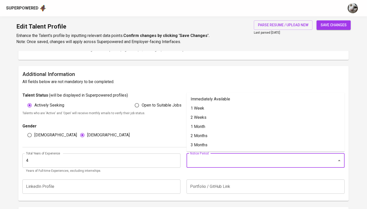
click at [197, 156] on input "Notice Period" at bounding box center [258, 161] width 139 height 10
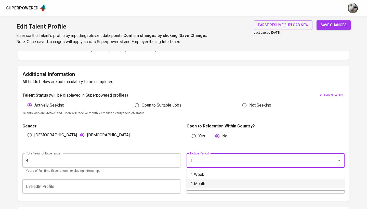
click at [197, 183] on li "1 Month" at bounding box center [266, 183] width 158 height 9
type input "1 Month"
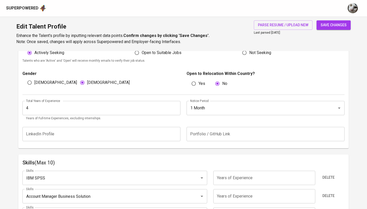
scroll to position [178, 0]
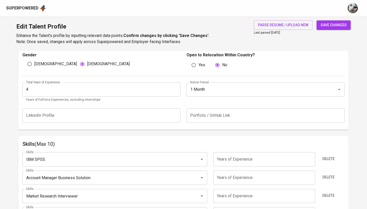
click at [149, 84] on input "4" at bounding box center [101, 89] width 158 height 14
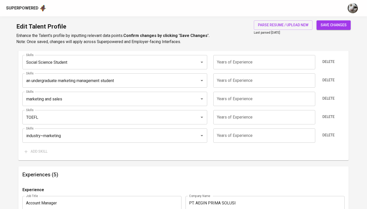
scroll to position [354, 0]
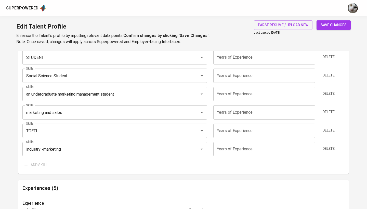
click at [326, 142] on div "Delete" at bounding box center [331, 149] width 27 height 14
click at [326, 148] on span "Delete" at bounding box center [329, 149] width 12 height 6
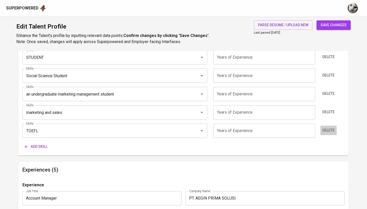
click at [326, 132] on span "Delete" at bounding box center [329, 130] width 12 height 6
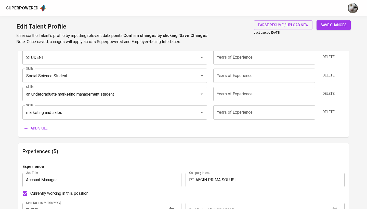
click at [326, 112] on span "Delete" at bounding box center [329, 112] width 12 height 6
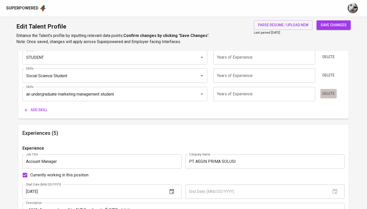
click at [327, 95] on span "Delete" at bounding box center [329, 94] width 12 height 6
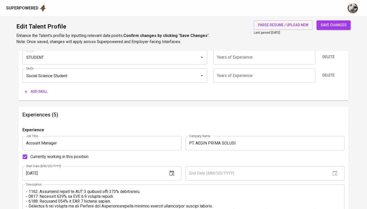
click at [334, 69] on div "Delete" at bounding box center [331, 76] width 27 height 14
click at [331, 49] on div "Edit Talent Profile Enhance the Talent's profile by inputting relevant data poi…" at bounding box center [183, 33] width 367 height 35
click at [330, 57] on span "Delete" at bounding box center [329, 57] width 12 height 6
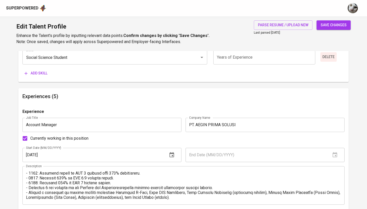
click at [328, 55] on span "Delete" at bounding box center [329, 57] width 12 height 6
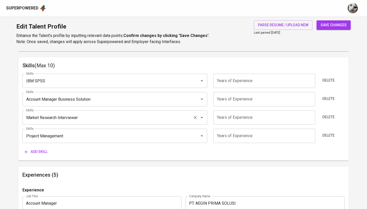
scroll to position [236, 0]
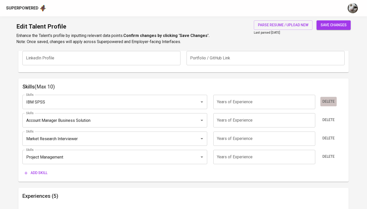
click at [321, 101] on button "Delete" at bounding box center [329, 101] width 16 height 9
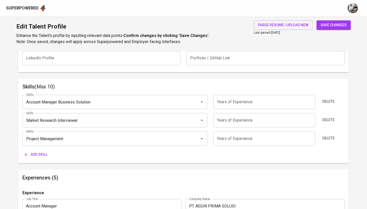
click at [321, 101] on button "Delete" at bounding box center [329, 101] width 16 height 9
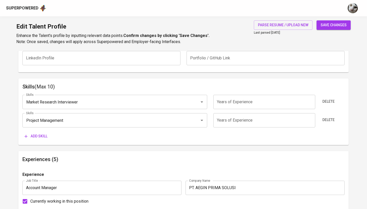
click at [321, 101] on button "Delete" at bounding box center [329, 101] width 16 height 9
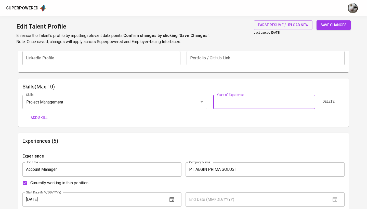
click at [263, 102] on input "number" at bounding box center [264, 102] width 102 height 14
type input "4"
click at [48, 113] on button "Add skill" at bounding box center [35, 117] width 27 height 9
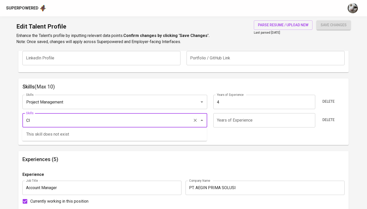
type input "C"
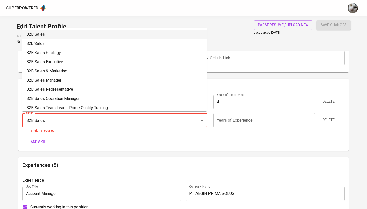
click at [68, 33] on li "B2B Sales" at bounding box center [114, 34] width 185 height 9
type input "B2B Sales"
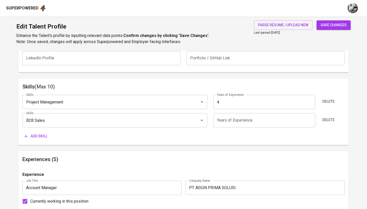
click at [229, 119] on input "number" at bounding box center [264, 120] width 102 height 14
type input "4"
click at [40, 136] on span "Add skill" at bounding box center [35, 136] width 23 height 6
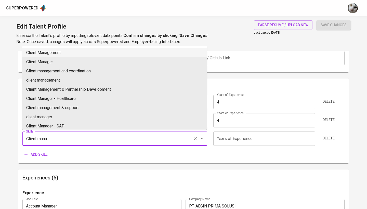
click at [70, 48] on li "Client Management" at bounding box center [114, 52] width 185 height 9
type input "Client Management"
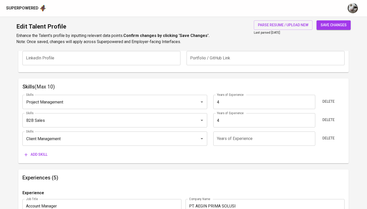
click at [223, 135] on input "number" at bounding box center [264, 139] width 102 height 14
type input "4"
click at [38, 150] on button "Add skill" at bounding box center [35, 154] width 27 height 9
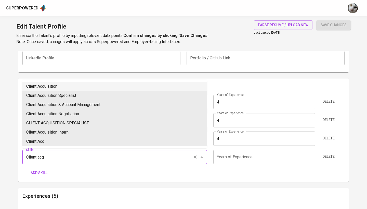
click at [59, 84] on li "Client Acquisition" at bounding box center [114, 86] width 185 height 9
type input "Client Acquisition"
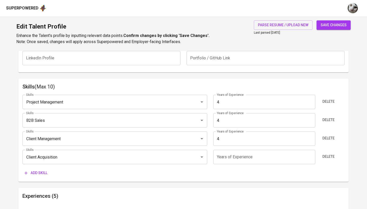
click at [221, 155] on input "number" at bounding box center [264, 157] width 102 height 14
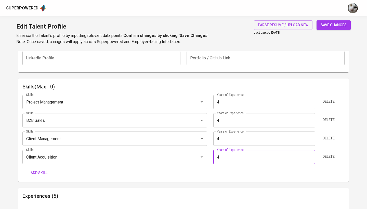
type input "4"
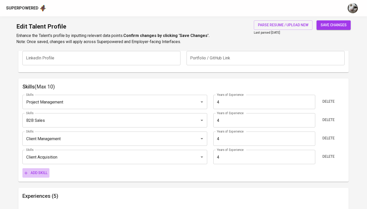
click at [35, 171] on span "Add skill" at bounding box center [35, 173] width 23 height 6
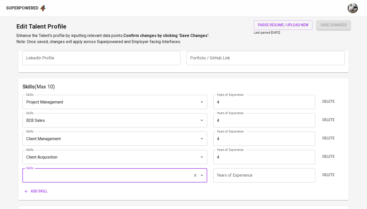
type input "S"
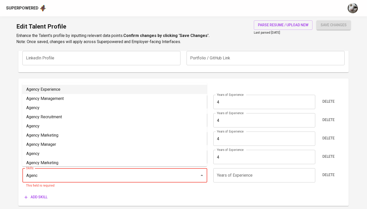
click at [69, 86] on li "Agency Experience" at bounding box center [114, 89] width 185 height 9
type input "Agency Experience"
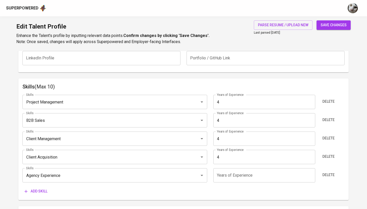
click at [255, 170] on input "number" at bounding box center [264, 175] width 102 height 14
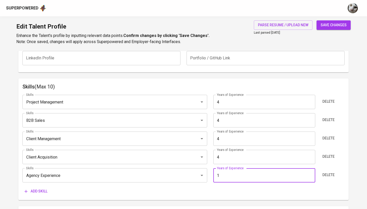
type input "1"
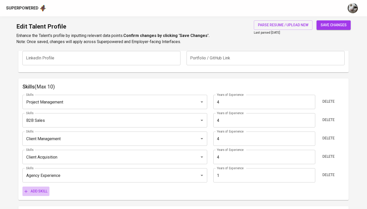
click at [41, 190] on span "Add skill" at bounding box center [35, 191] width 23 height 6
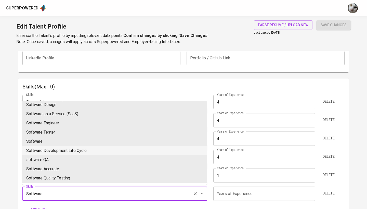
scroll to position [113, 0]
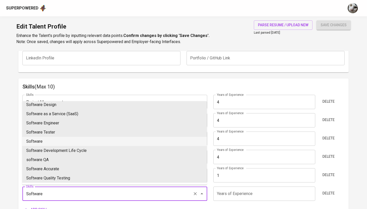
click at [59, 142] on li "Software" at bounding box center [114, 141] width 185 height 9
type input "Software"
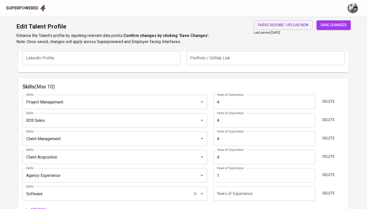
click at [168, 193] on input "Software" at bounding box center [108, 194] width 166 height 10
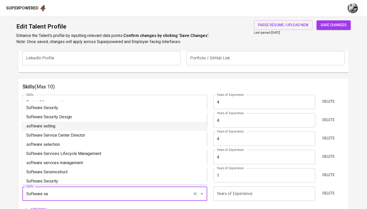
click at [127, 123] on li "software selling" at bounding box center [114, 126] width 185 height 9
type input "software selling"
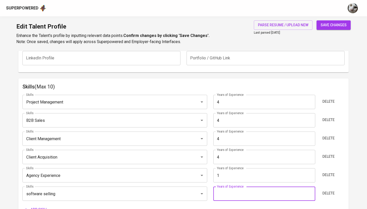
click at [243, 193] on input "number" at bounding box center [264, 194] width 102 height 14
type input "4"
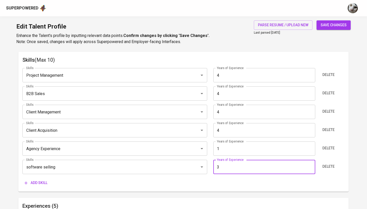
scroll to position [261, 0]
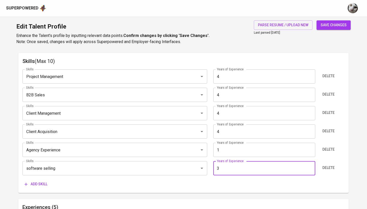
type input "3"
click at [45, 183] on span "Add skill" at bounding box center [35, 184] width 23 height 6
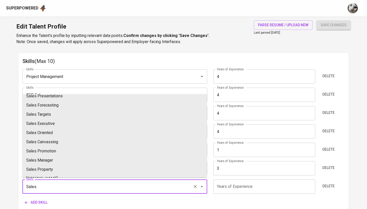
scroll to position [464, 0]
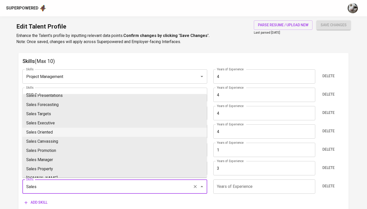
click at [69, 130] on li "Sales Oriented" at bounding box center [114, 132] width 185 height 9
type input "Sales Oriented"
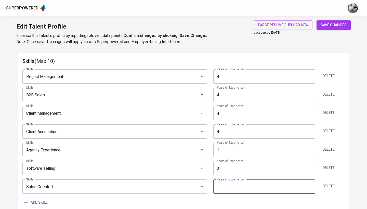
click at [251, 181] on input "number" at bounding box center [264, 187] width 102 height 14
type input "4"
click at [327, 31] on div "save changes" at bounding box center [334, 32] width 34 height 24
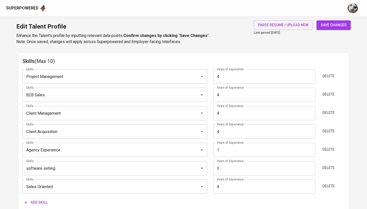
click at [327, 27] on span "save changes" at bounding box center [334, 25] width 26 height 6
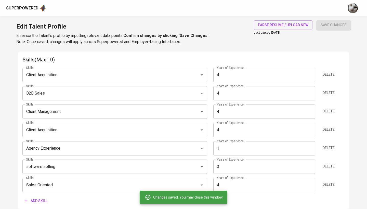
type input "Client Acquisition"
type input "Project Management"
type input "Sales Oriented"
type input "Client Management"
type input "4"
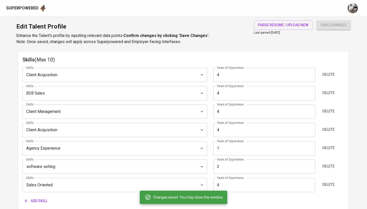
type input "Agency Experience"
type input "1"
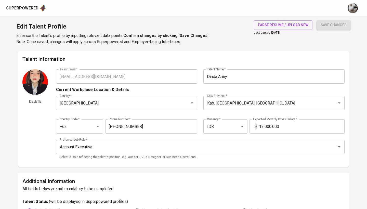
scroll to position [0, 0]
click at [30, 5] on div "Superpowered" at bounding box center [26, 8] width 40 height 8
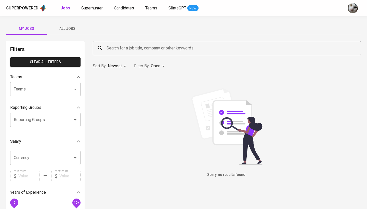
click at [65, 24] on button "All Jobs" at bounding box center [67, 28] width 41 height 12
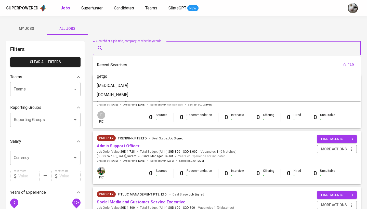
click at [119, 49] on input "Search for a job title, company or other keywords" at bounding box center [228, 48] width 246 height 10
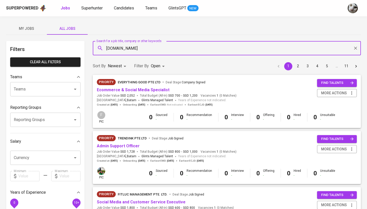
type input "antigravity.id"
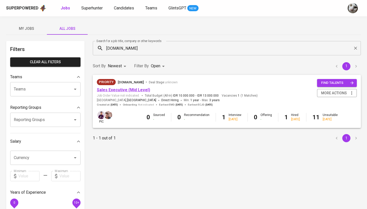
click at [118, 89] on link "Sales Executive (Mid Level)" at bounding box center [123, 89] width 53 height 5
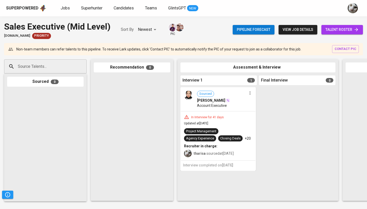
click at [341, 28] on span "talent roster" at bounding box center [342, 30] width 33 height 6
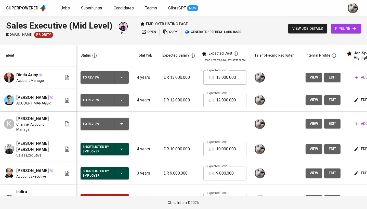
click at [357, 77] on icon "button" at bounding box center [356, 77] width 5 height 5
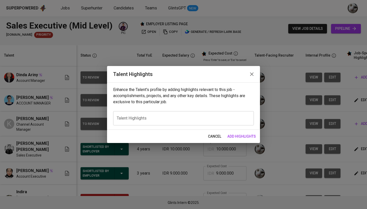
click at [229, 116] on div "x Talent Highlights" at bounding box center [183, 118] width 141 height 14
paste textarea "Manajemen Akun & Klien: Memiliki pengalaman lebih dari 2 tahun sebagai Account …"
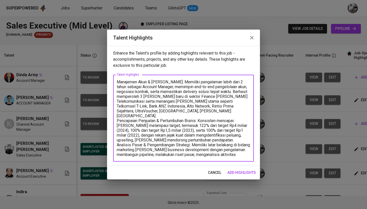
drag, startPoint x: 165, startPoint y: 82, endPoint x: 96, endPoint y: 82, distance: 68.9
click at [96, 82] on div "Talent Highlights Enhance the Talent's profile by adding highlights relevant to…" at bounding box center [183, 104] width 367 height 209
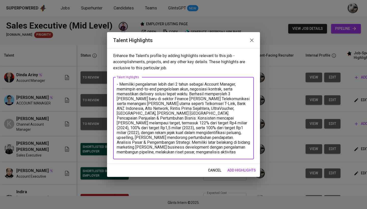
click at [219, 108] on textarea "- Memiliki pengalaman lebih dari 2 tahun sebagai Account Manager, memimpin end-…" at bounding box center [184, 118] width 134 height 73
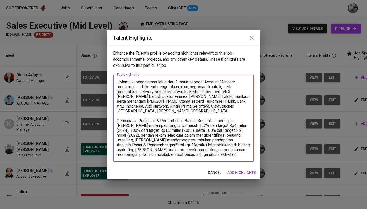
drag, startPoint x: 200, startPoint y: 116, endPoint x: 86, endPoint y: 116, distance: 113.5
click at [86, 116] on div "Talent Highlights Enhance the Talent's profile by adding highlights relevant to…" at bounding box center [183, 104] width 367 height 209
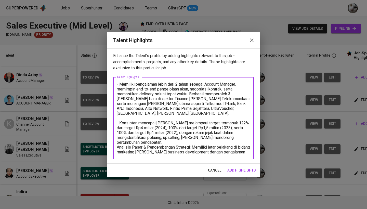
drag, startPoint x: 190, startPoint y: 90, endPoint x: 158, endPoint y: 90, distance: 31.9
click at [158, 90] on textarea "- Memiliki pengalaman lebih dari 2 tahun sebagai Account Manager, memimpin end-…" at bounding box center [184, 118] width 134 height 73
drag, startPoint x: 207, startPoint y: 128, endPoint x: 176, endPoint y: 128, distance: 30.6
click at [176, 128] on textarea "- Memiliki pengalaman lebih dari 2 tahun sebagai Account Manager, memimpin end-…" at bounding box center [184, 118] width 134 height 73
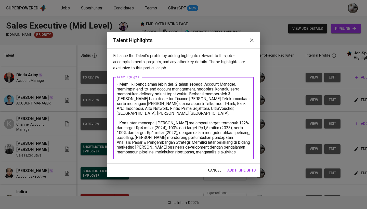
drag, startPoint x: 215, startPoint y: 132, endPoint x: 162, endPoint y: 128, distance: 53.5
click at [162, 128] on textarea "- Memiliki pengalaman lebih dari 2 tahun sebagai Account Manager, memimpin end-…" at bounding box center [184, 118] width 134 height 73
click at [178, 129] on textarea "- Memiliki pengalaman lebih dari 2 tahun sebagai Account Manager, memimpin end-…" at bounding box center [184, 118] width 134 height 73
click at [188, 128] on textarea "- Memiliki pengalaman lebih dari 2 tahun sebagai Account Manager, memimpin end-…" at bounding box center [184, 118] width 134 height 73
click at [162, 129] on textarea "- Memiliki pengalaman lebih dari 2 tahun sebagai Account Manager, memimpin end-…" at bounding box center [184, 118] width 134 height 73
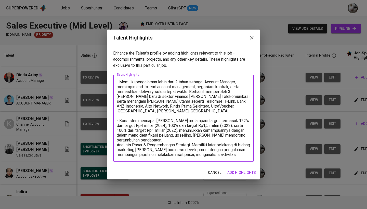
drag, startPoint x: 231, startPoint y: 125, endPoint x: 217, endPoint y: 126, distance: 14.3
click at [217, 126] on textarea "- Memiliki pengalaman lebih dari 2 tahun sebagai Account Manager, memimpin end-…" at bounding box center [184, 119] width 134 height 78
drag, startPoint x: 193, startPoint y: 142, endPoint x: 116, endPoint y: 142, distance: 77.8
click at [116, 142] on div "- Memiliki pengalaman lebih dari 2 tahun sebagai Account Manager, memimpin end-…" at bounding box center [183, 118] width 141 height 87
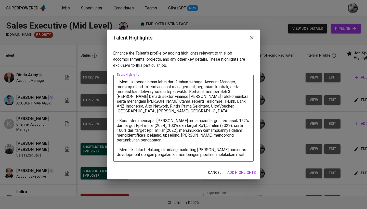
drag, startPoint x: 216, startPoint y: 126, endPoint x: 161, endPoint y: 127, distance: 54.8
click at [161, 127] on textarea "- Memiliki pengalaman lebih dari 2 tahun sebagai Account Manager, memimpin end-…" at bounding box center [184, 119] width 134 height 78
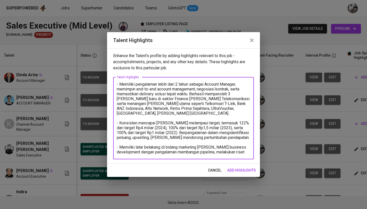
drag, startPoint x: 221, startPoint y: 133, endPoint x: 162, endPoint y: 129, distance: 58.5
click at [162, 129] on textarea "- Memiliki pengalaman lebih dari 2 tahun sebagai Account Manager, memimpin end-…" at bounding box center [184, 118] width 134 height 73
click at [119, 119] on textarea "- Memiliki pengalaman lebih dari 2 tahun sebagai Account Manager, memimpin end-…" at bounding box center [184, 118] width 134 height 73
paste textarea "Berpengalaman dalam mengidentifikasi peluang, upselling, dan mendorong pertumbu…"
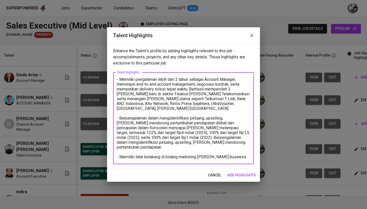
drag, startPoint x: 184, startPoint y: 123, endPoint x: 117, endPoint y: 125, distance: 66.8
click at [117, 125] on textarea "- Memiliki pengalaman lebih dari 2 tahun sebagai Account Manager, memimpin end-…" at bounding box center [184, 118] width 134 height 82
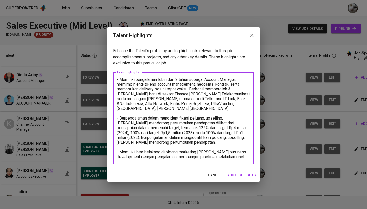
drag, startPoint x: 200, startPoint y: 138, endPoint x: 118, endPoint y: 134, distance: 82.0
click at [118, 134] on textarea "- Memiliki pengalaman lebih dari 2 tahun sebagai Account Manager, memimpin end-…" at bounding box center [184, 118] width 134 height 82
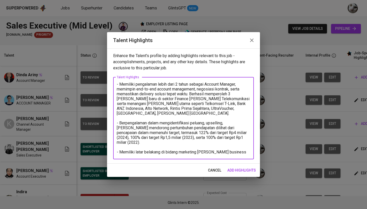
click at [236, 153] on textarea "- Memiliki pengalaman lebih dari 2 tahun sebagai Account Manager, memimpin end-…" at bounding box center [184, 118] width 134 height 73
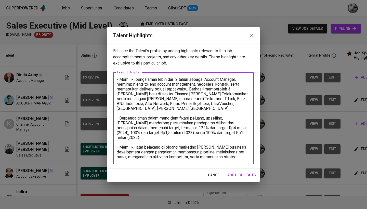
type textarea "- Memiliki pengalaman lebih dari 2 tahun sebagai Account Manager, memimpin end-…"
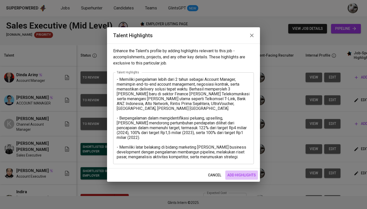
click at [242, 174] on span "add highlights" at bounding box center [241, 175] width 29 height 6
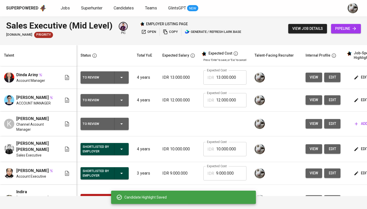
click at [357, 96] on button "edit" at bounding box center [362, 99] width 18 height 9
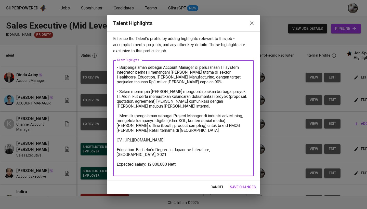
drag, startPoint x: 177, startPoint y: 169, endPoint x: 114, endPoint y: 133, distance: 72.4
click at [114, 133] on div "- Berpengalaman sebagai Account Manager di perusahaan IT system integrator, ber…" at bounding box center [183, 118] width 141 height 116
click at [236, 188] on span "save changes" at bounding box center [243, 187] width 26 height 6
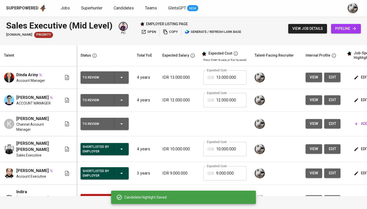
click at [358, 79] on span "edit" at bounding box center [362, 77] width 14 height 6
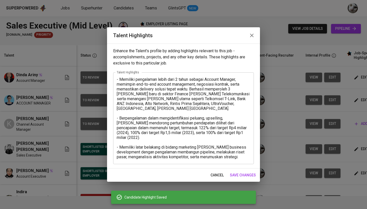
click at [180, 159] on textarea "- Memiliki pengalaman lebih dari 2 tahun sebagai Account Manager, memimpin end-…" at bounding box center [184, 118] width 134 height 82
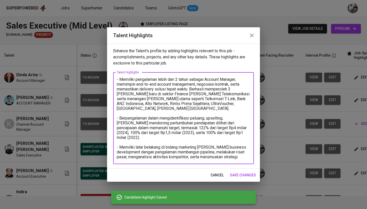
drag, startPoint x: 180, startPoint y: 159, endPoint x: 121, endPoint y: 159, distance: 58.7
click at [121, 159] on textarea "- Memiliki pengalaman lebih dari 2 tahun sebagai Account Manager, memimpin end-…" at bounding box center [184, 118] width 134 height 82
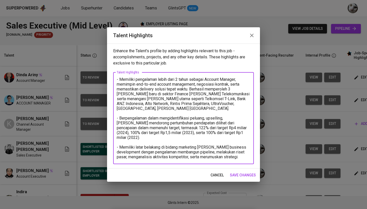
paste textarea "CV: https://glints.sg.larksuite.com/file/Mankbs3WboKt6exIaKplEuODgCd?from=from_…"
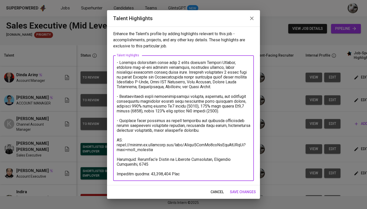
drag, startPoint x: 158, startPoint y: 151, endPoint x: 116, endPoint y: 148, distance: 42.5
click at [116, 148] on div "x Talent Highlights" at bounding box center [183, 118] width 141 height 126
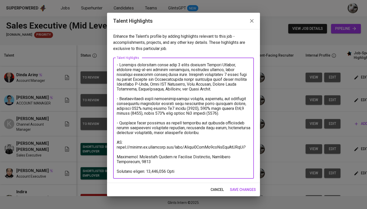
click at [132, 149] on textarea at bounding box center [184, 117] width 134 height 111
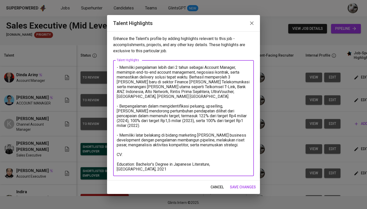
type textarea "- Memiliki pengalaman lebih dari 2 tahun sebagai Account Manager, memimpin end-…"
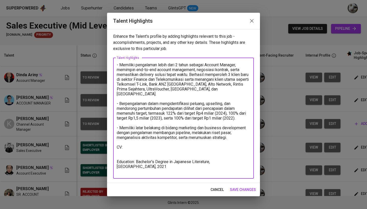
paste textarea "[URL][DOMAIN_NAME]"
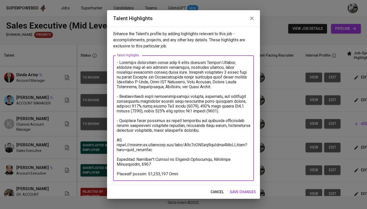
drag, startPoint x: 149, startPoint y: 162, endPoint x: 140, endPoint y: 159, distance: 9.1
click at [140, 159] on textarea at bounding box center [184, 118] width 134 height 116
click at [146, 163] on textarea at bounding box center [184, 118] width 134 height 116
drag, startPoint x: 145, startPoint y: 165, endPoint x: 137, endPoint y: 159, distance: 9.9
click at [137, 159] on textarea at bounding box center [184, 118] width 134 height 116
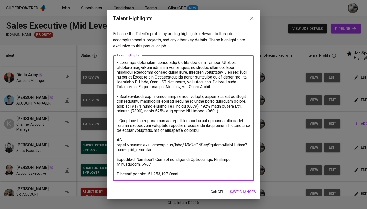
paste textarea "of Marketing Management GPA 3.3"
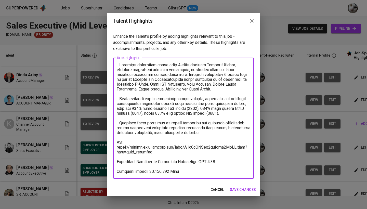
drag, startPoint x: 224, startPoint y: 159, endPoint x: 202, endPoint y: 160, distance: 21.9
click at [202, 160] on textarea at bounding box center [184, 117] width 134 height 111
click at [221, 161] on textarea at bounding box center [184, 117] width 134 height 111
drag, startPoint x: 221, startPoint y: 161, endPoint x: 205, endPoint y: 161, distance: 16.8
click at [205, 161] on textarea at bounding box center [184, 117] width 134 height 111
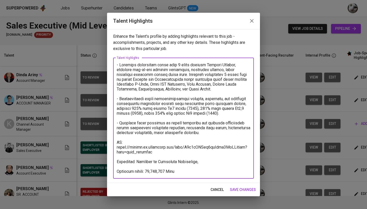
paste textarea "University of Pembangunan Nasional Veteran [GEOGRAPHIC_DATA] [DATE] – [DATE]"
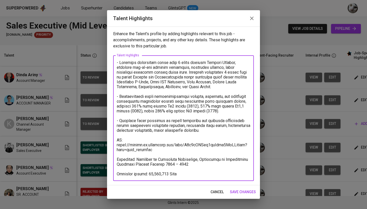
drag, startPoint x: 204, startPoint y: 165, endPoint x: 192, endPoint y: 165, distance: 12.5
click at [192, 165] on textarea at bounding box center [184, 118] width 134 height 116
click at [151, 173] on textarea at bounding box center [184, 118] width 134 height 116
type textarea "- Memiliki pengalaman lebih dari 2 tahun sebagai Account Manager, memimpin end-…"
click at [245, 192] on span "save changes" at bounding box center [243, 192] width 26 height 6
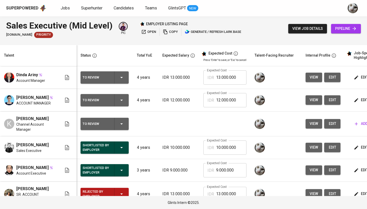
click at [362, 79] on span "edit" at bounding box center [362, 77] width 14 height 6
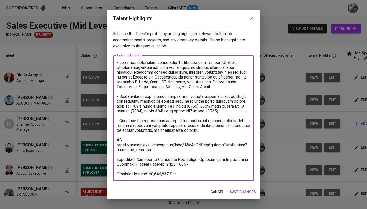
click at [202, 175] on textarea at bounding box center [184, 118] width 134 height 116
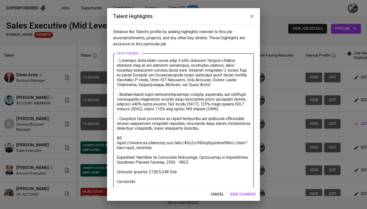
paste textarea "[URL][DOMAIN_NAME]"
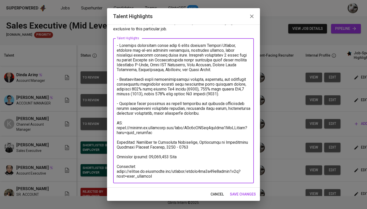
type textarea "- Memiliki pengalaman lebih dari 2 tahun sebagai Account Manager, memimpin end-…"
click at [233, 189] on div "cancel save changes" at bounding box center [183, 195] width 153 height 14
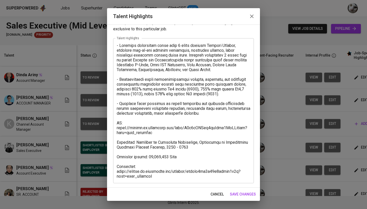
click at [236, 193] on span "save changes" at bounding box center [243, 194] width 26 height 6
